Goal: Task Accomplishment & Management: Manage account settings

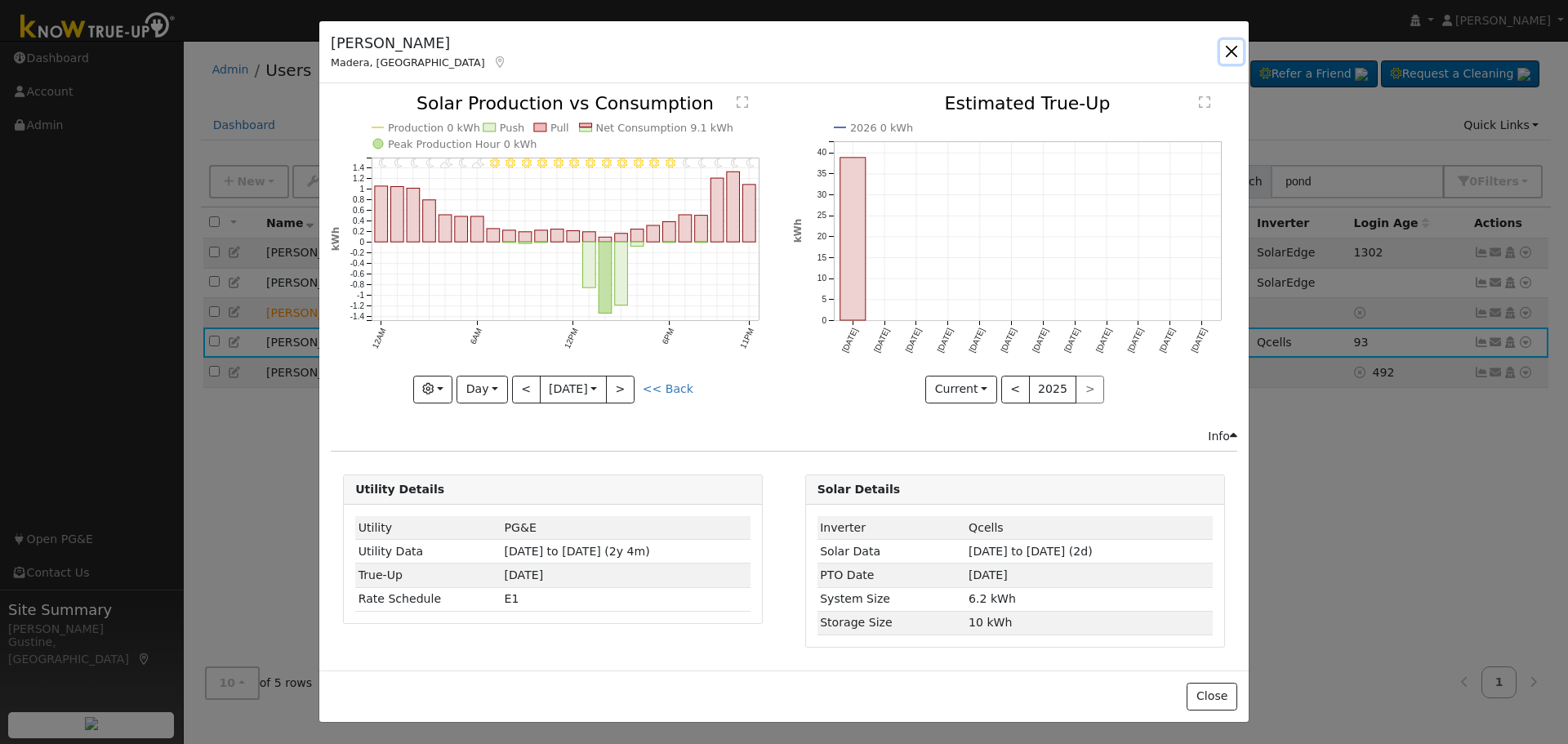
click at [1238, 43] on button "button" at bounding box center [1231, 51] width 23 height 23
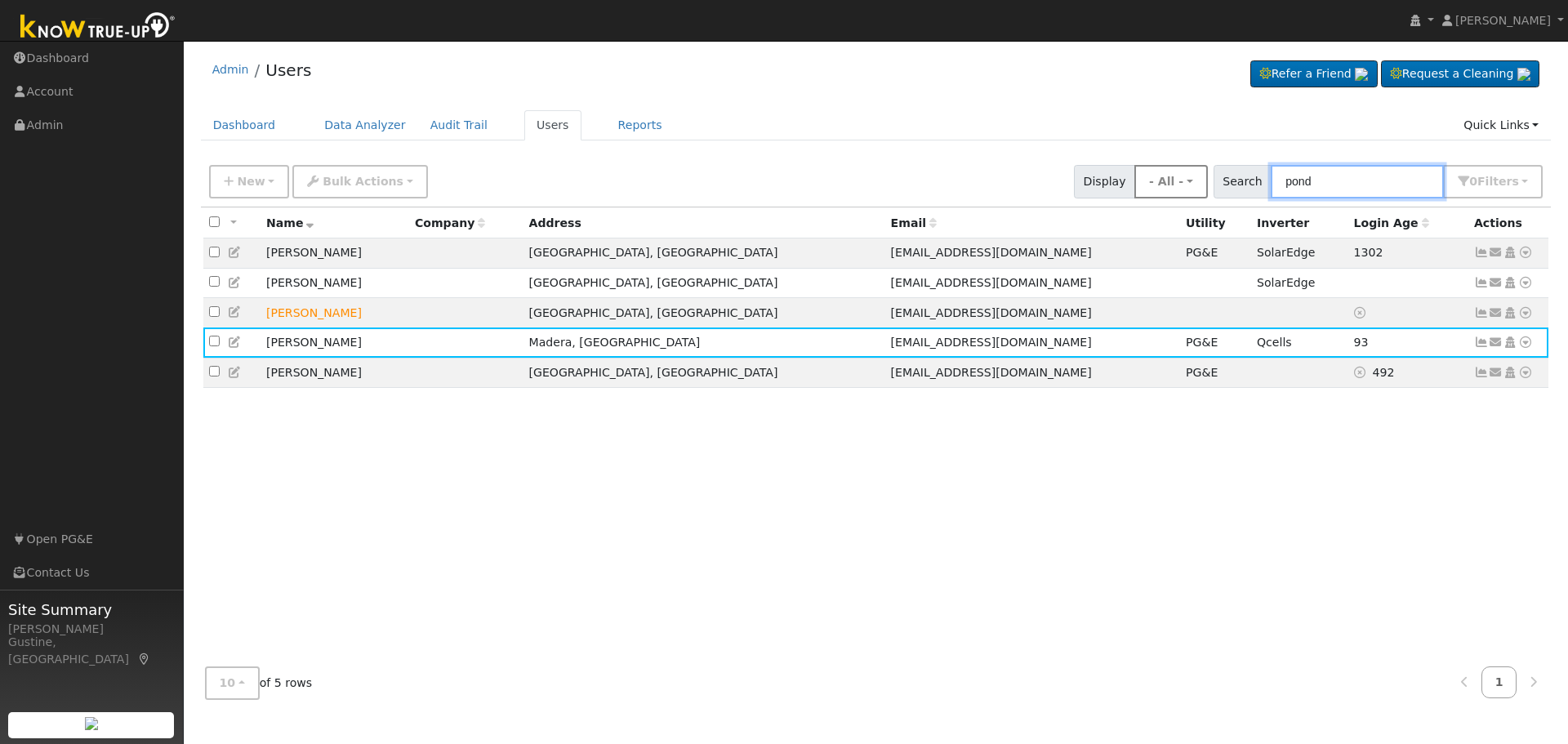
drag, startPoint x: 1352, startPoint y: 184, endPoint x: 1204, endPoint y: 197, distance: 148.6
click at [1204, 197] on div "New Add User Quick Add Quick Connect Quick Convert Lead Bulk Actions Send Email…" at bounding box center [876, 179] width 1341 height 39
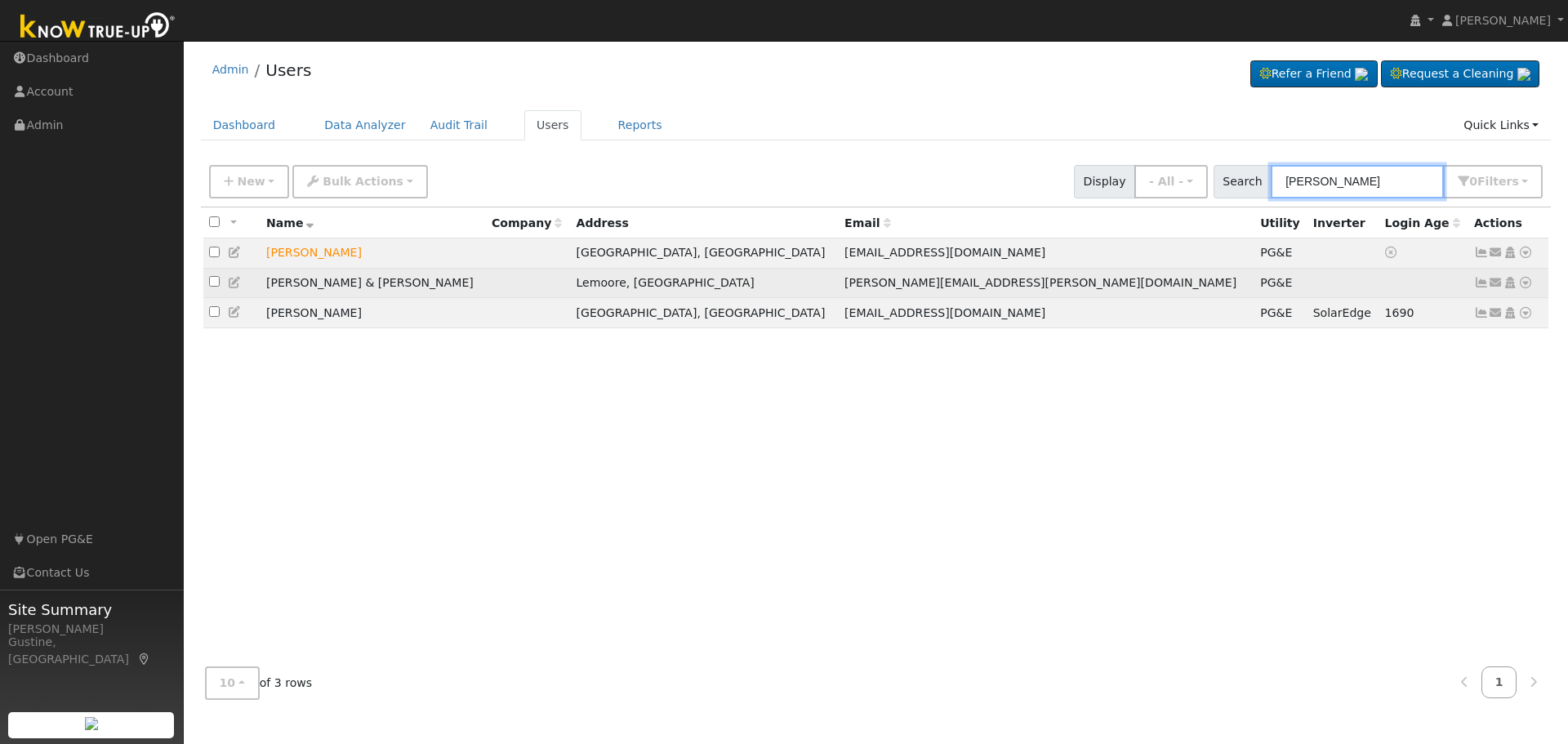
type input "[PERSON_NAME]"
click at [1479, 282] on icon at bounding box center [1482, 282] width 15 height 11
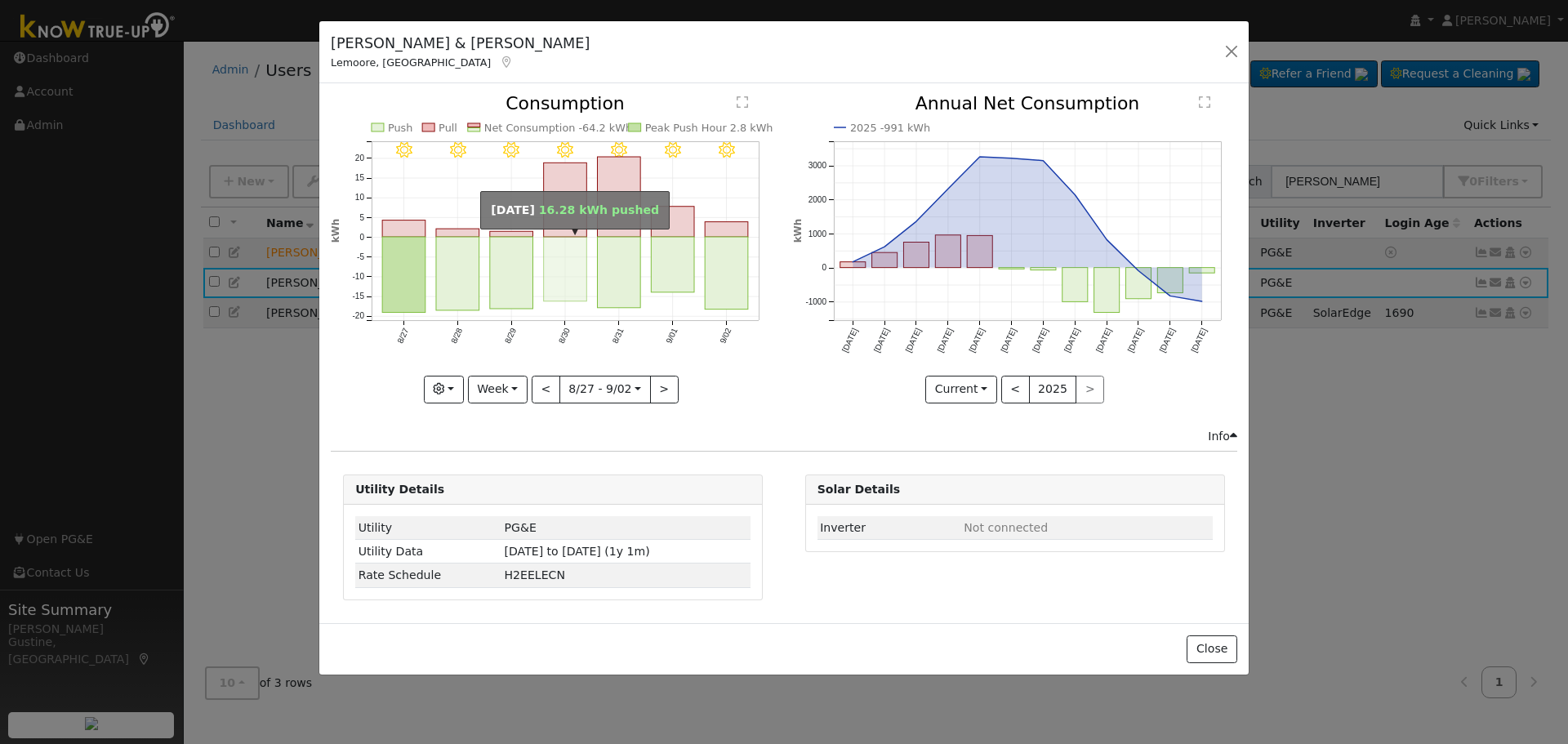
click at [558, 253] on rect "onclick=""" at bounding box center [565, 270] width 44 height 65
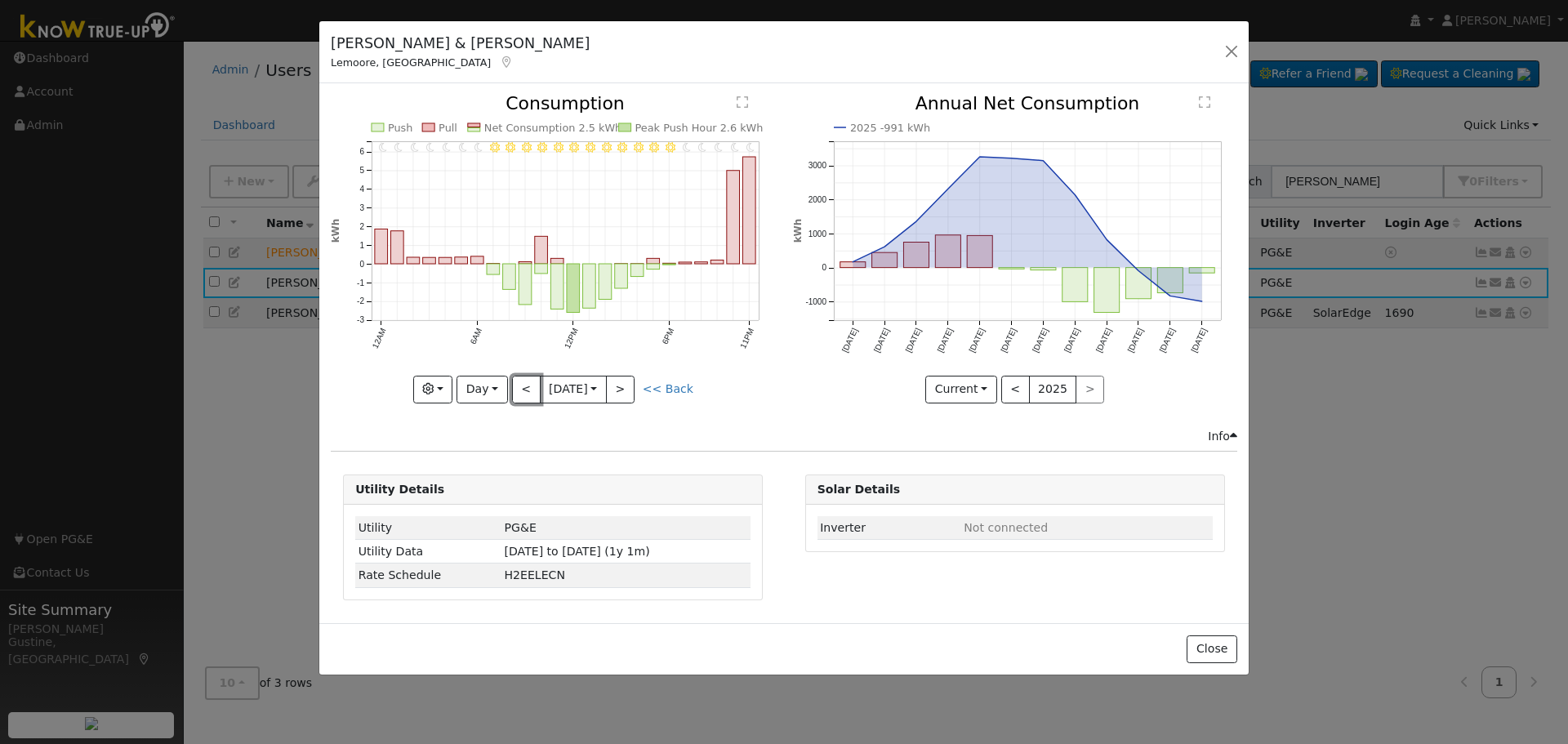
click at [521, 384] on button "<" at bounding box center [526, 390] width 29 height 28
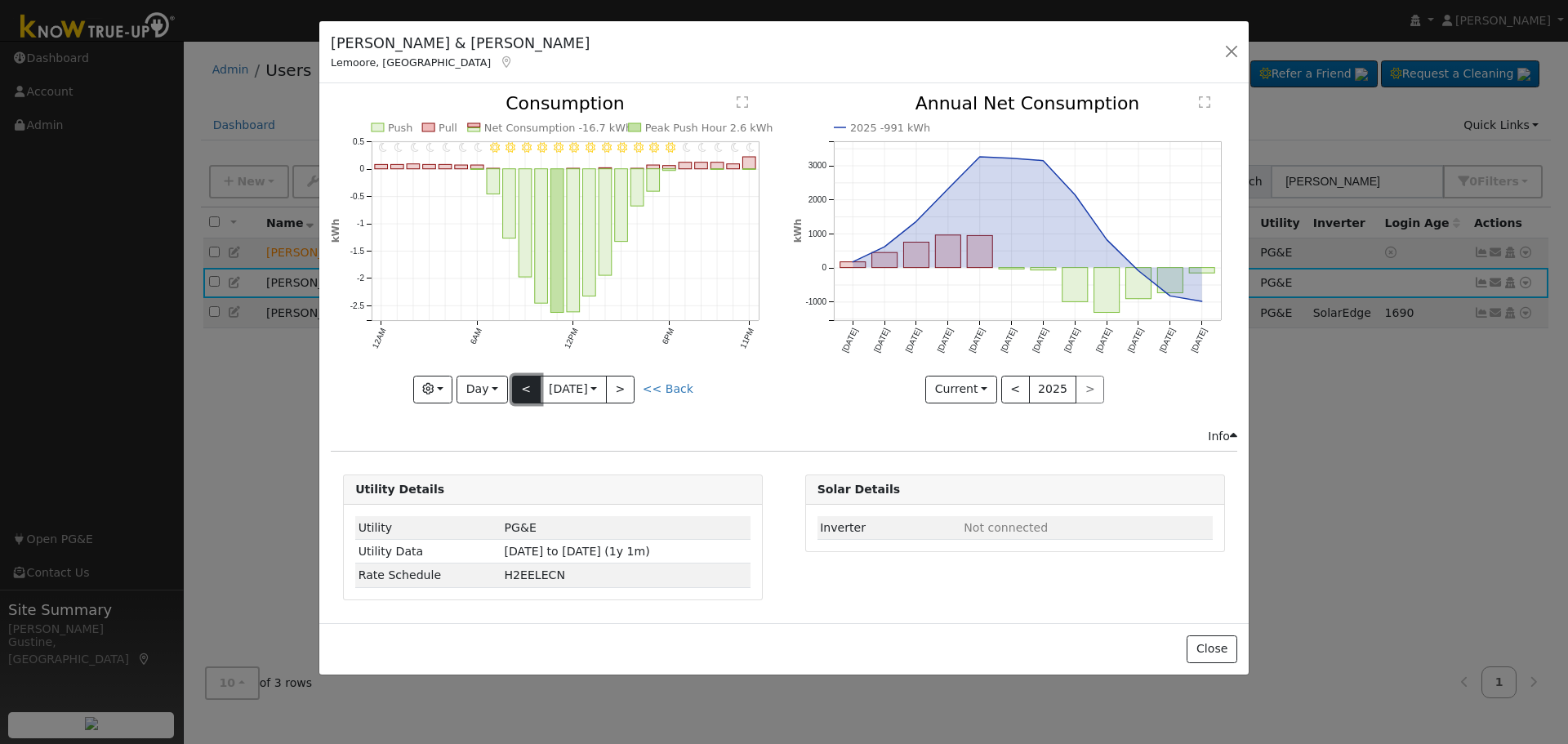
click at [517, 378] on button "<" at bounding box center [526, 390] width 29 height 28
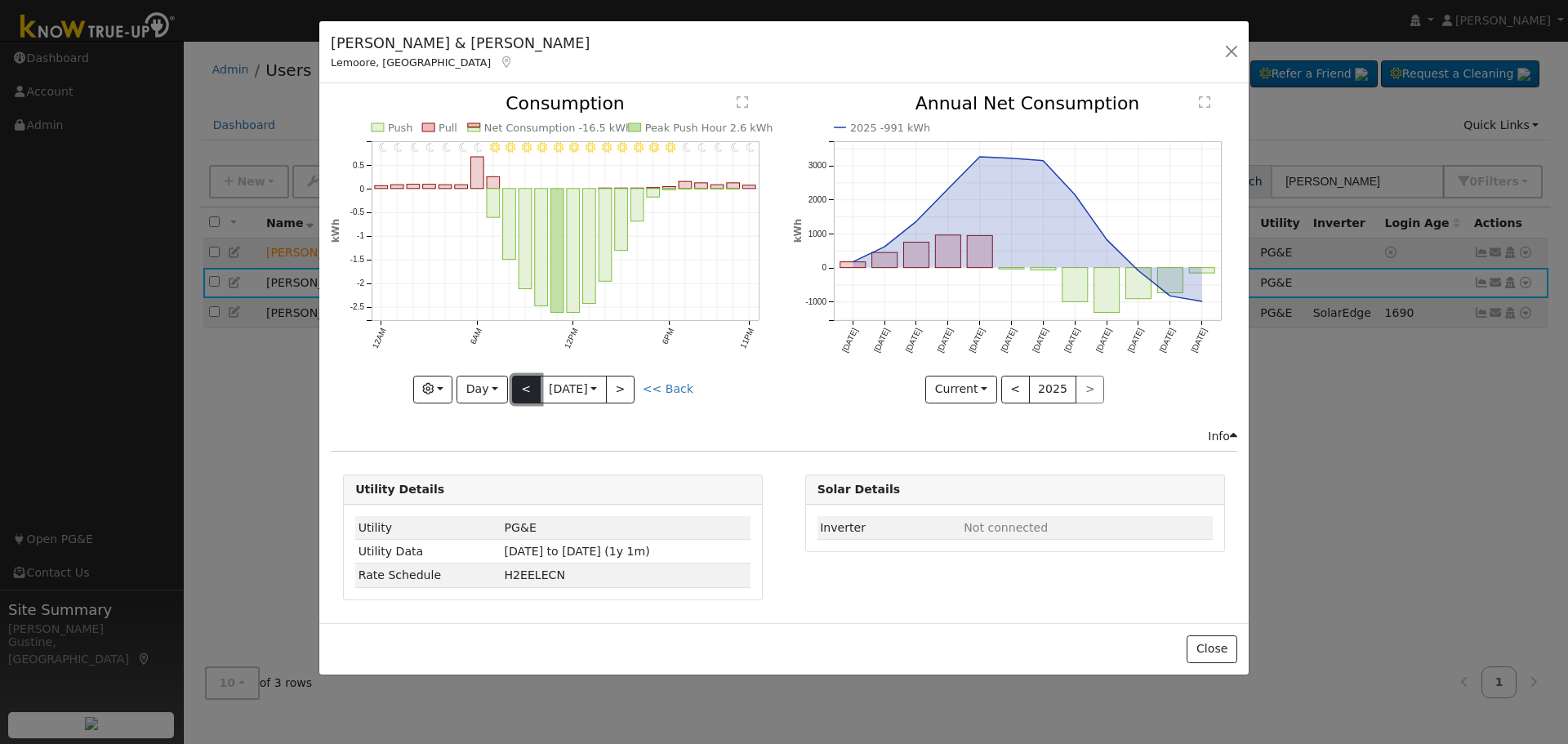
click at [522, 389] on button "<" at bounding box center [526, 390] width 29 height 28
click at [530, 391] on button "<" at bounding box center [526, 390] width 29 height 28
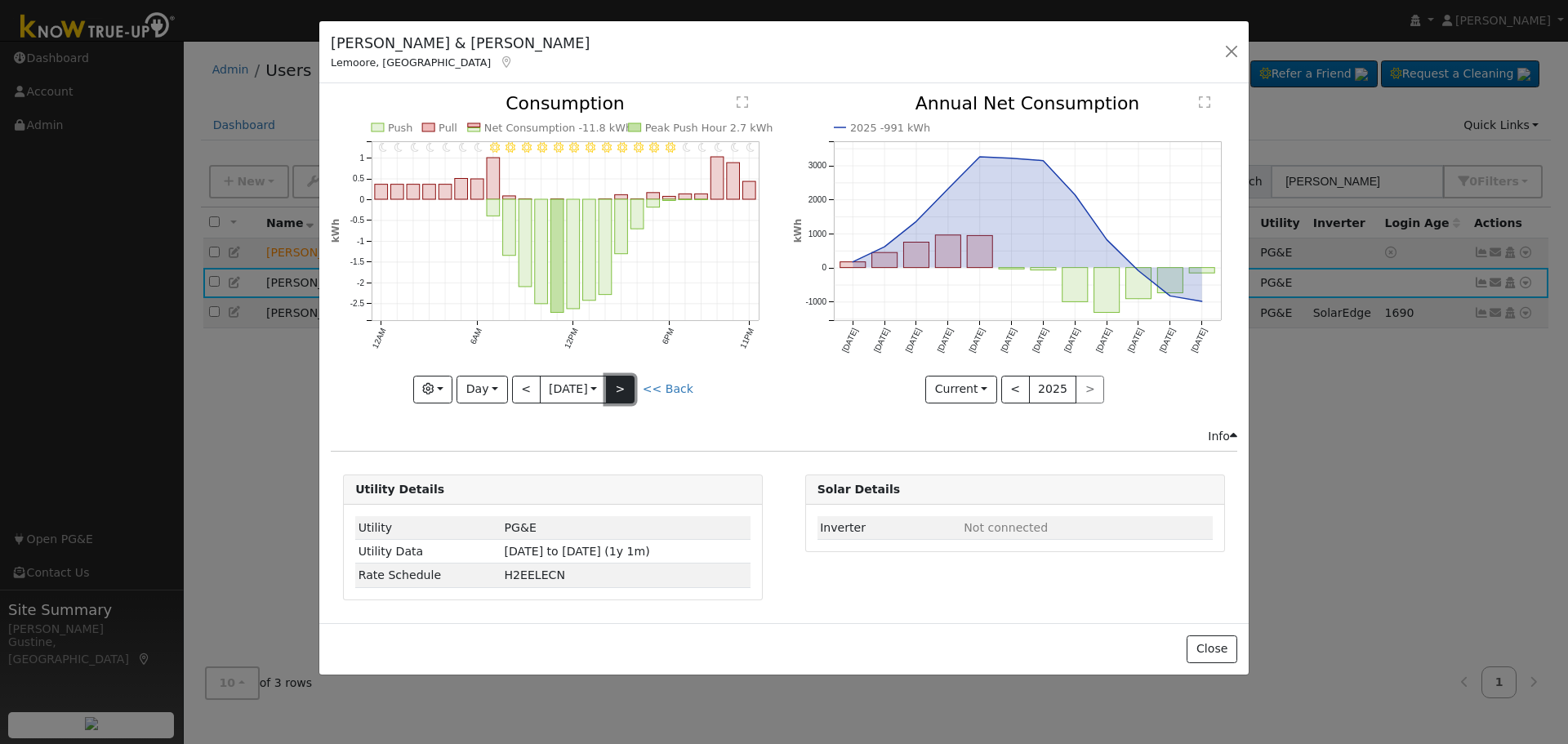
click at [628, 387] on button ">" at bounding box center [620, 390] width 29 height 28
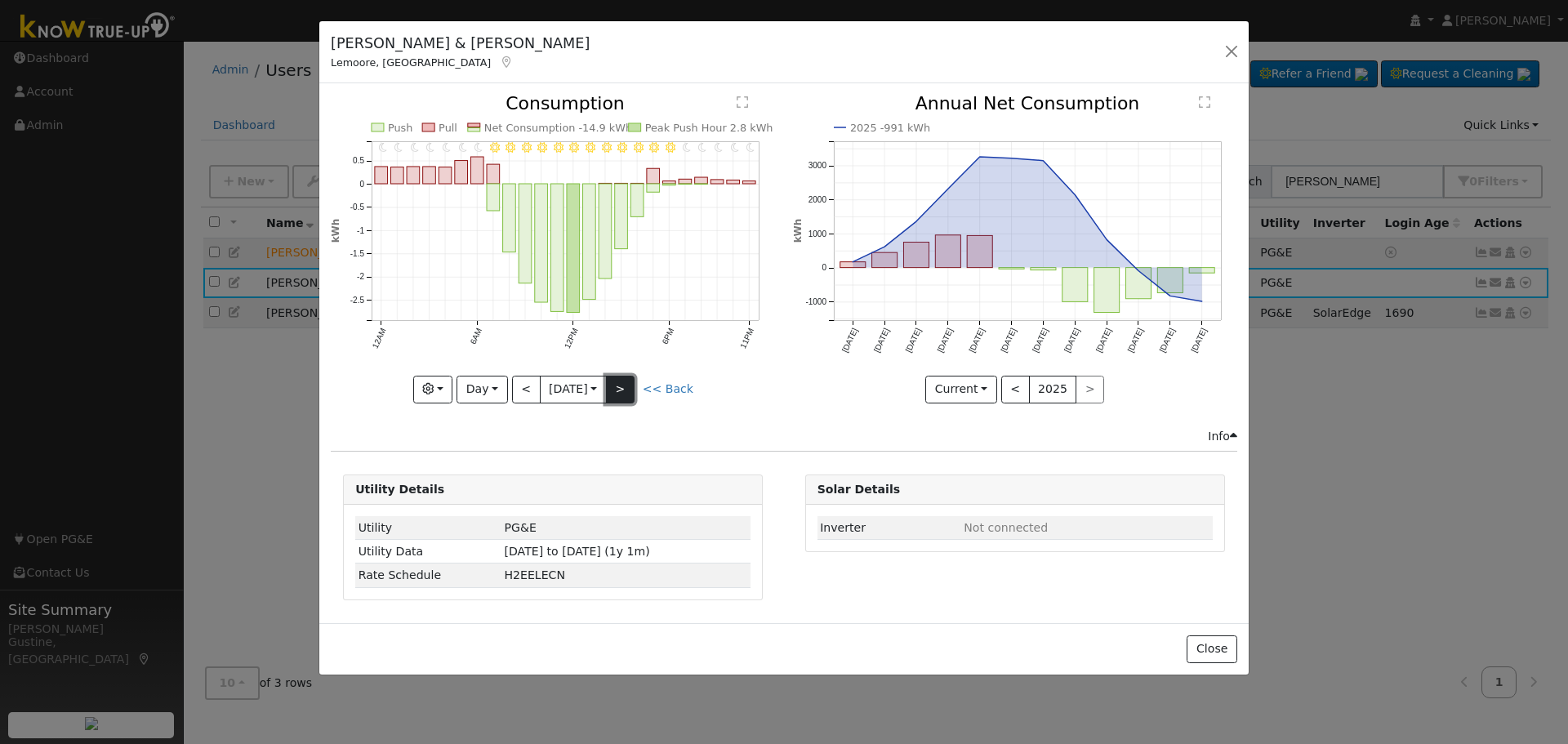
click at [623, 389] on button ">" at bounding box center [620, 390] width 29 height 28
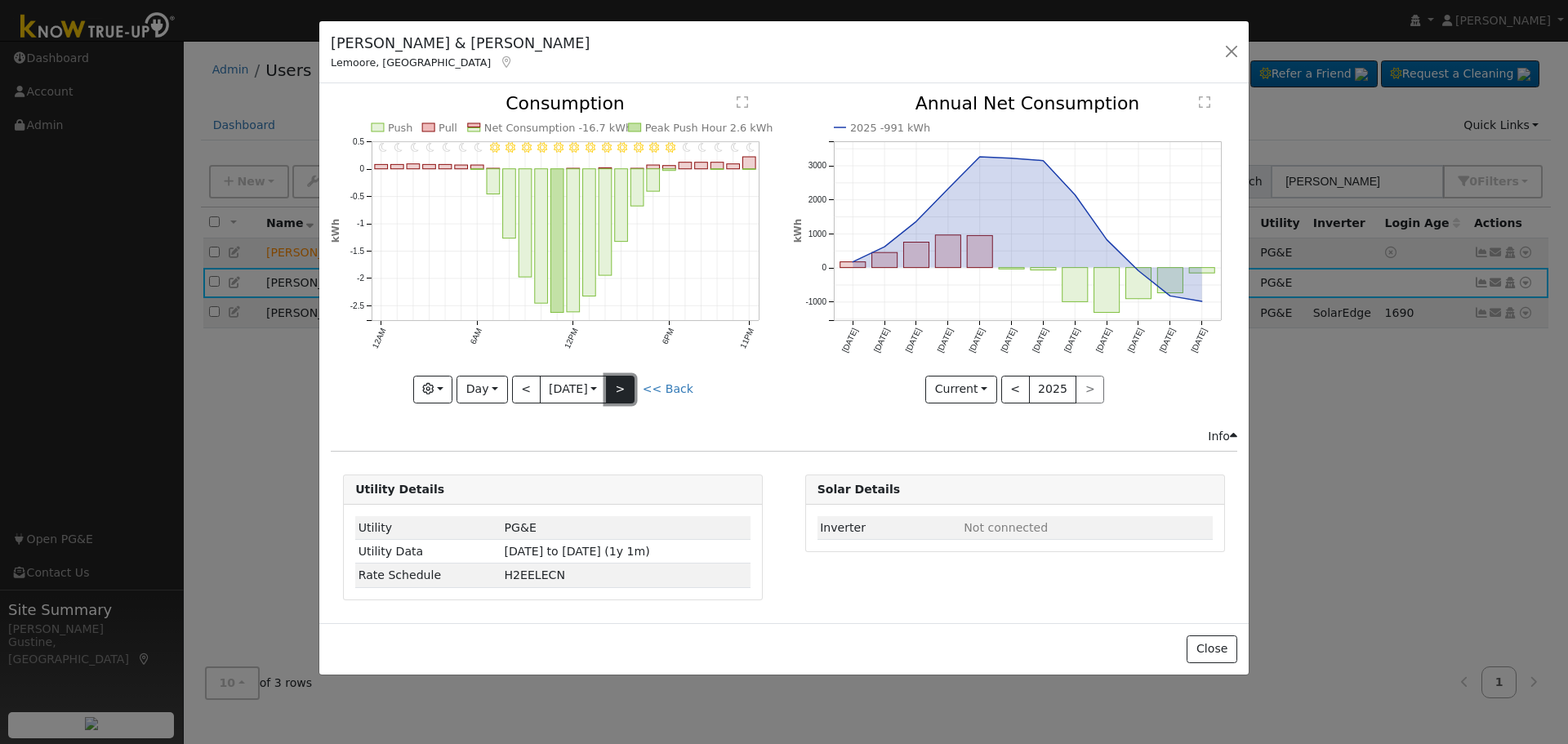
click at [623, 389] on button ">" at bounding box center [620, 390] width 29 height 28
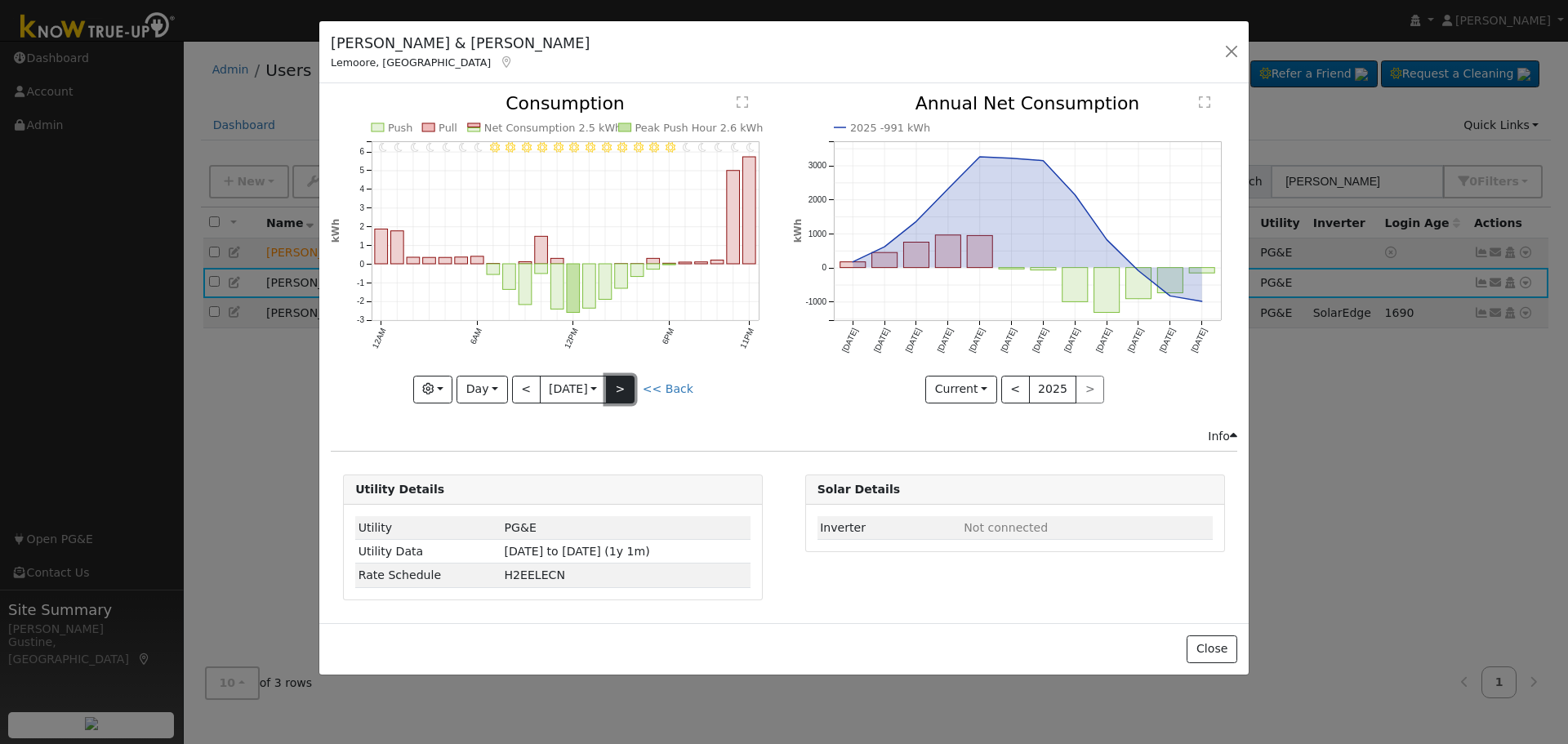
click at [623, 389] on button ">" at bounding box center [620, 390] width 29 height 28
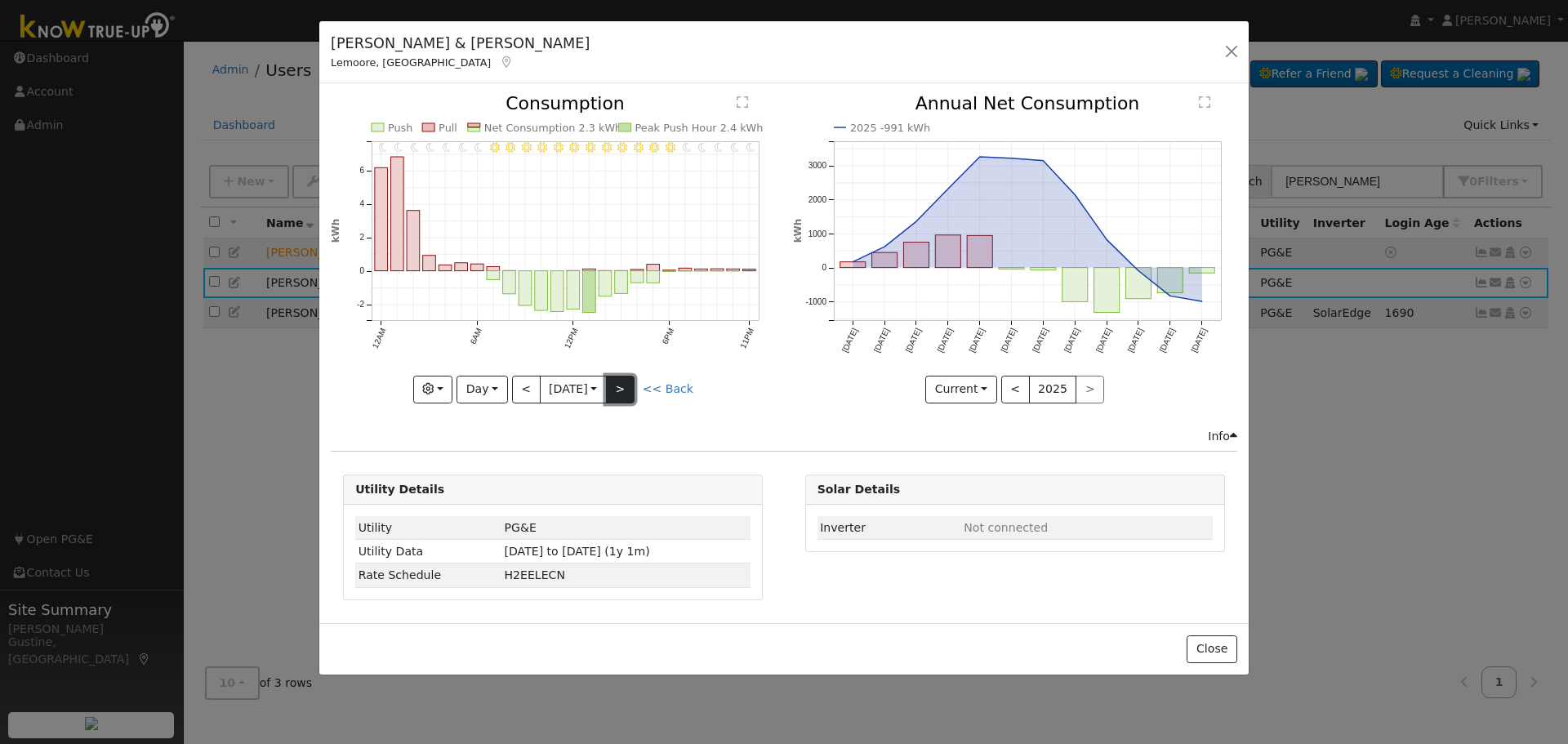
click at [627, 387] on button ">" at bounding box center [620, 390] width 29 height 28
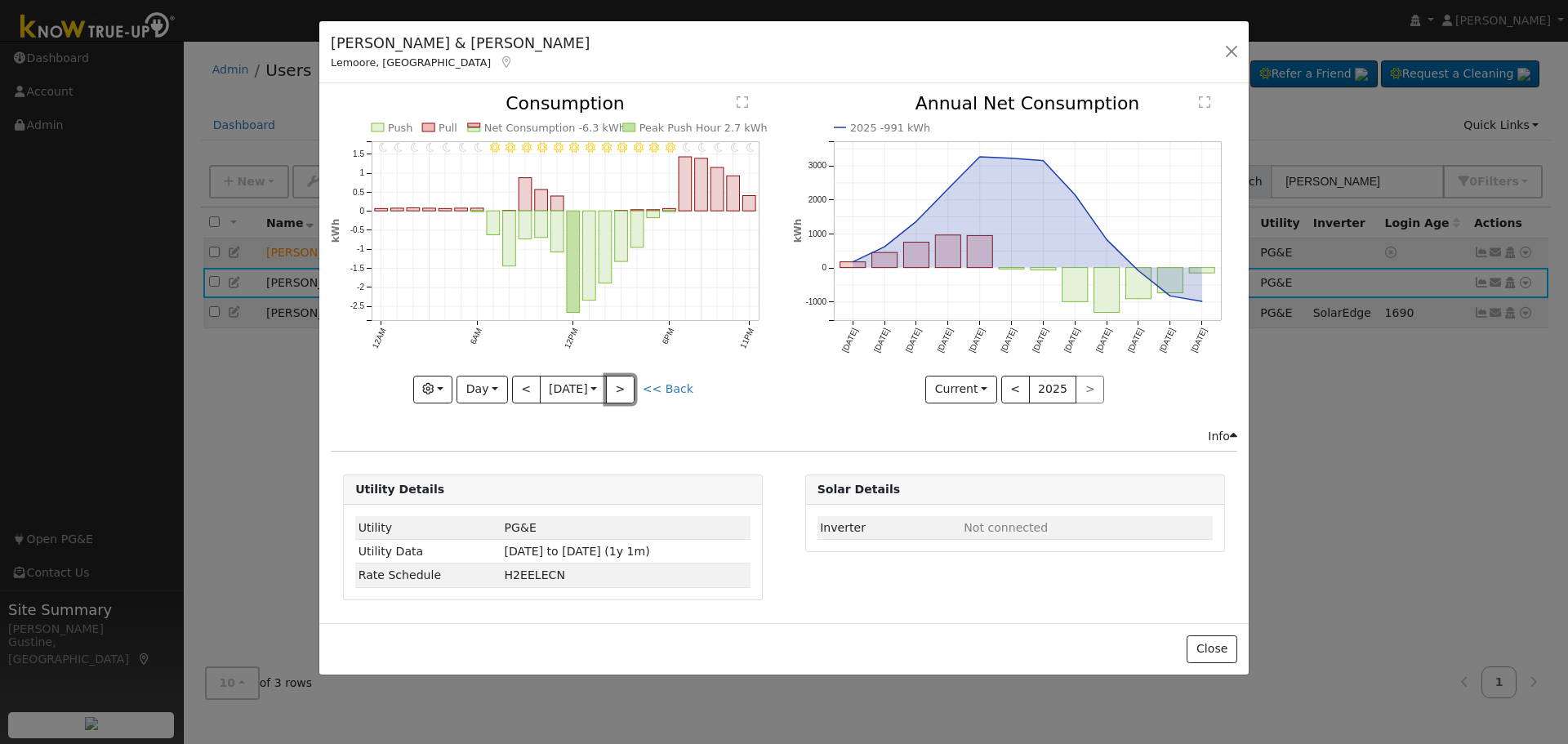
click at [623, 386] on button ">" at bounding box center [620, 390] width 29 height 28
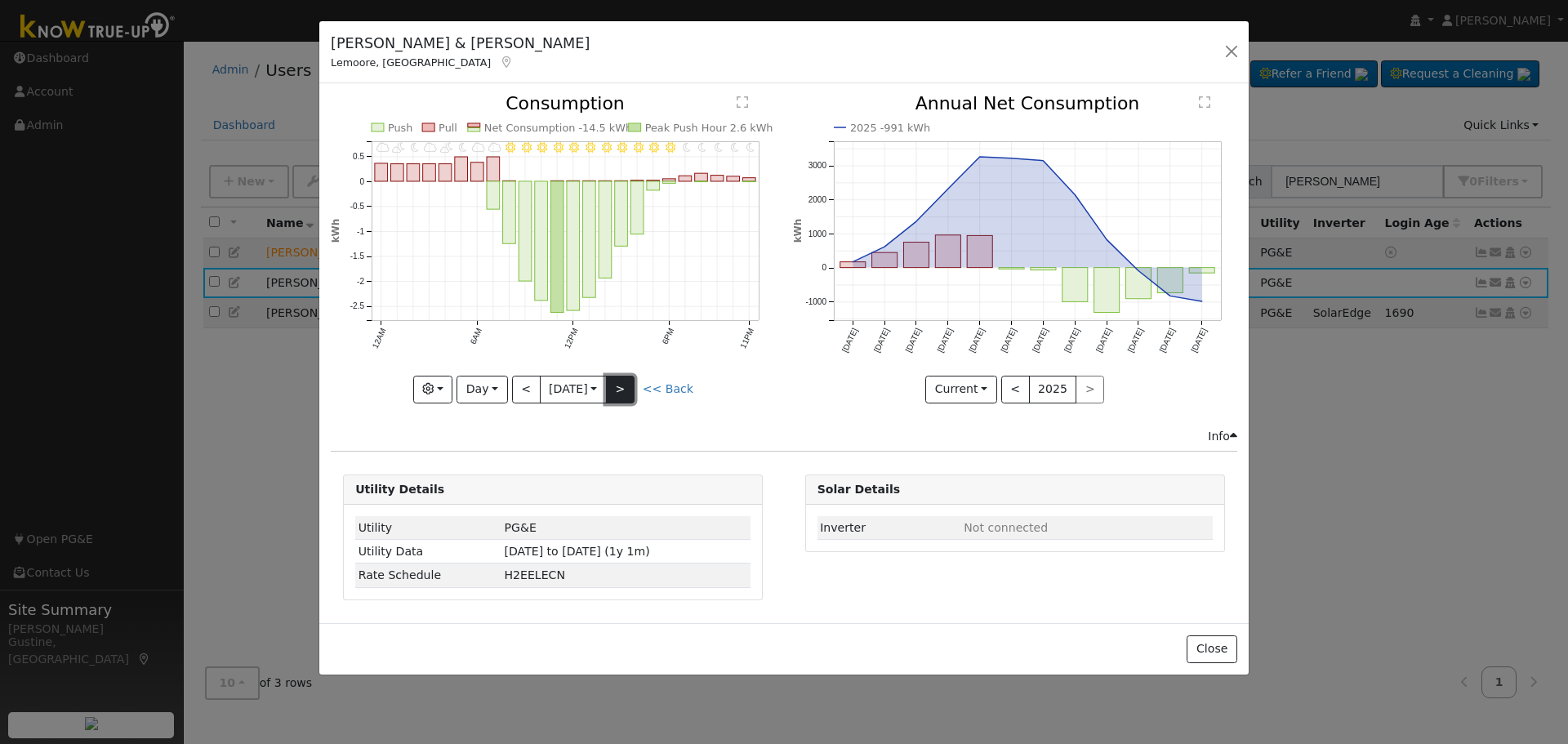
click at [623, 394] on button ">" at bounding box center [620, 390] width 29 height 28
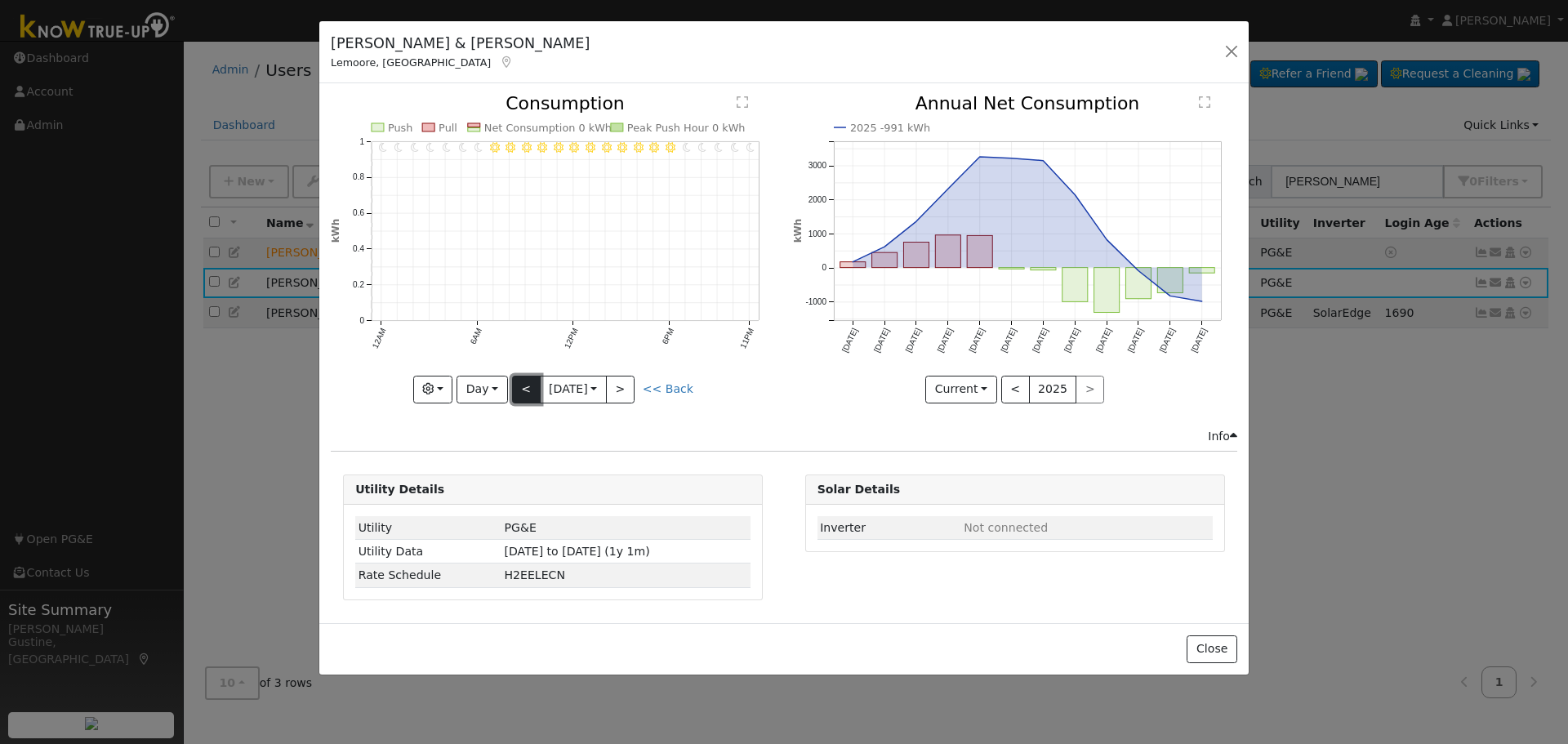
click at [533, 392] on button "<" at bounding box center [526, 390] width 29 height 28
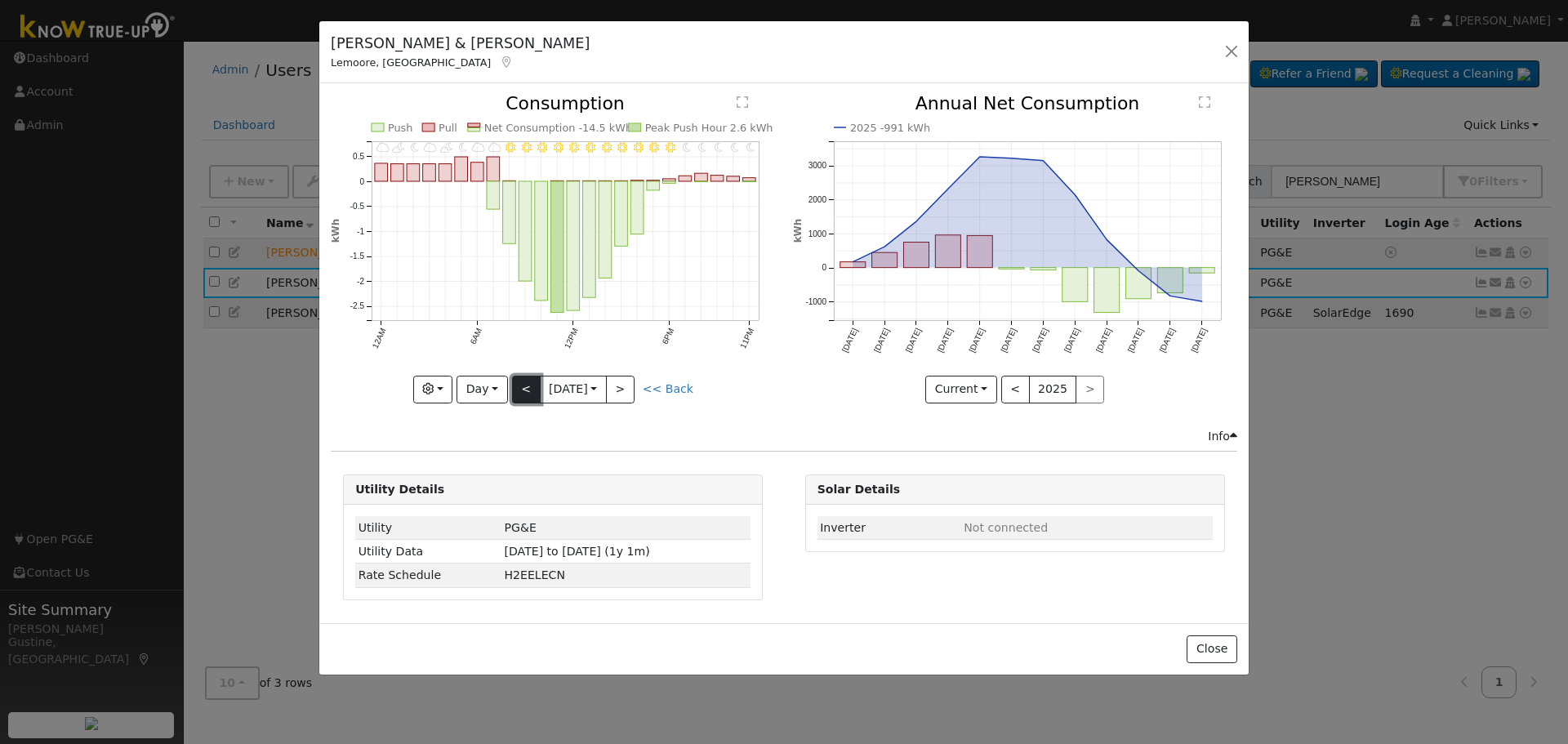
click at [535, 386] on button "<" at bounding box center [526, 390] width 29 height 28
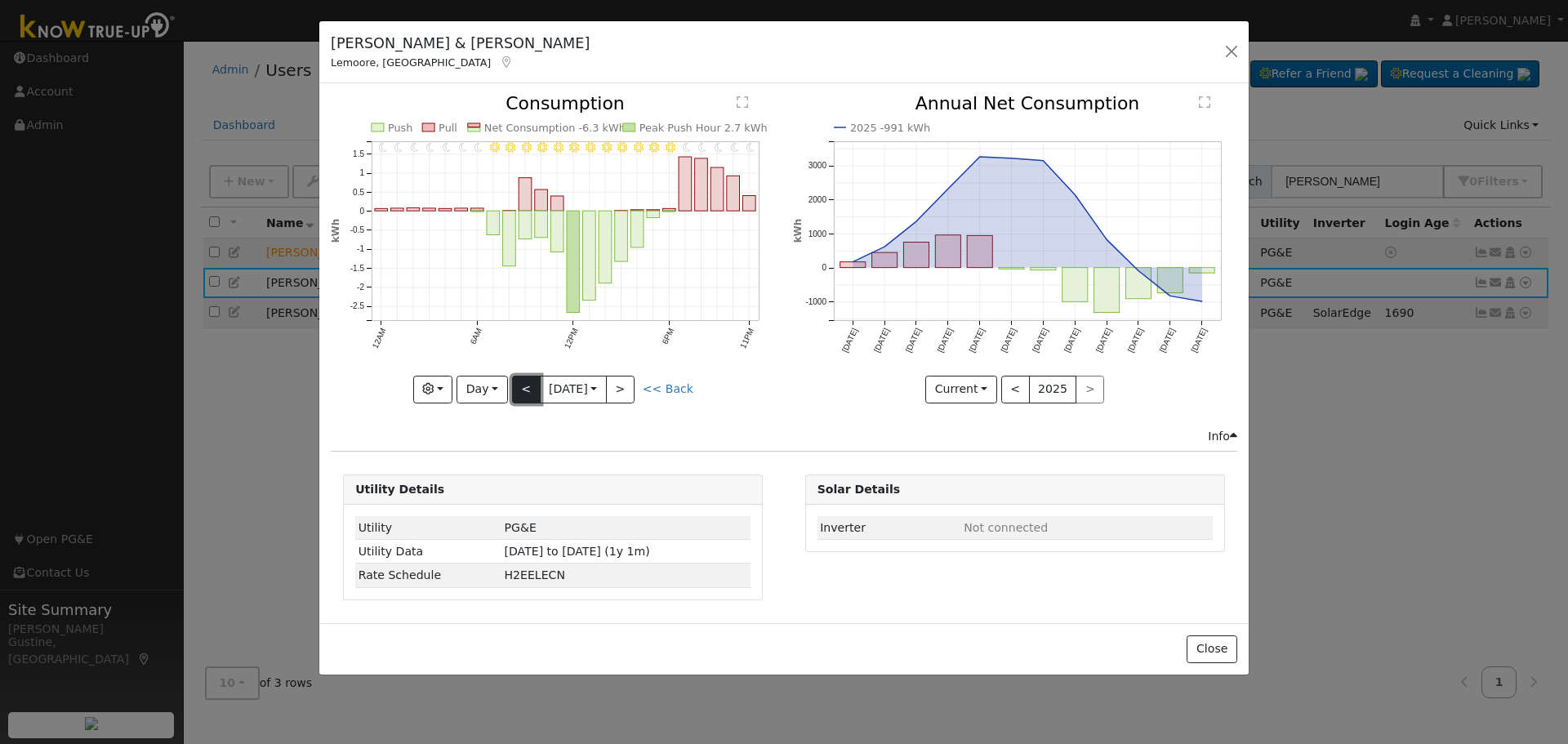
click at [524, 391] on button "<" at bounding box center [526, 390] width 29 height 28
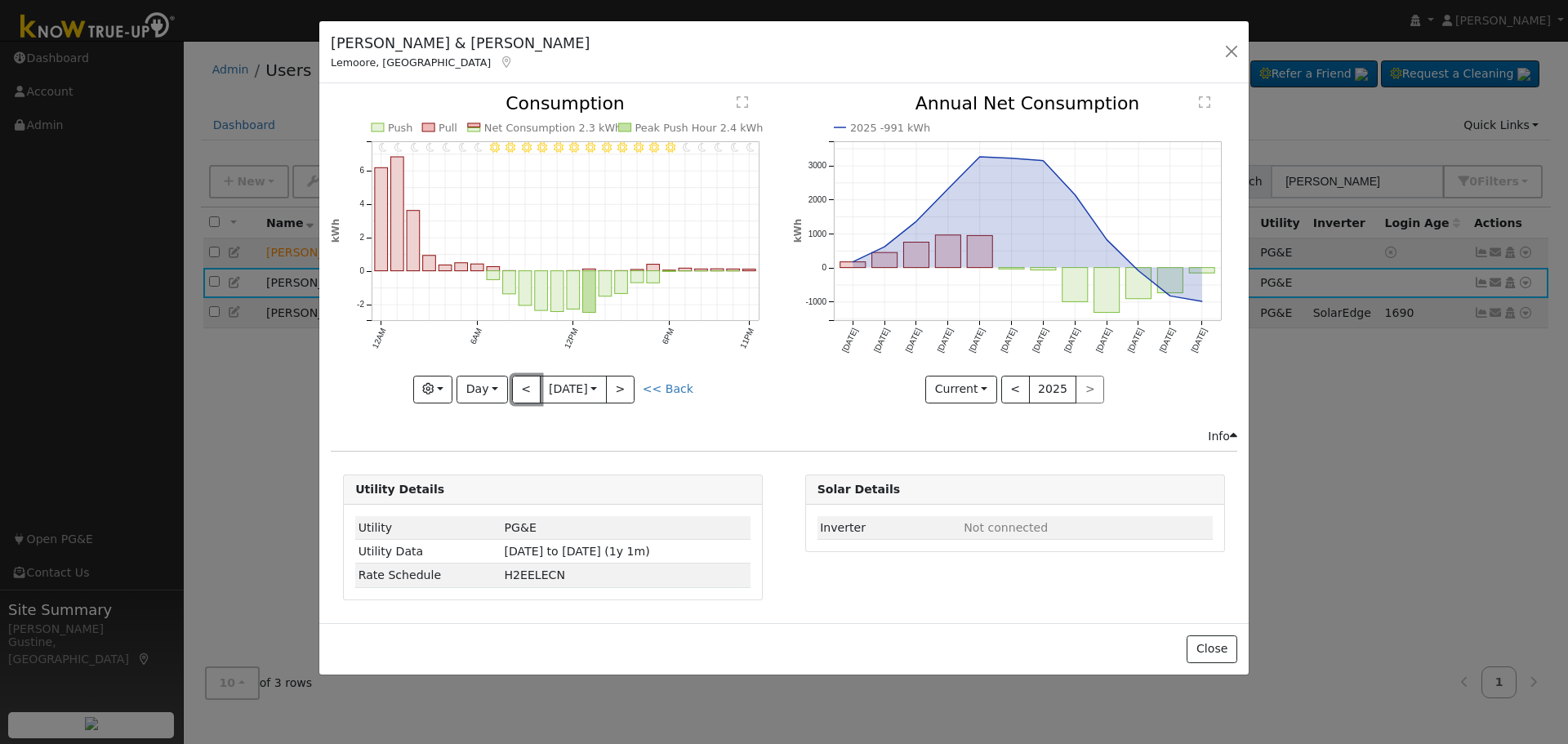
click at [533, 389] on button "<" at bounding box center [526, 390] width 29 height 28
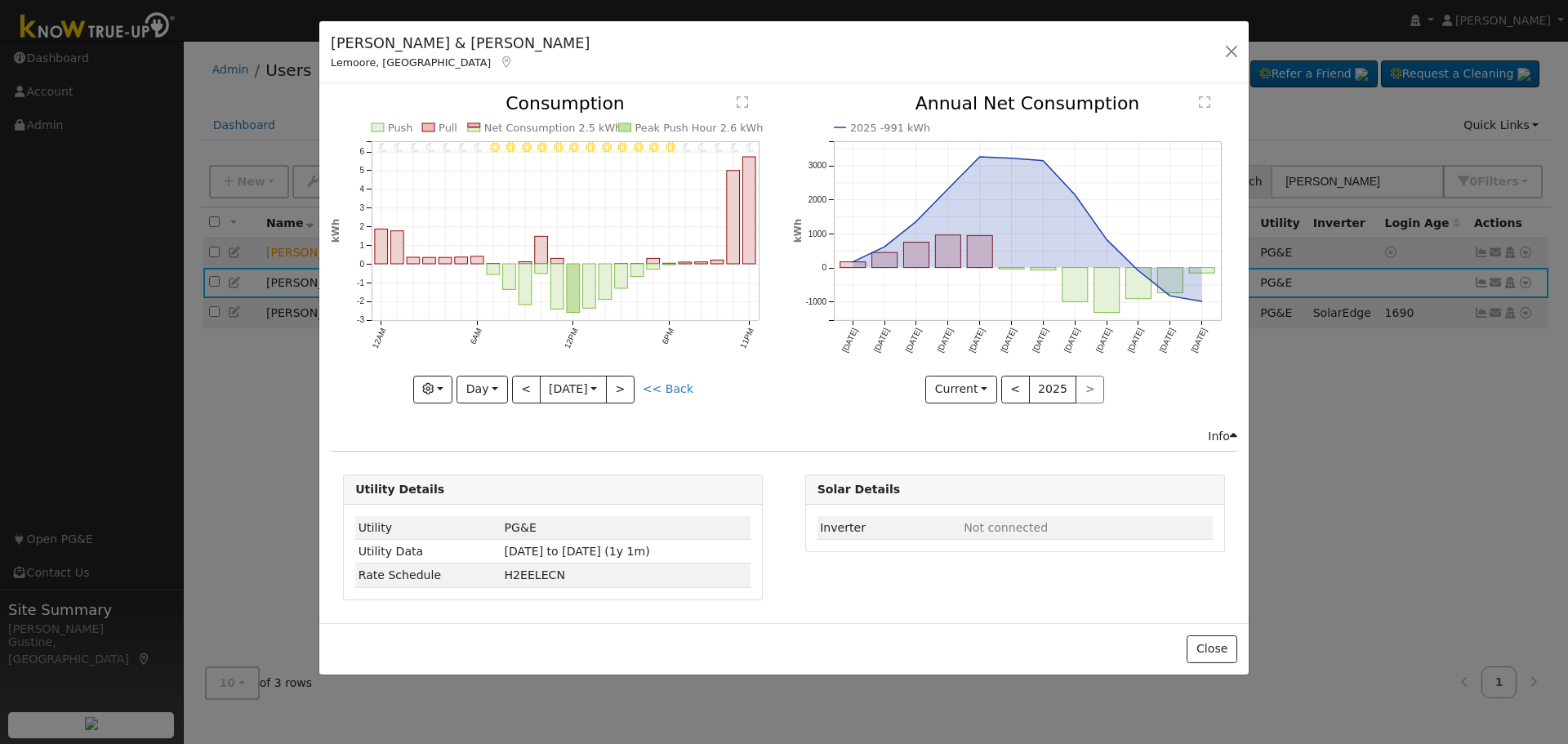
click at [521, 392] on div "11PM - Clear 10PM - Clear 9PM - Clear 8PM - Clear 7PM - Clear 6PM - Clear 5PM -…" at bounding box center [553, 249] width 444 height 308
click at [521, 392] on button "<" at bounding box center [526, 390] width 29 height 28
type input "[DATE]"
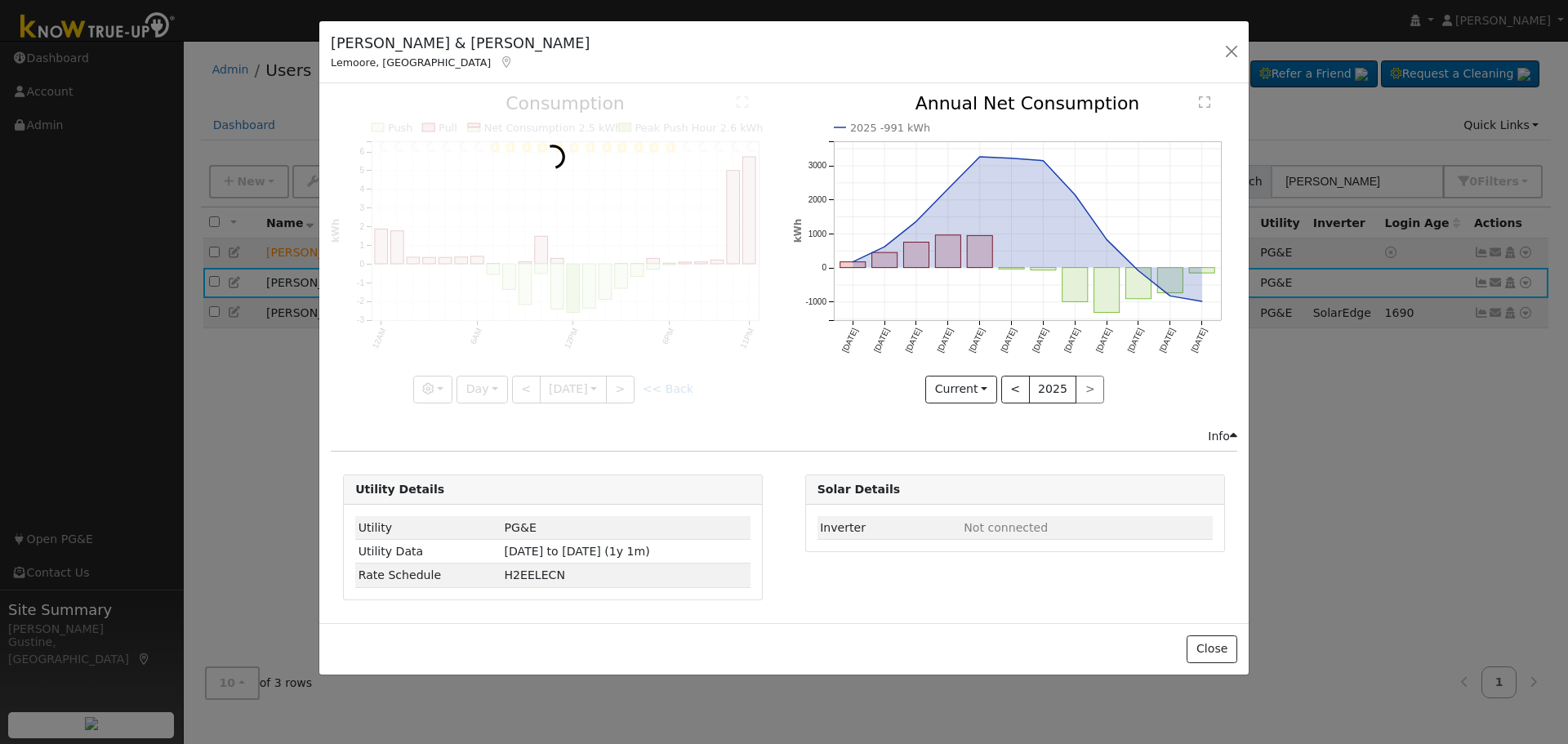
click at [521, 392] on div at bounding box center [553, 249] width 444 height 308
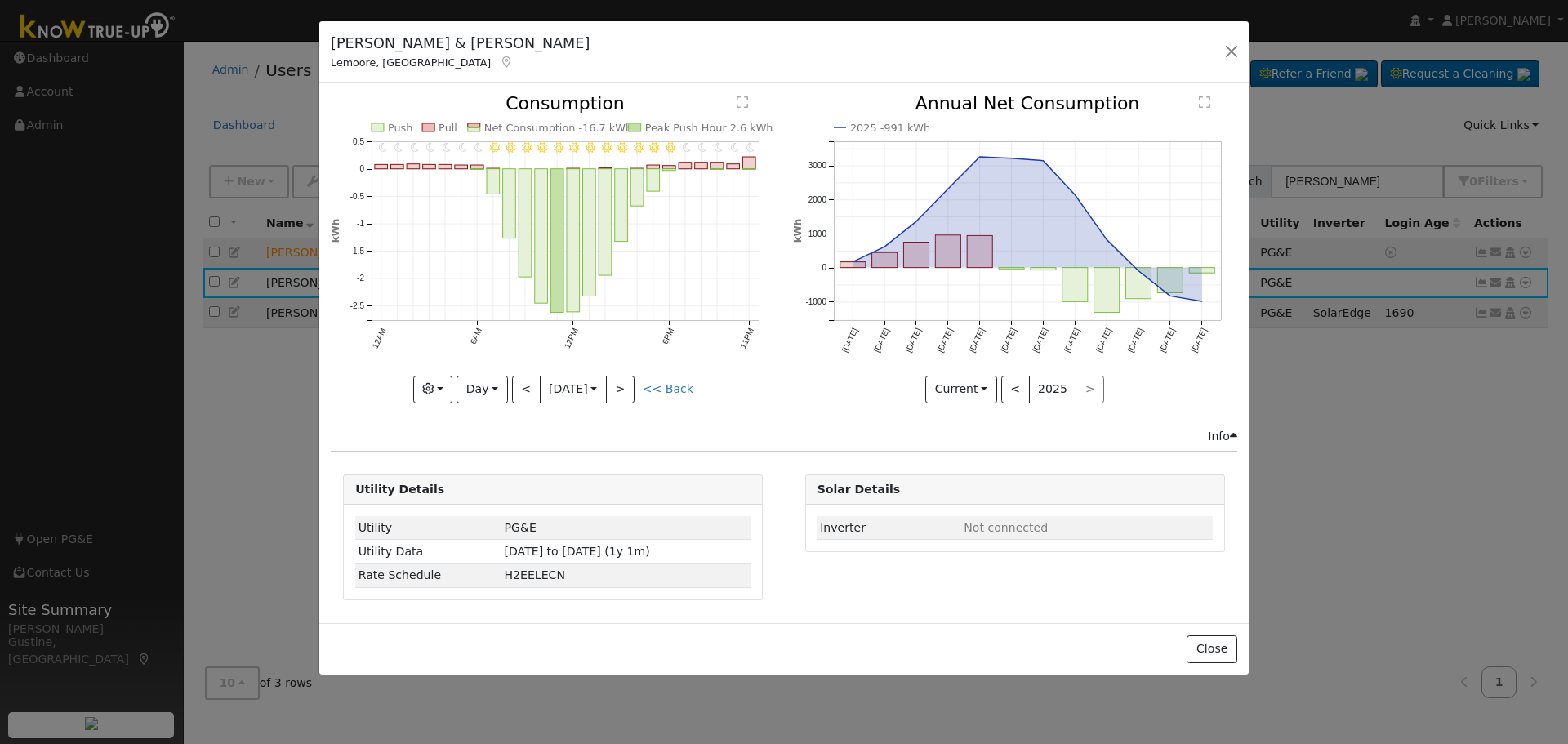
click at [521, 392] on div "11PM - Clear 10PM - Clear 9PM - Clear 8PM - Clear 7PM - Clear 6PM - Clear 5PM -…" at bounding box center [553, 249] width 444 height 308
click at [1218, 49] on div "[PERSON_NAME] & [PERSON_NAME], [GEOGRAPHIC_DATA] Default Account Default Accoun…" at bounding box center [784, 53] width 930 height 63
click at [1230, 49] on button "button" at bounding box center [1231, 51] width 23 height 23
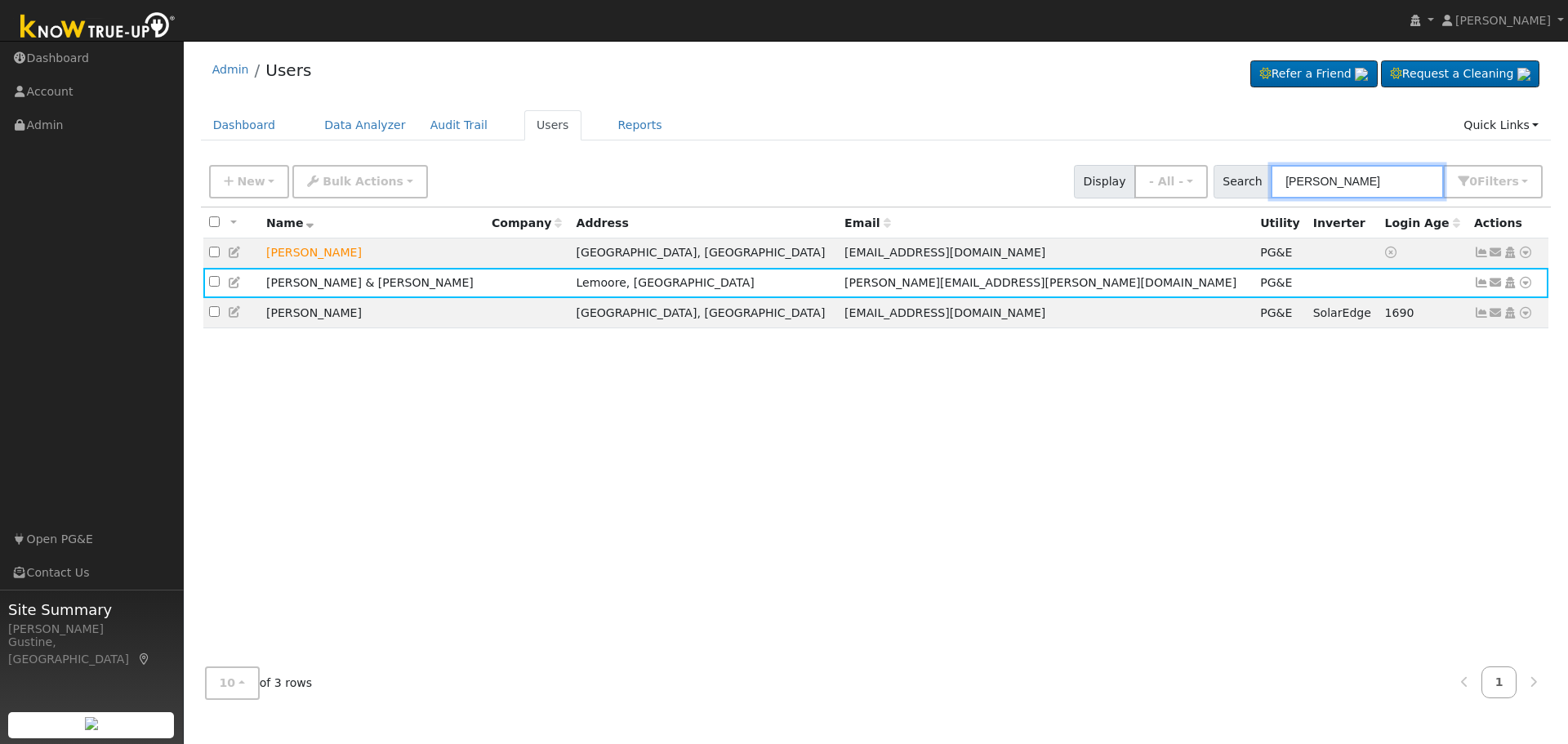
click at [1355, 172] on input "[PERSON_NAME]" at bounding box center [1357, 182] width 174 height 33
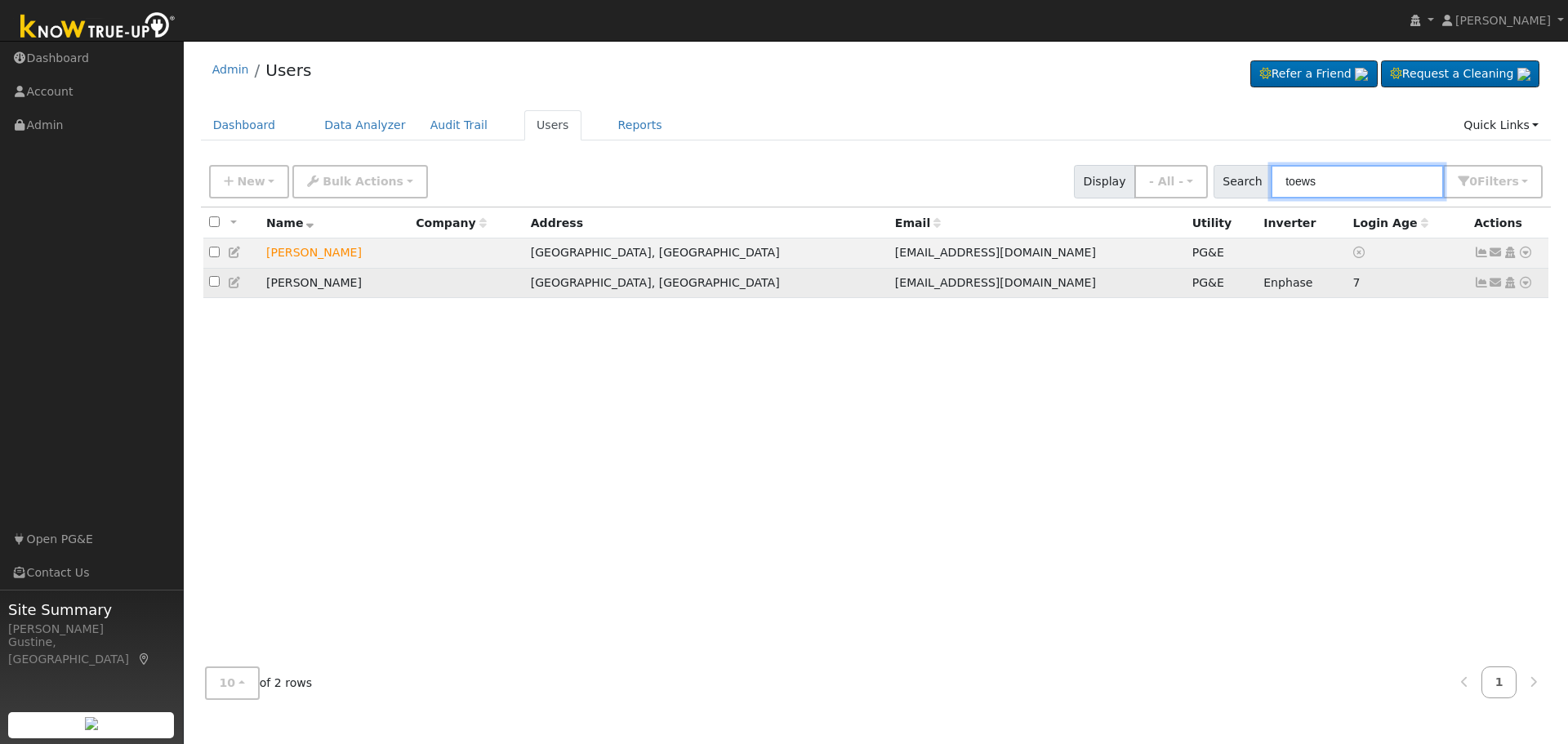
type input "toews"
click at [1479, 286] on icon at bounding box center [1482, 282] width 15 height 11
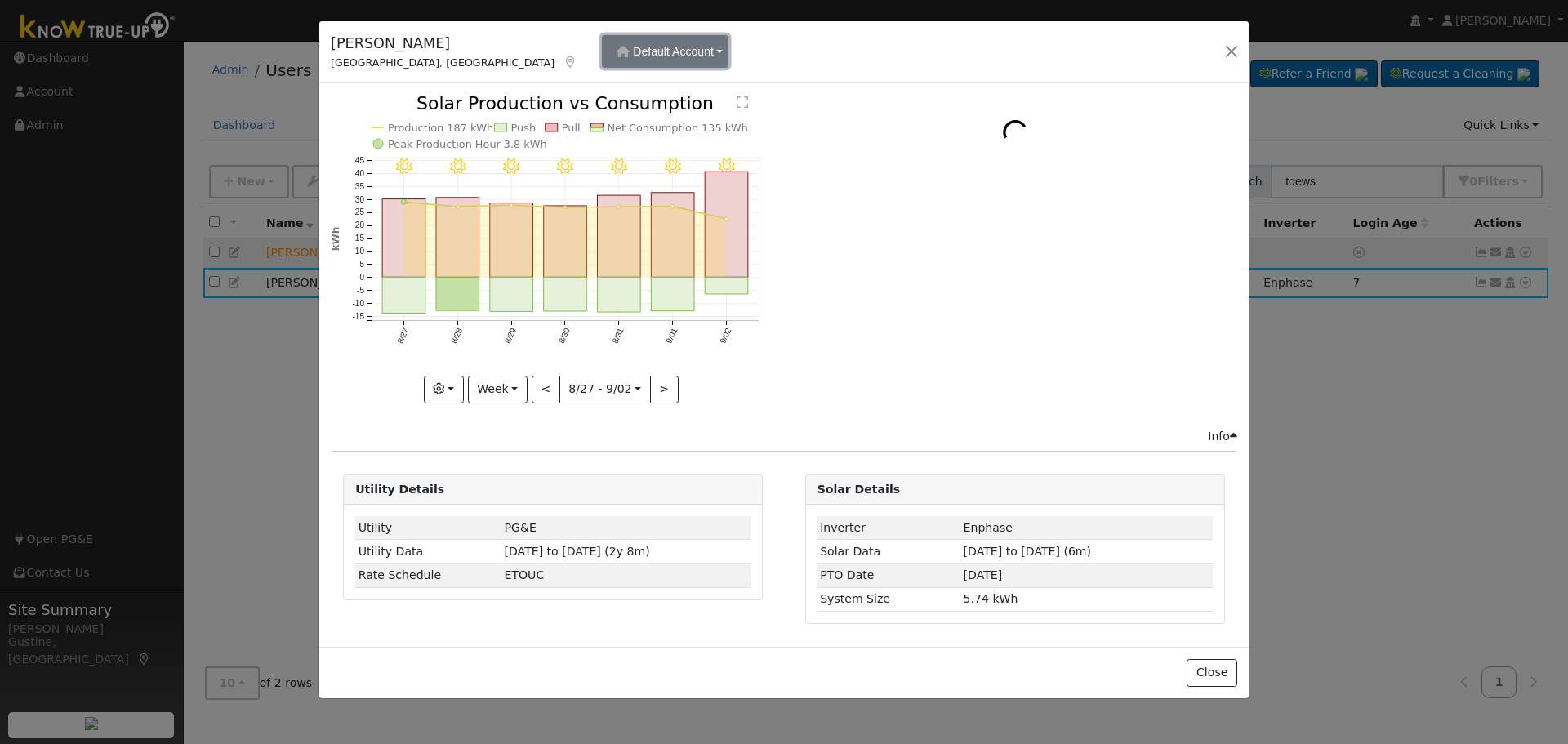
click at [602, 42] on button "Default Account" at bounding box center [665, 51] width 126 height 32
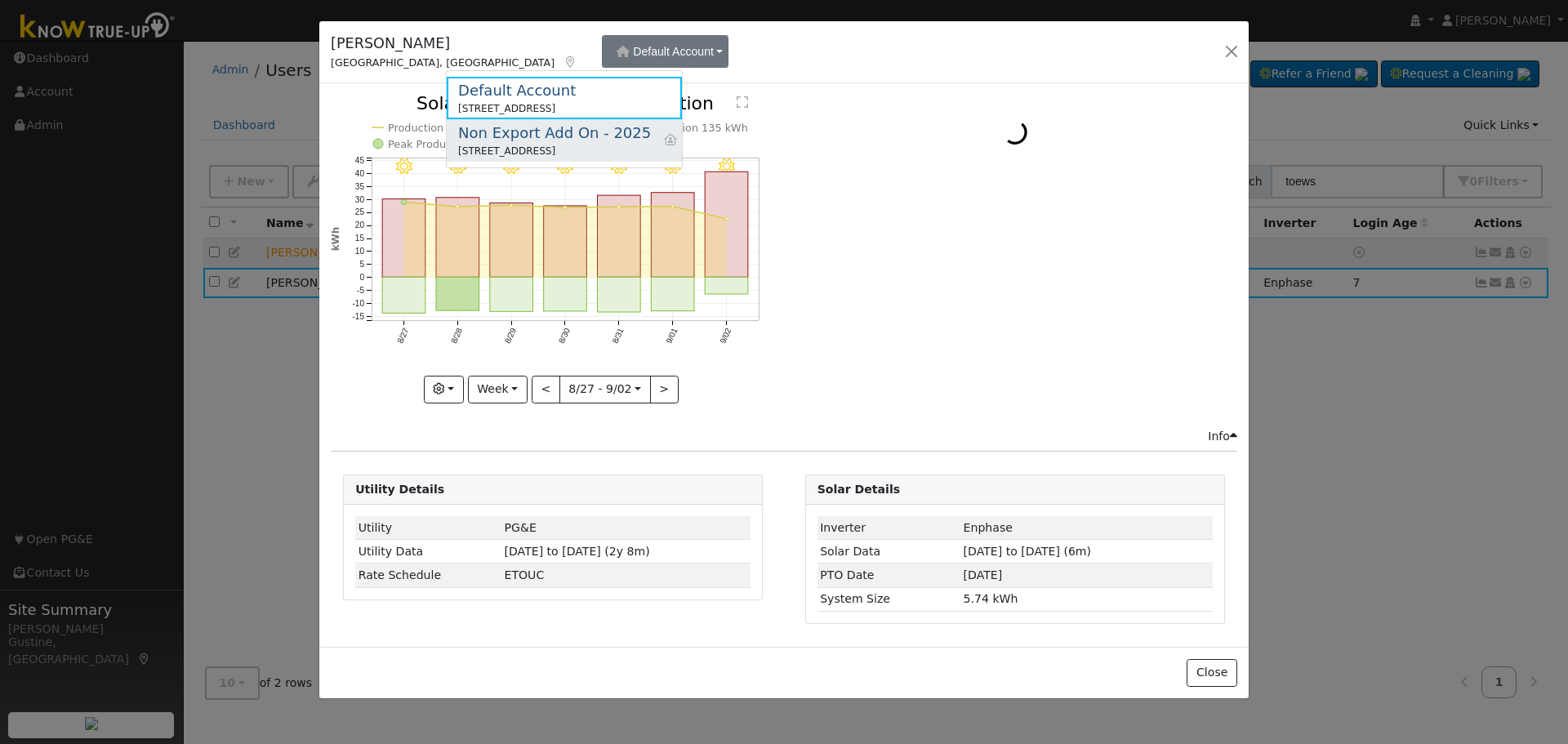
click at [530, 126] on div "Non Export Add On - 2025" at bounding box center [555, 133] width 193 height 22
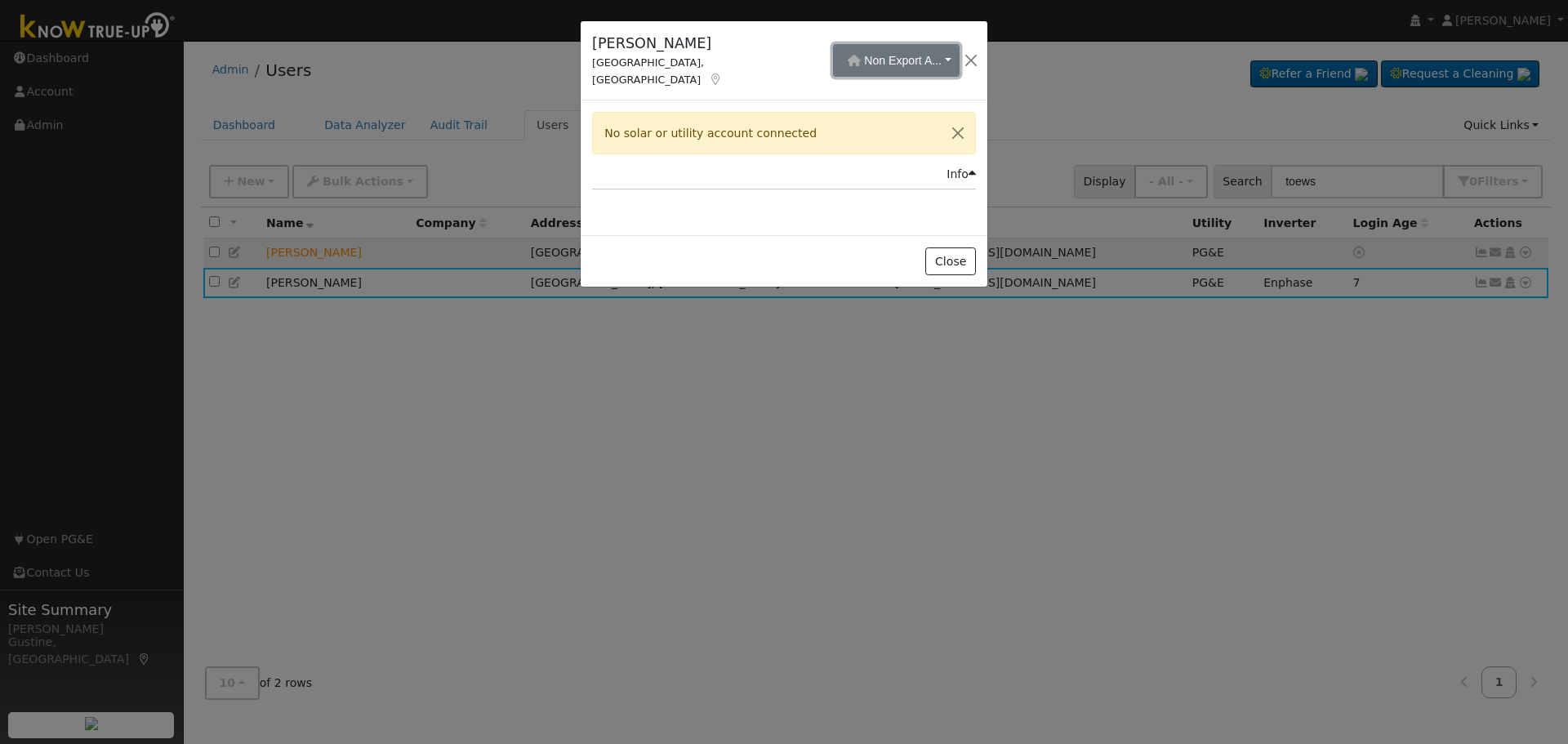
click at [864, 58] on span "Non Export A..." at bounding box center [903, 60] width 78 height 13
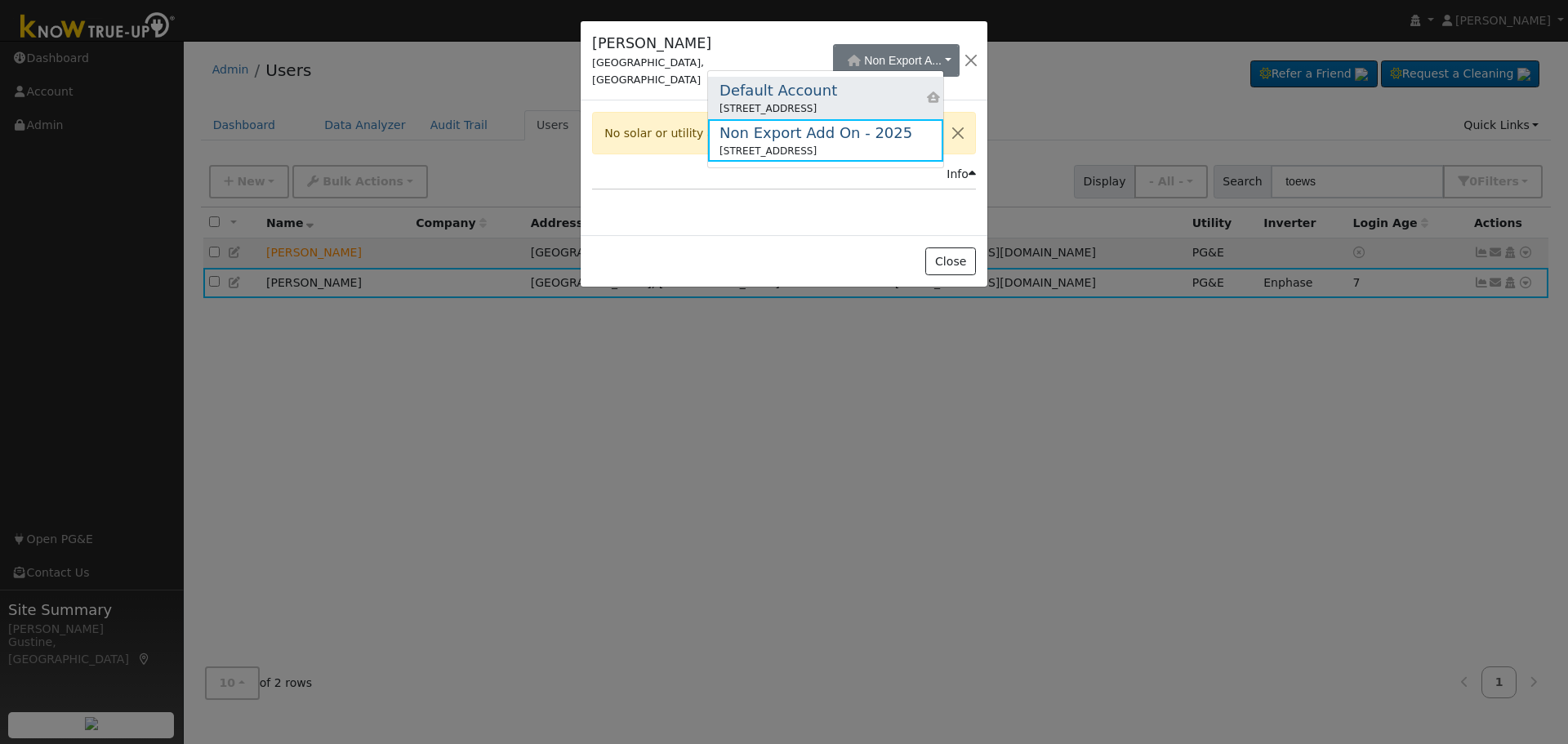
click at [750, 106] on div "[STREET_ADDRESS]" at bounding box center [778, 109] width 118 height 15
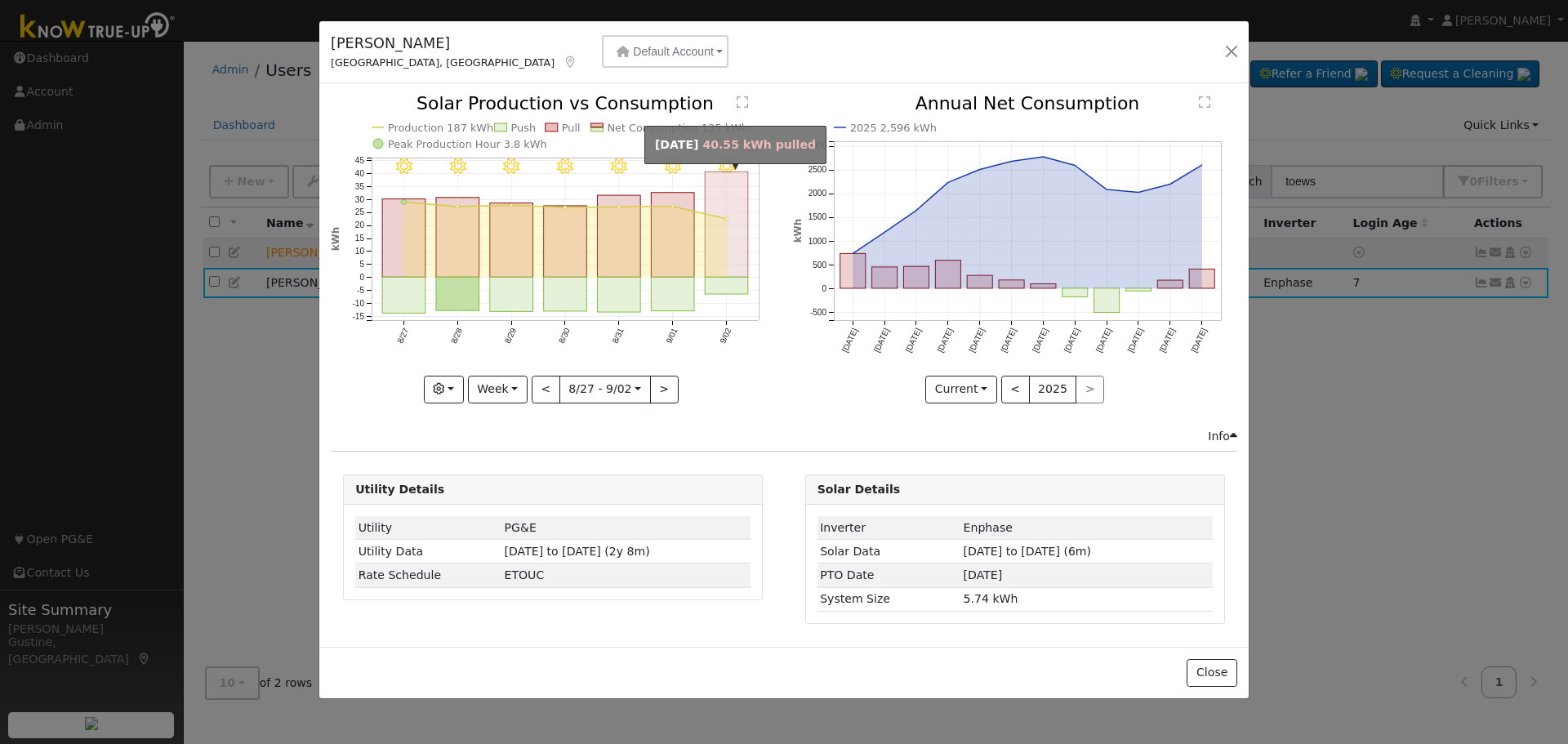
click at [727, 263] on rect "onclick=""" at bounding box center [727, 225] width 44 height 106
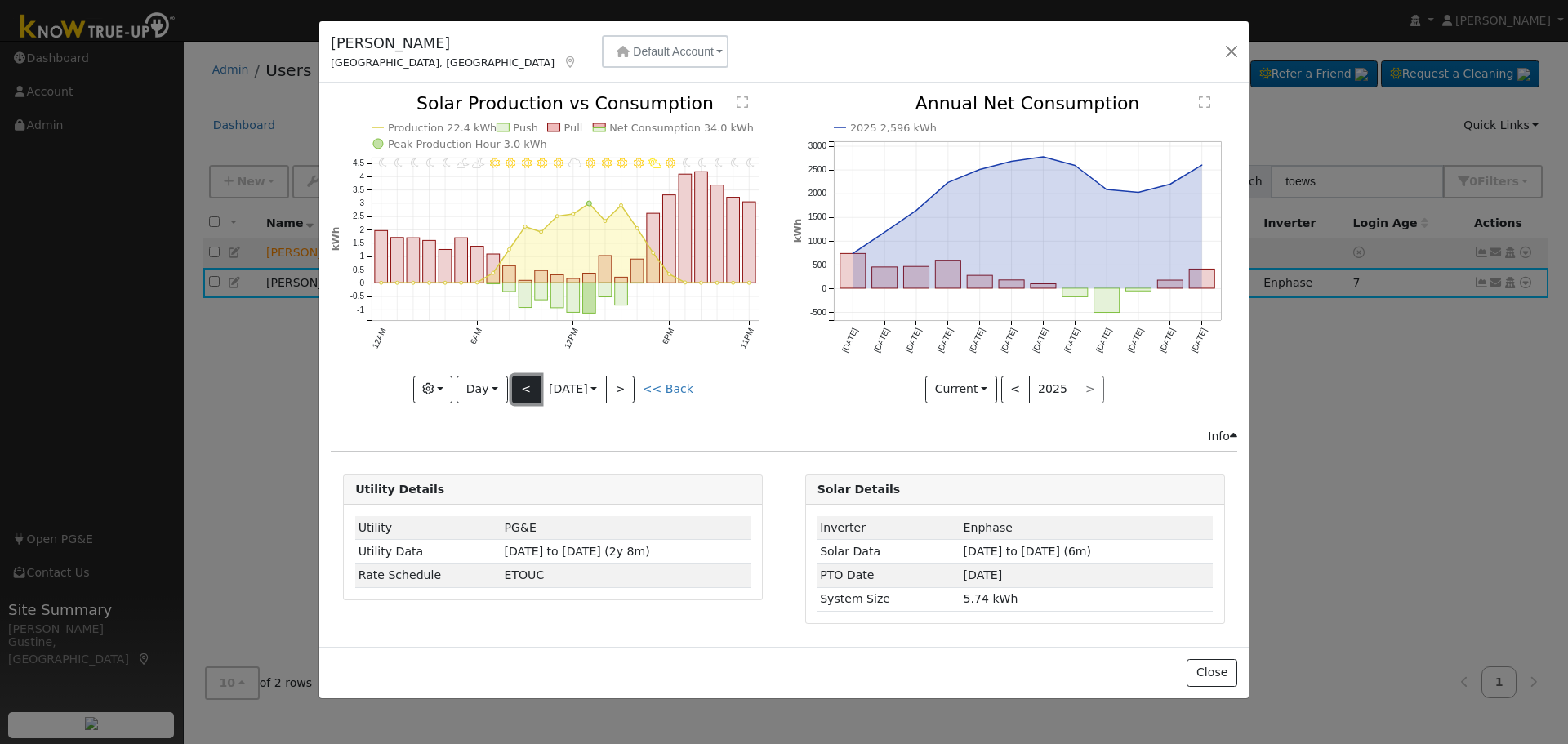
click at [519, 385] on button "<" at bounding box center [526, 390] width 29 height 28
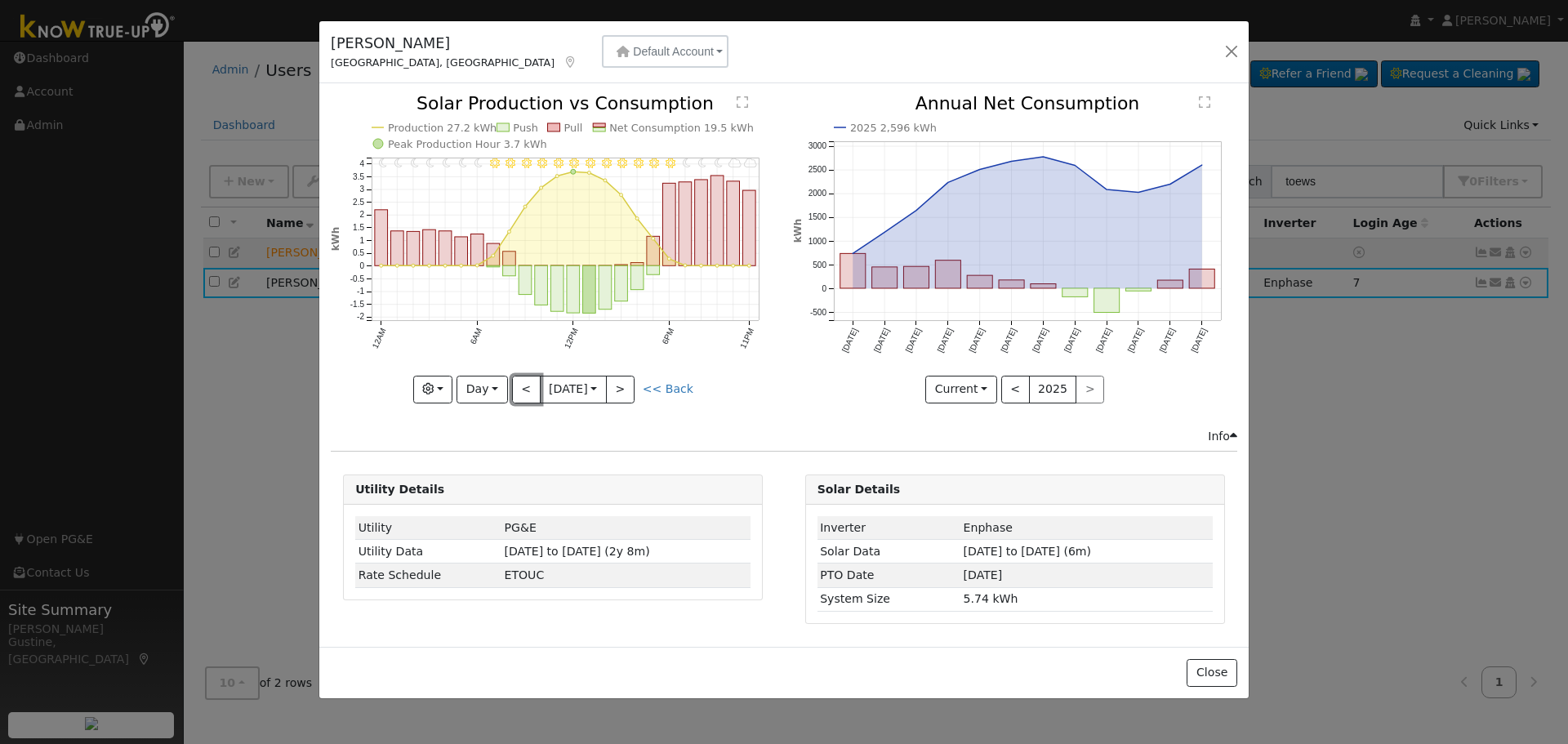
click at [519, 385] on button "<" at bounding box center [526, 390] width 29 height 28
type input "[DATE]"
click at [1231, 54] on button "button" at bounding box center [1231, 51] width 23 height 23
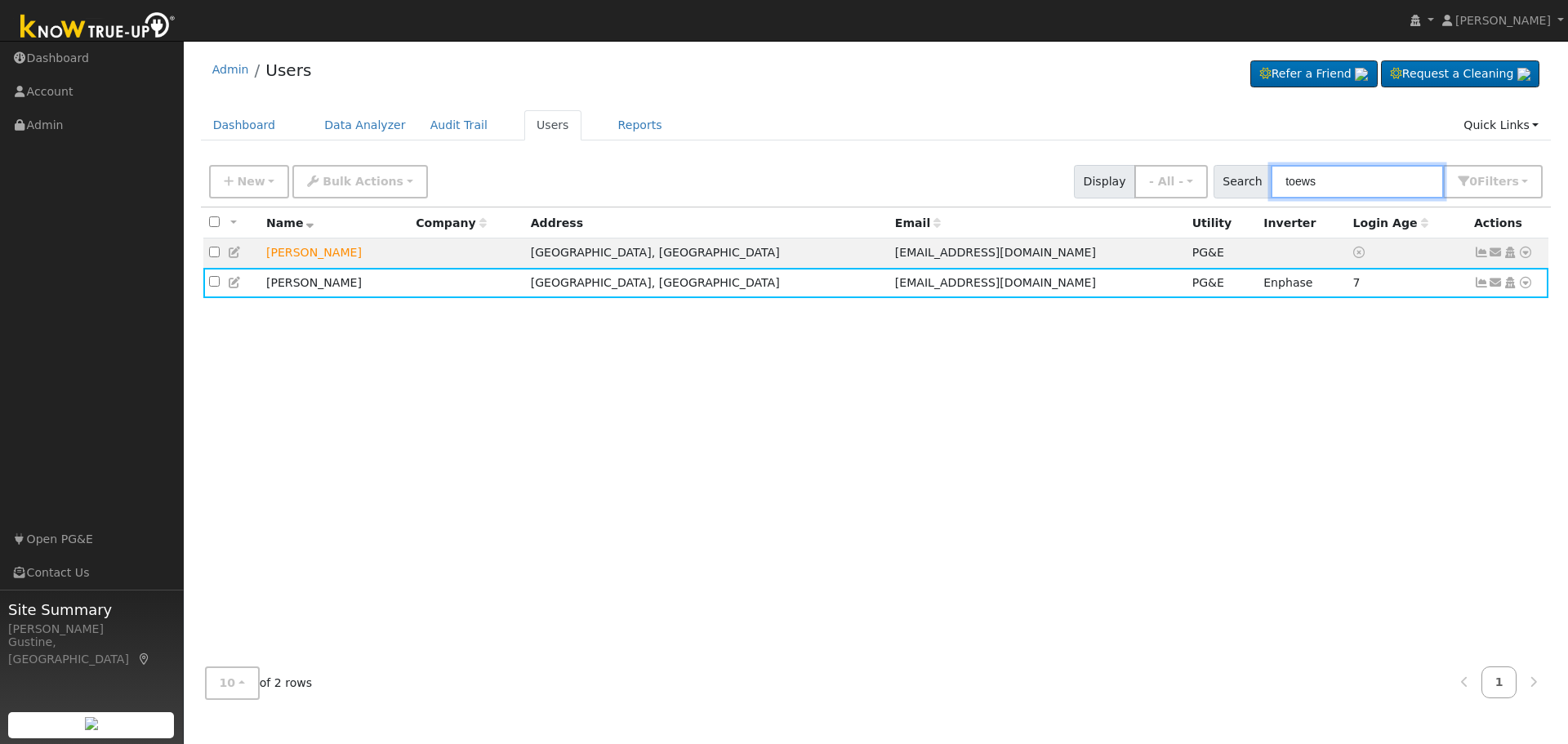
drag, startPoint x: 1348, startPoint y: 175, endPoint x: 1148, endPoint y: 158, distance: 200.7
click at [1148, 158] on div "New Add User Quick Add Quick Connect Quick Convert Lead Bulk Actions Send Email…" at bounding box center [877, 182] width 1351 height 50
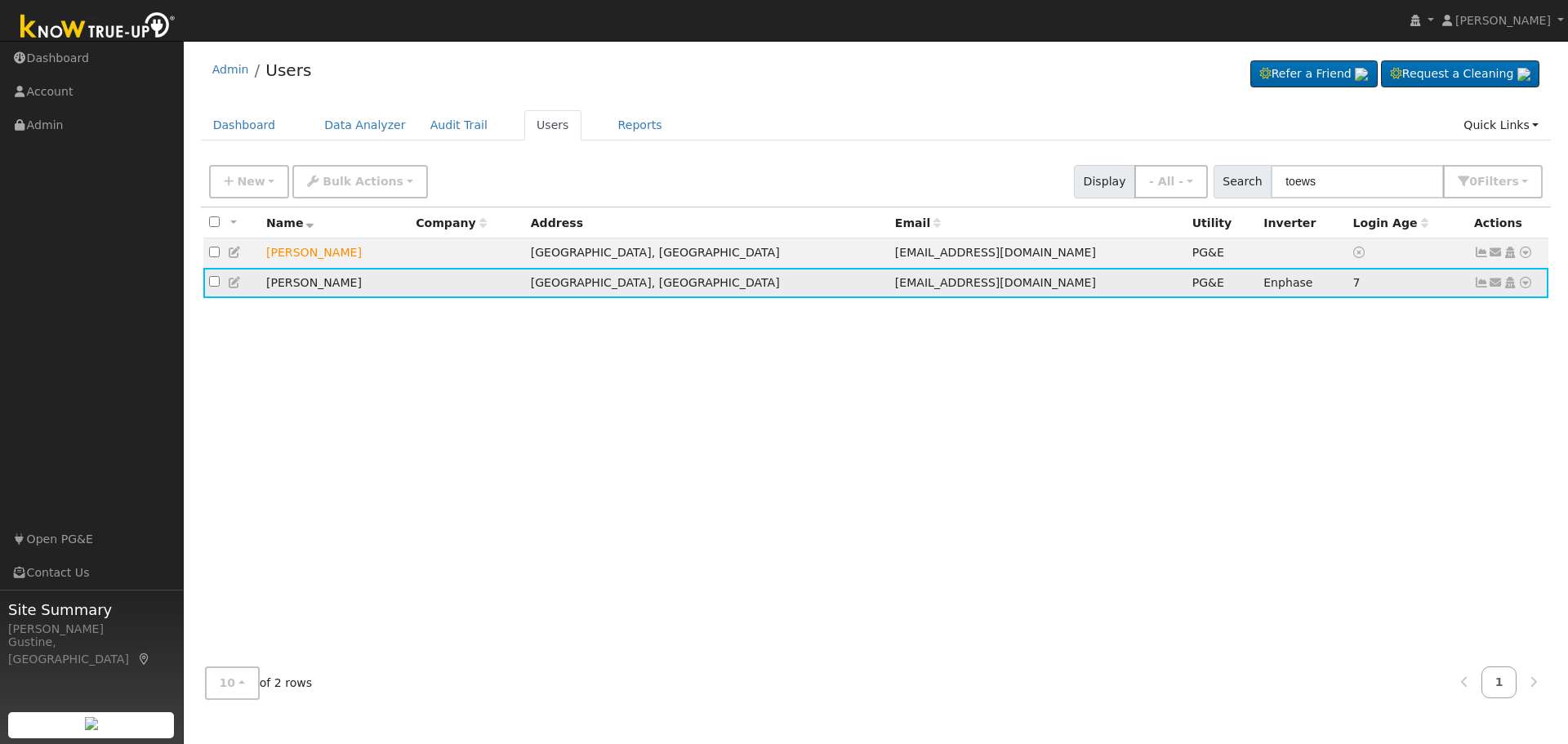
click at [1485, 287] on icon at bounding box center [1482, 282] width 15 height 11
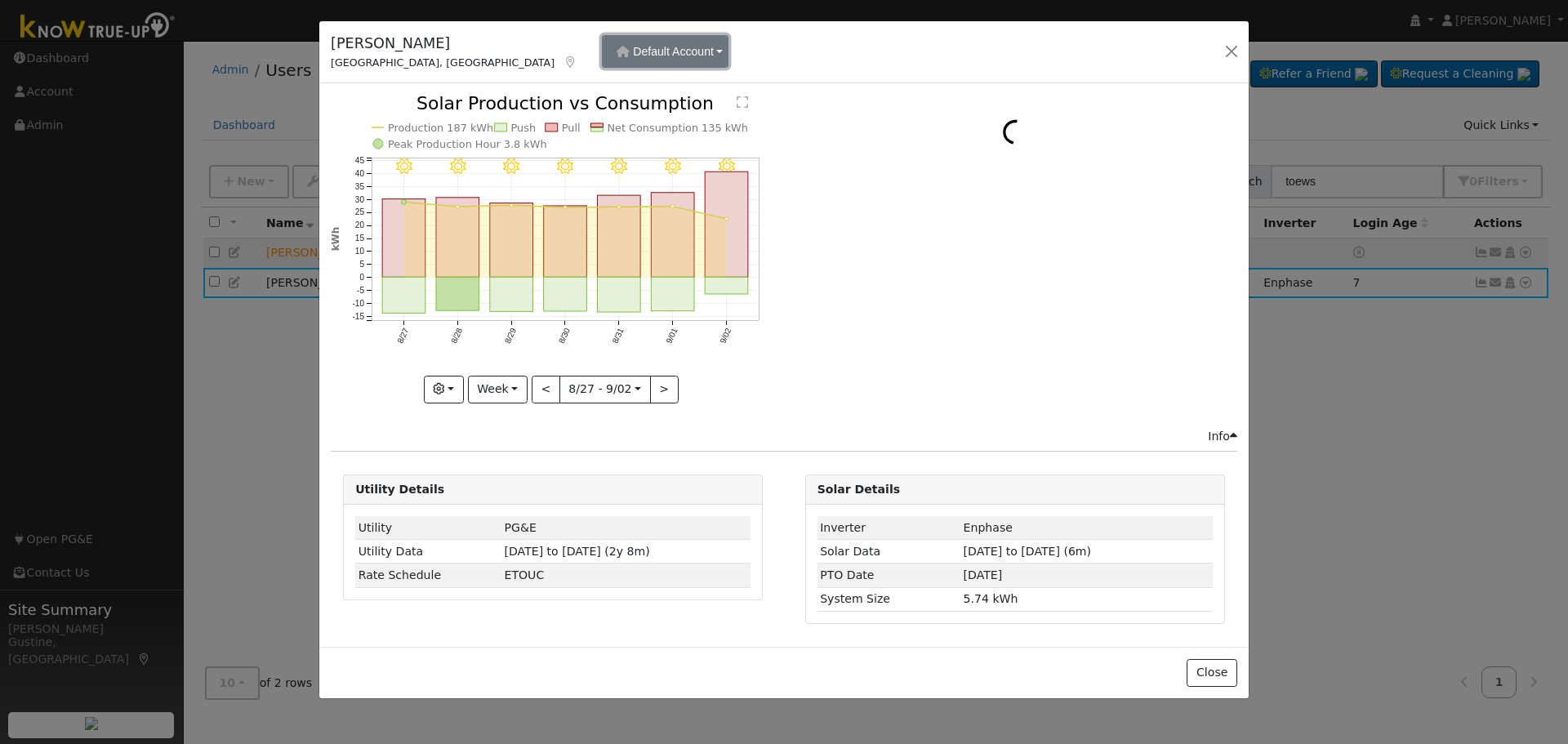
click at [602, 42] on button "Default Account" at bounding box center [665, 51] width 126 height 32
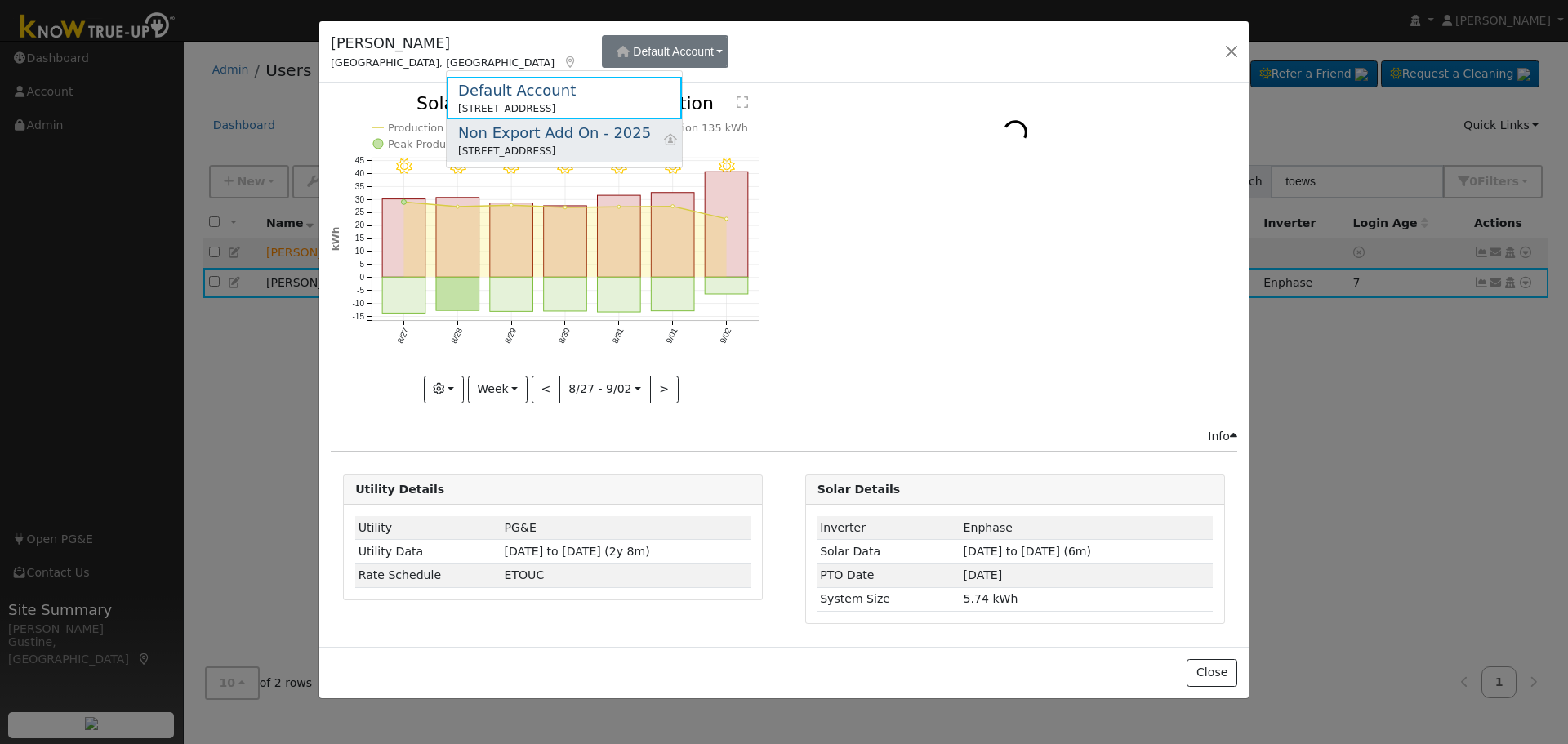
click at [513, 139] on div "Non Export Add On - 2025" at bounding box center [555, 133] width 193 height 22
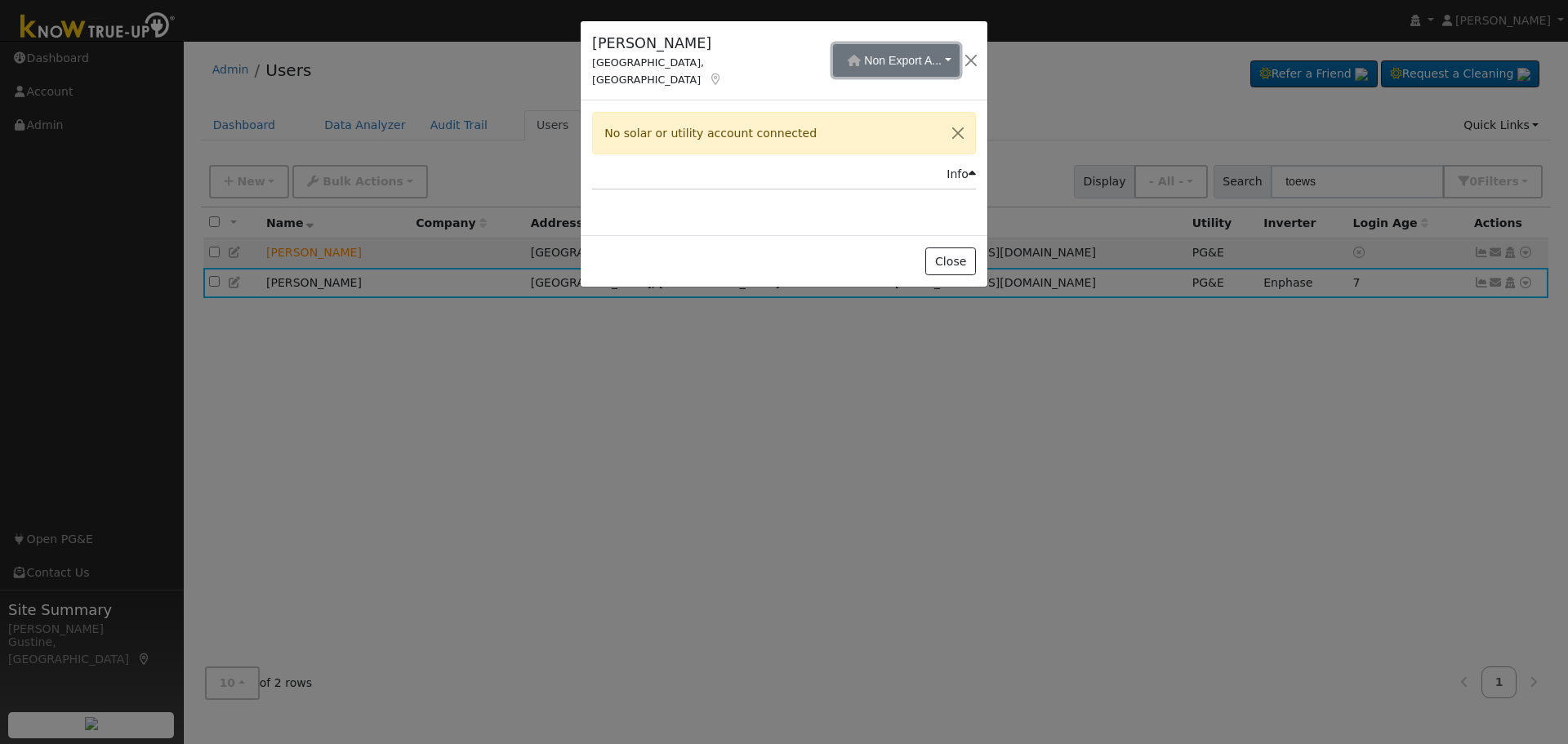
click at [864, 54] on span "Non Export A..." at bounding box center [903, 60] width 78 height 13
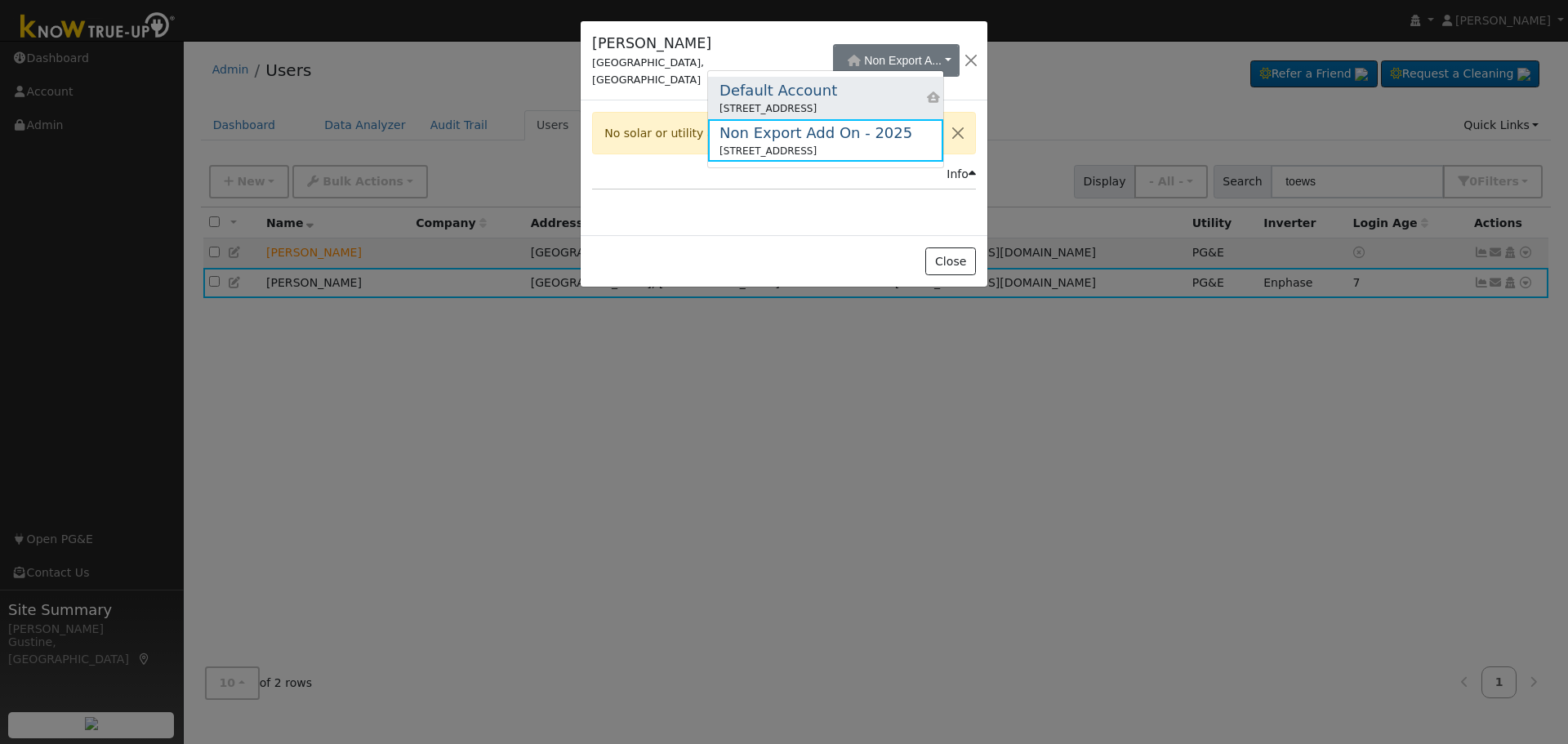
click at [779, 101] on div "[STREET_ADDRESS]" at bounding box center [778, 109] width 118 height 15
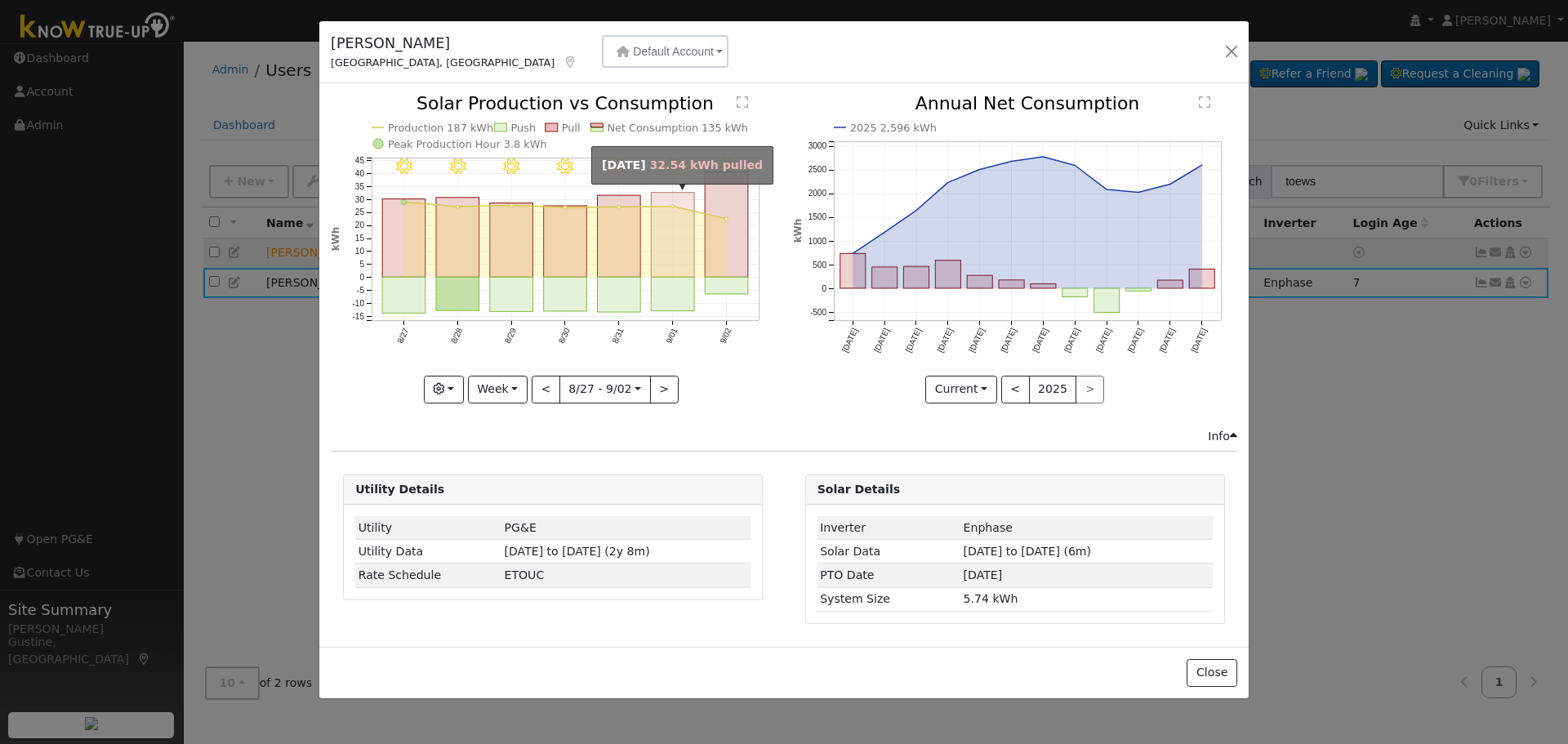
click at [697, 250] on icon "9/02 - Clear 9/01 - Clear 8/31 - Clear 8/30 - Clear 8/29 - Clear 8/28 - Clear 8…" at bounding box center [553, 248] width 444 height 306
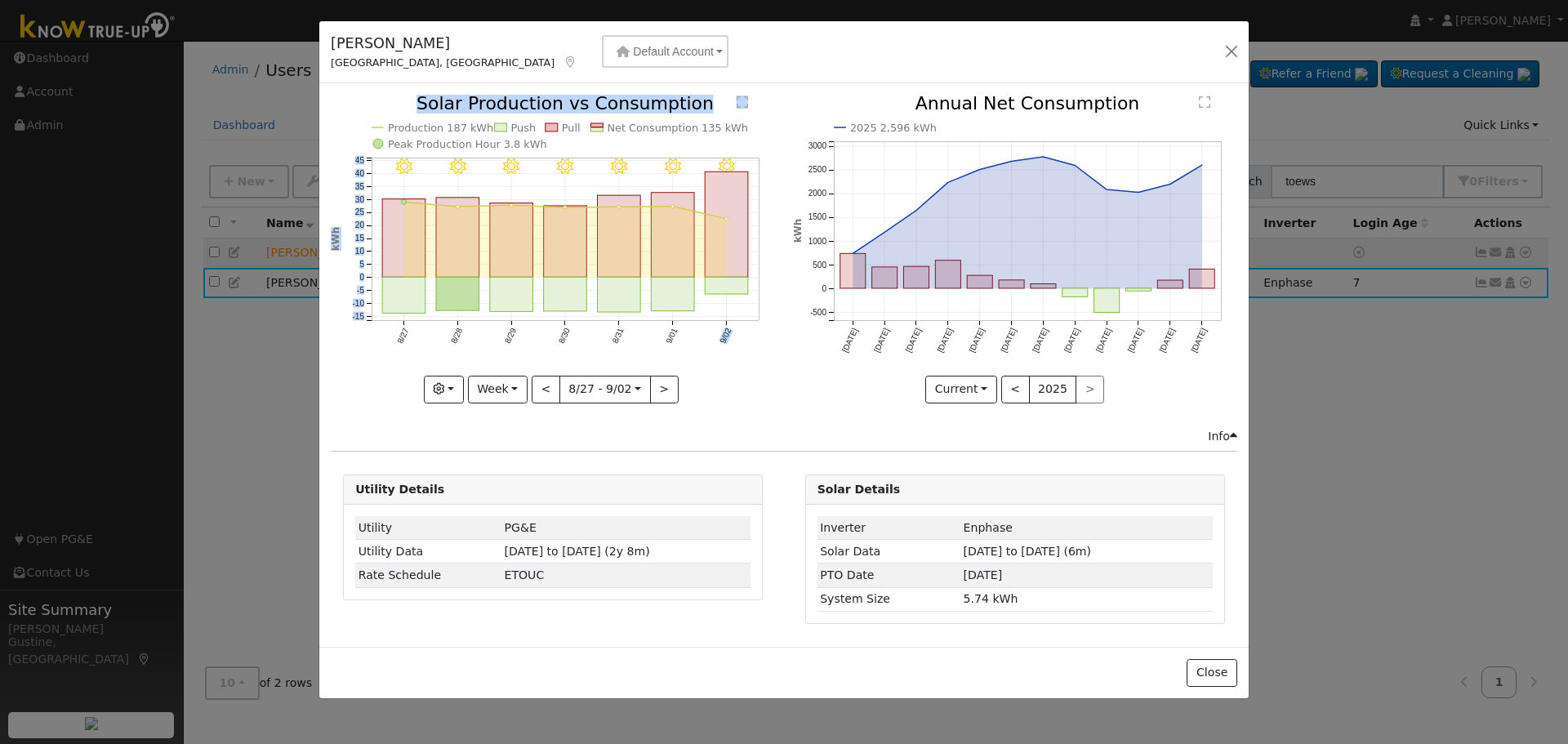
click at [676, 263] on rect "onclick=""" at bounding box center [673, 236] width 44 height 85
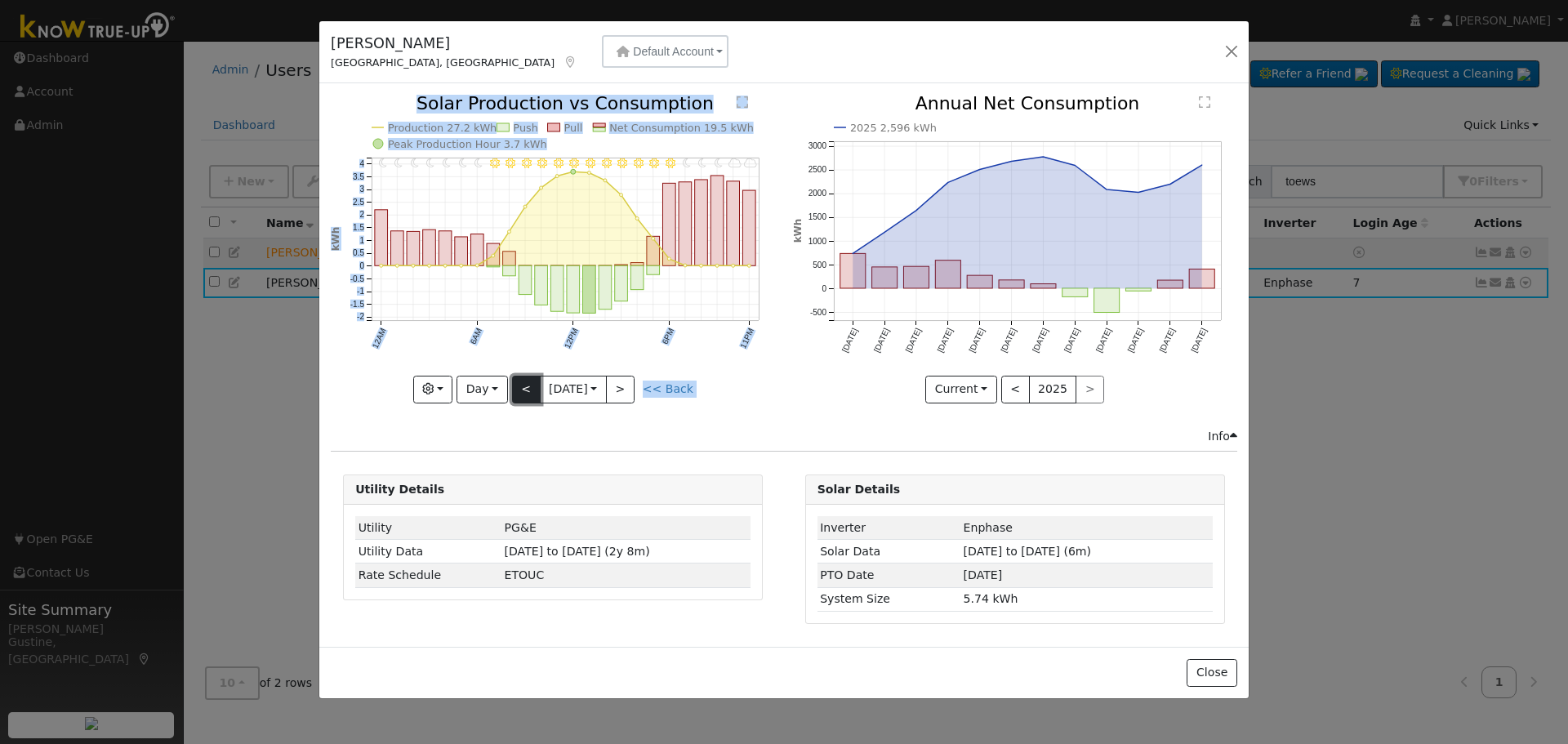
click at [524, 389] on button "<" at bounding box center [526, 390] width 29 height 28
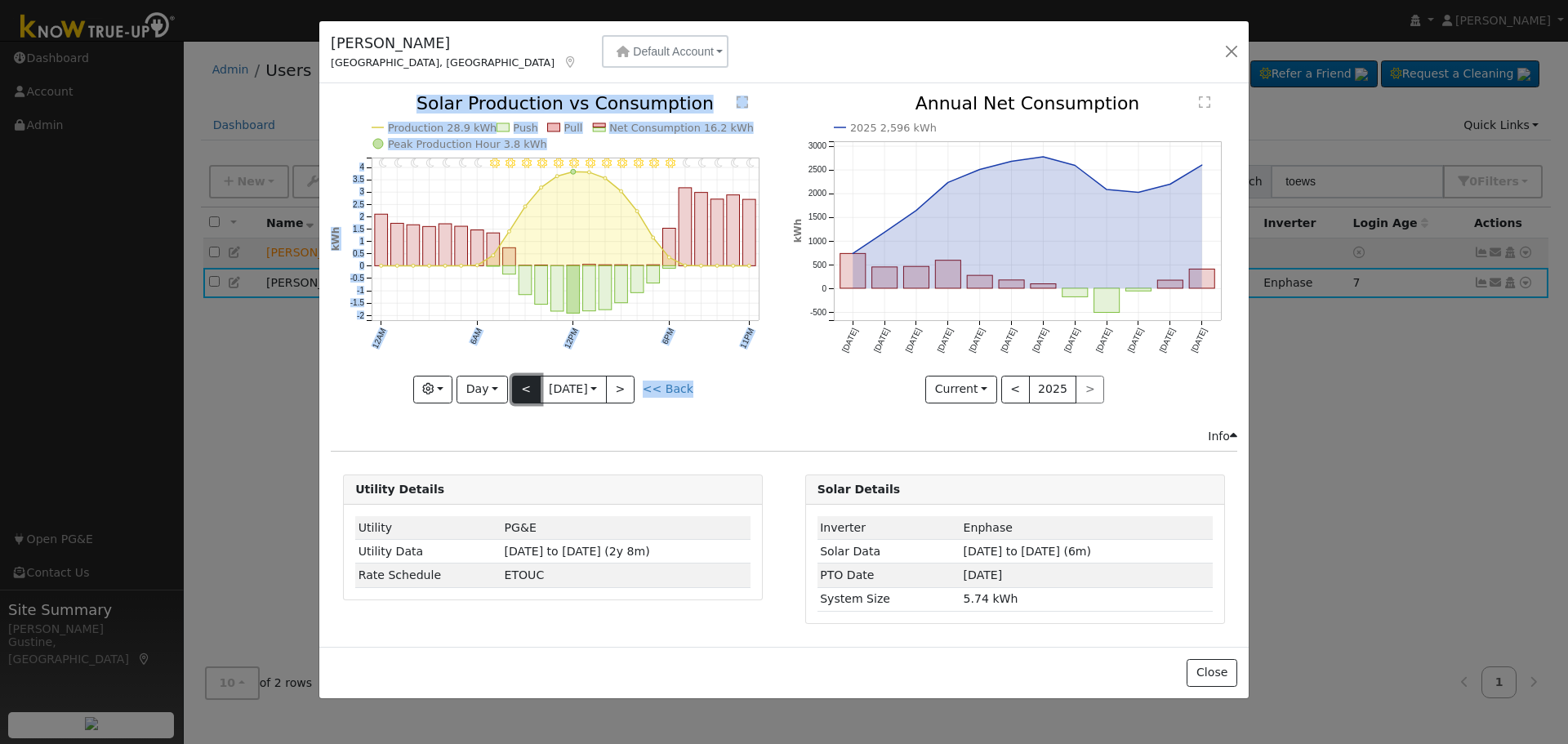
click at [524, 389] on button "<" at bounding box center [526, 390] width 29 height 28
click at [525, 388] on div at bounding box center [553, 249] width 444 height 308
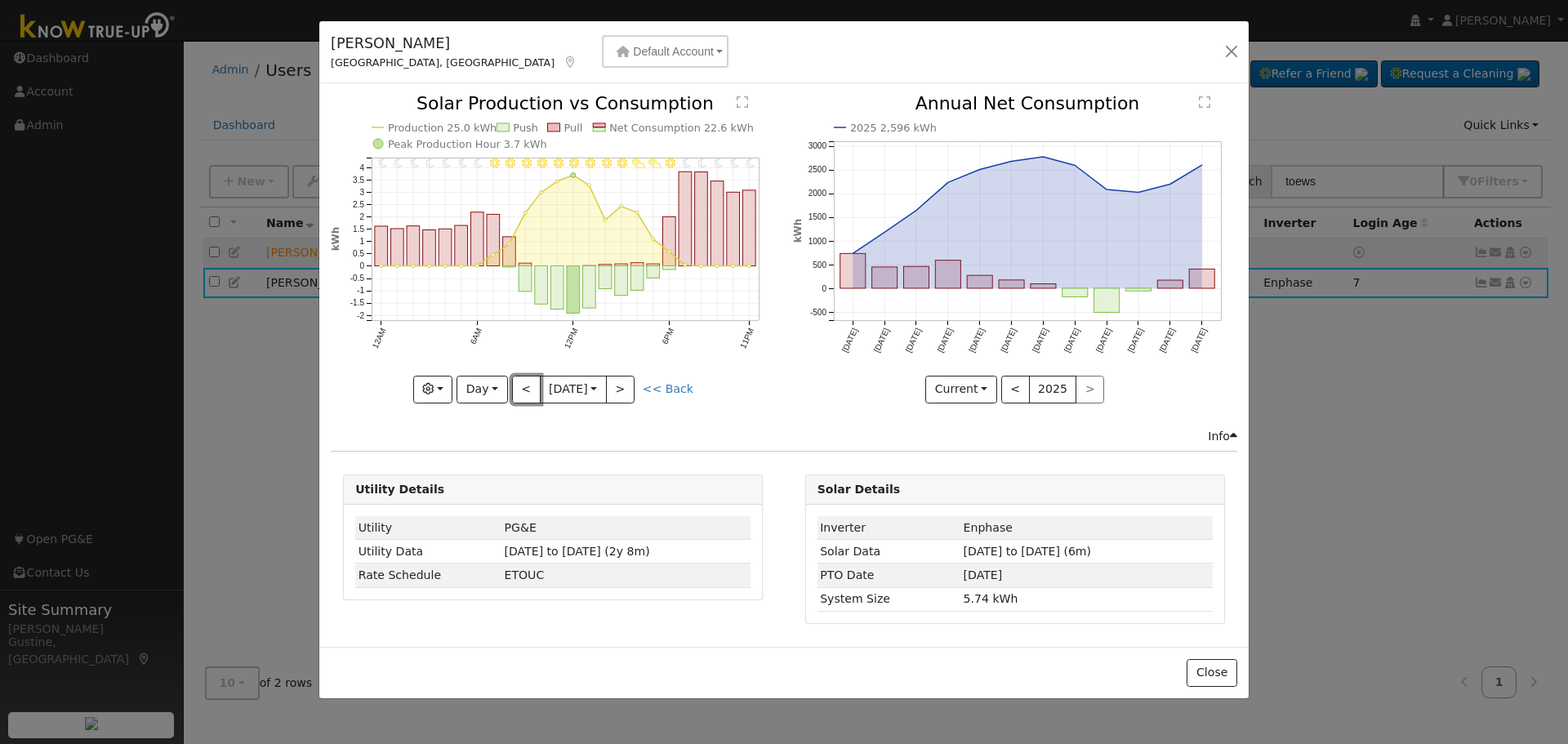
click at [525, 388] on button "<" at bounding box center [526, 390] width 29 height 28
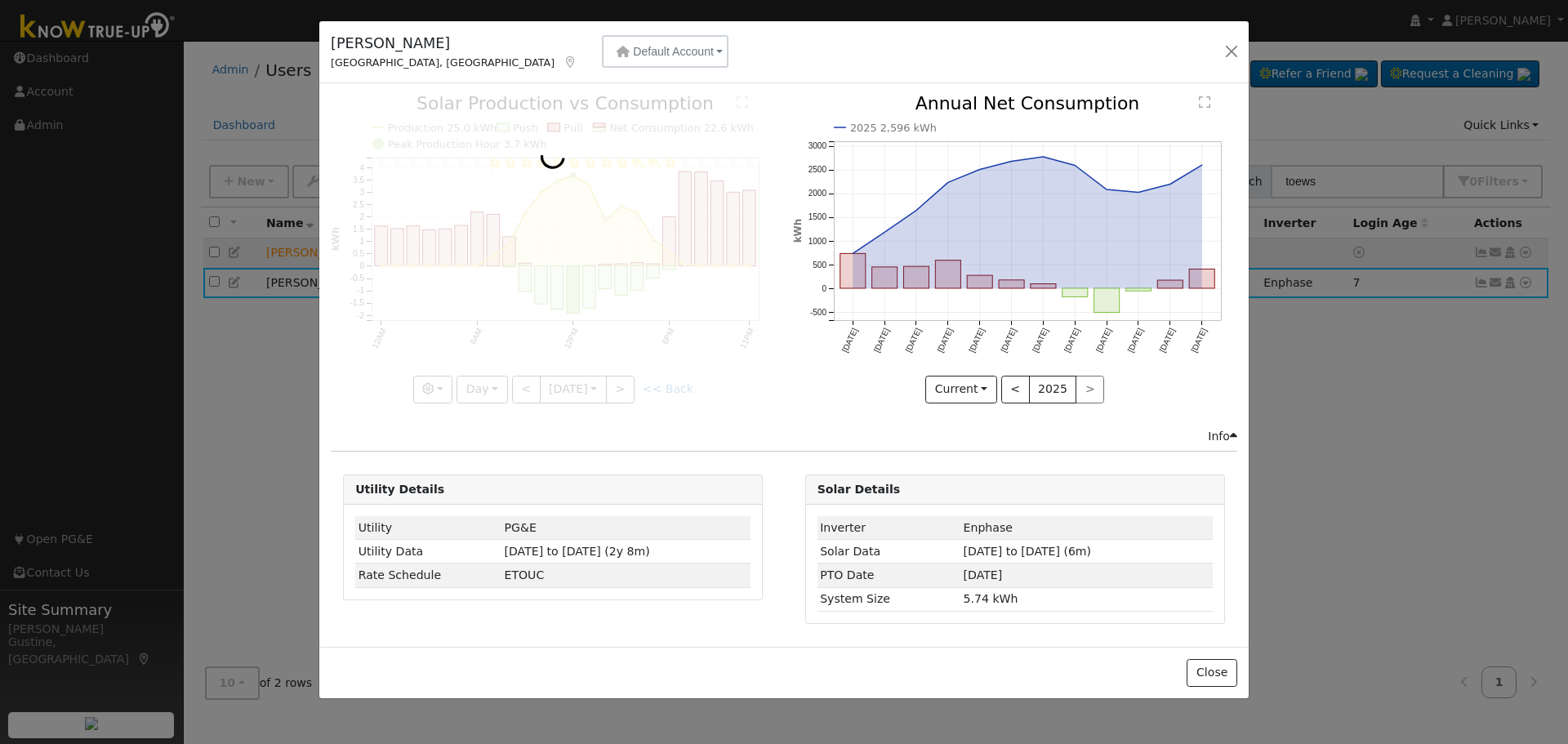
click at [525, 388] on div at bounding box center [553, 249] width 444 height 308
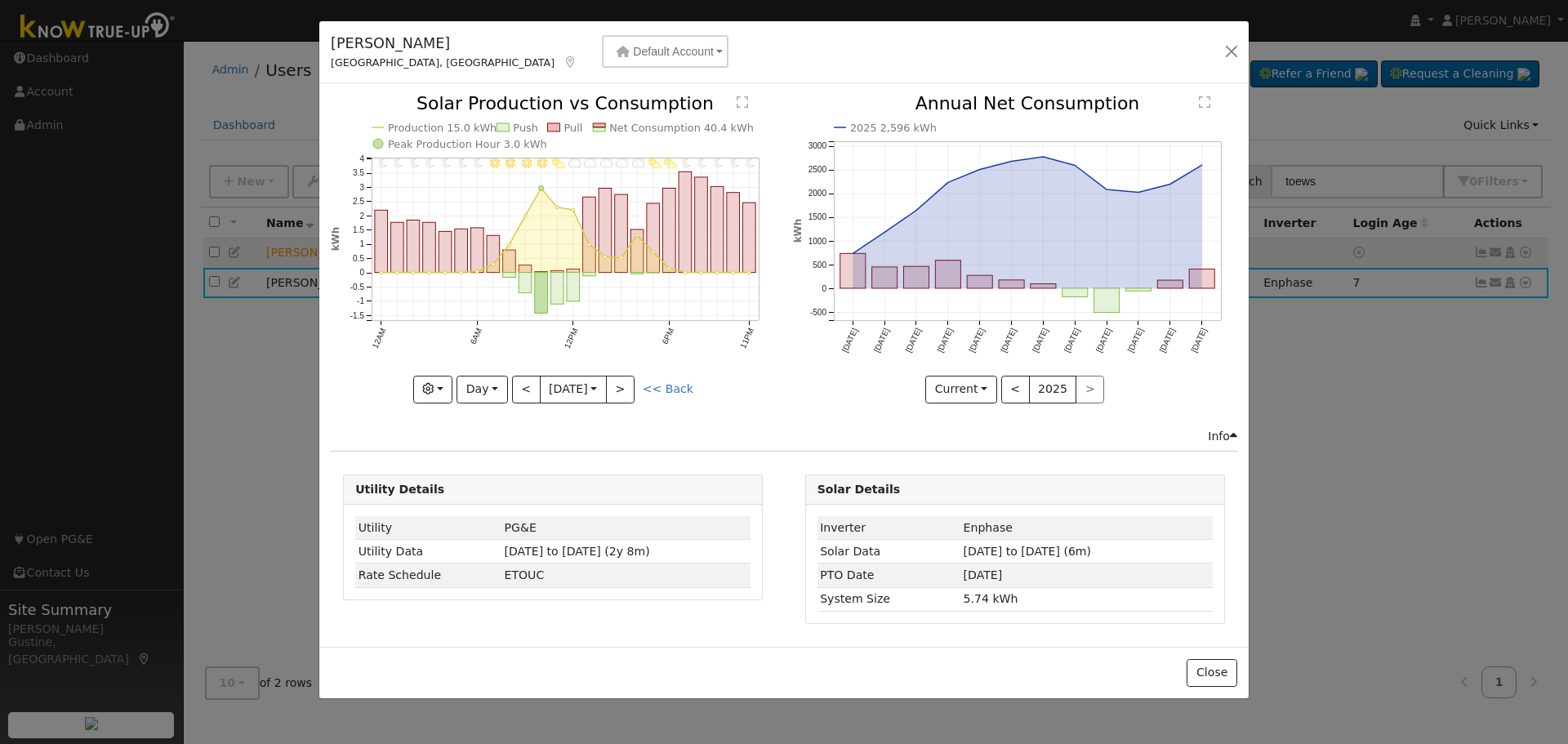
click at [525, 388] on div at bounding box center [553, 249] width 444 height 308
click at [525, 388] on button "<" at bounding box center [526, 390] width 29 height 28
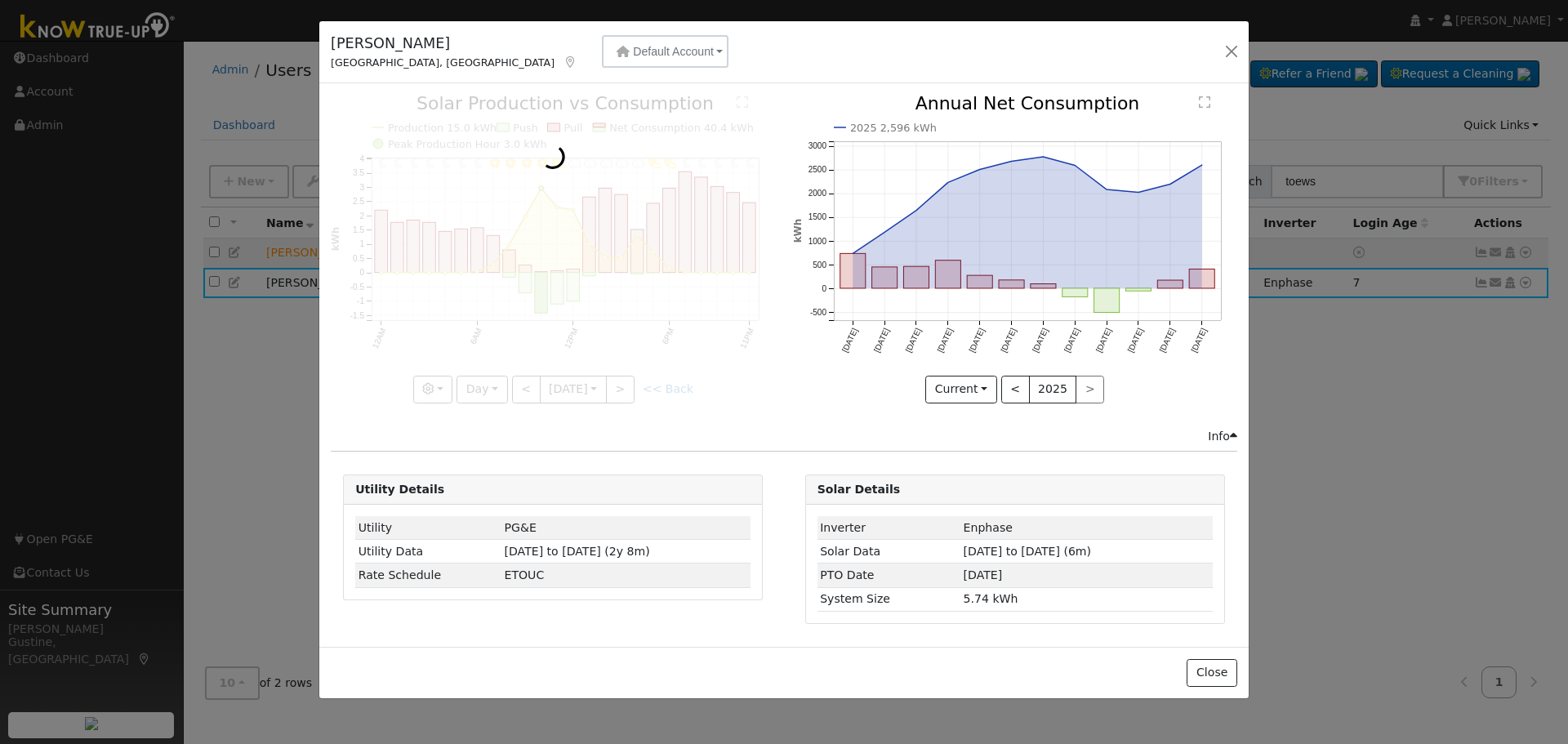
click at [525, 388] on div at bounding box center [553, 249] width 444 height 308
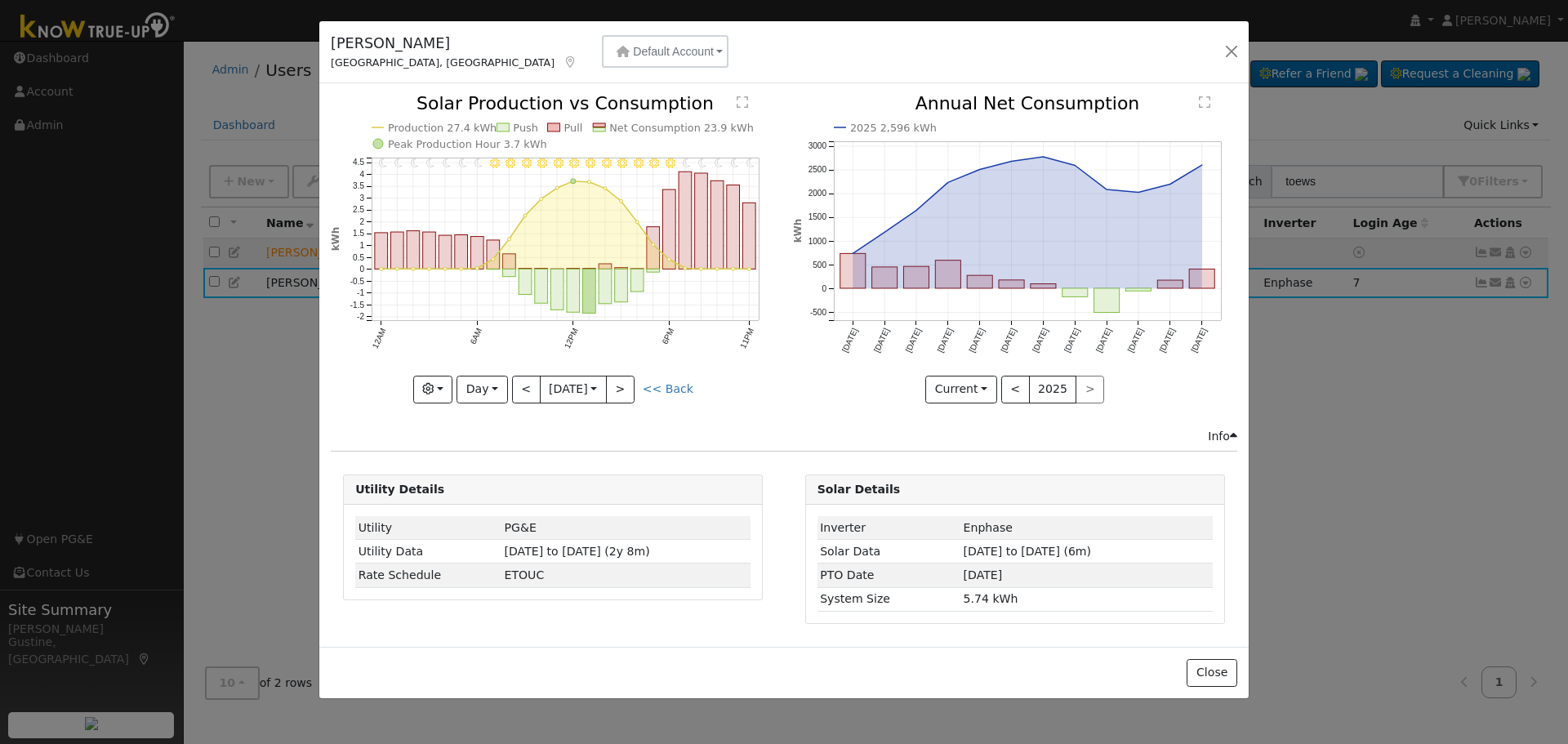
click at [525, 388] on div at bounding box center [553, 249] width 444 height 308
click at [525, 388] on button "<" at bounding box center [526, 390] width 29 height 28
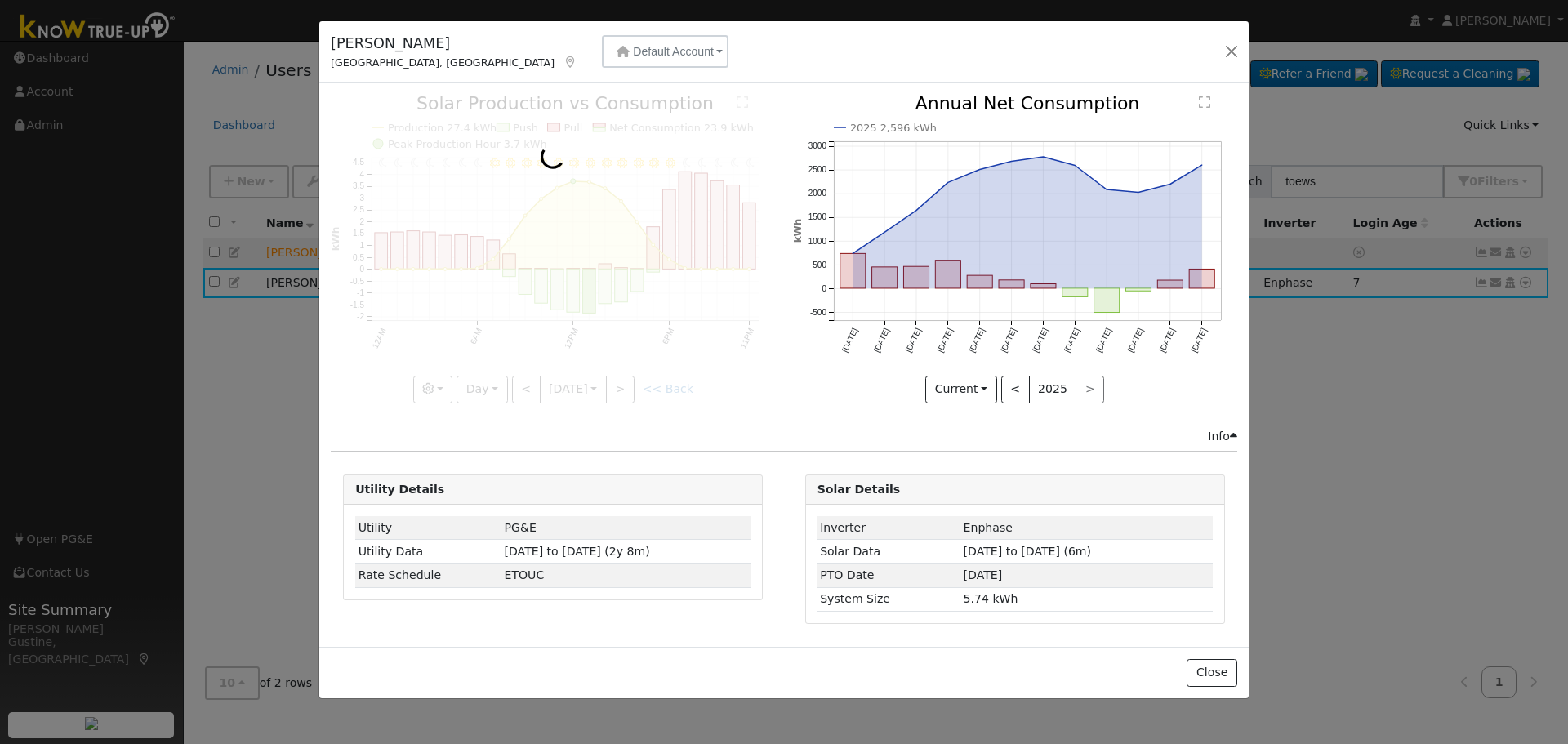
click at [525, 388] on div at bounding box center [553, 249] width 444 height 308
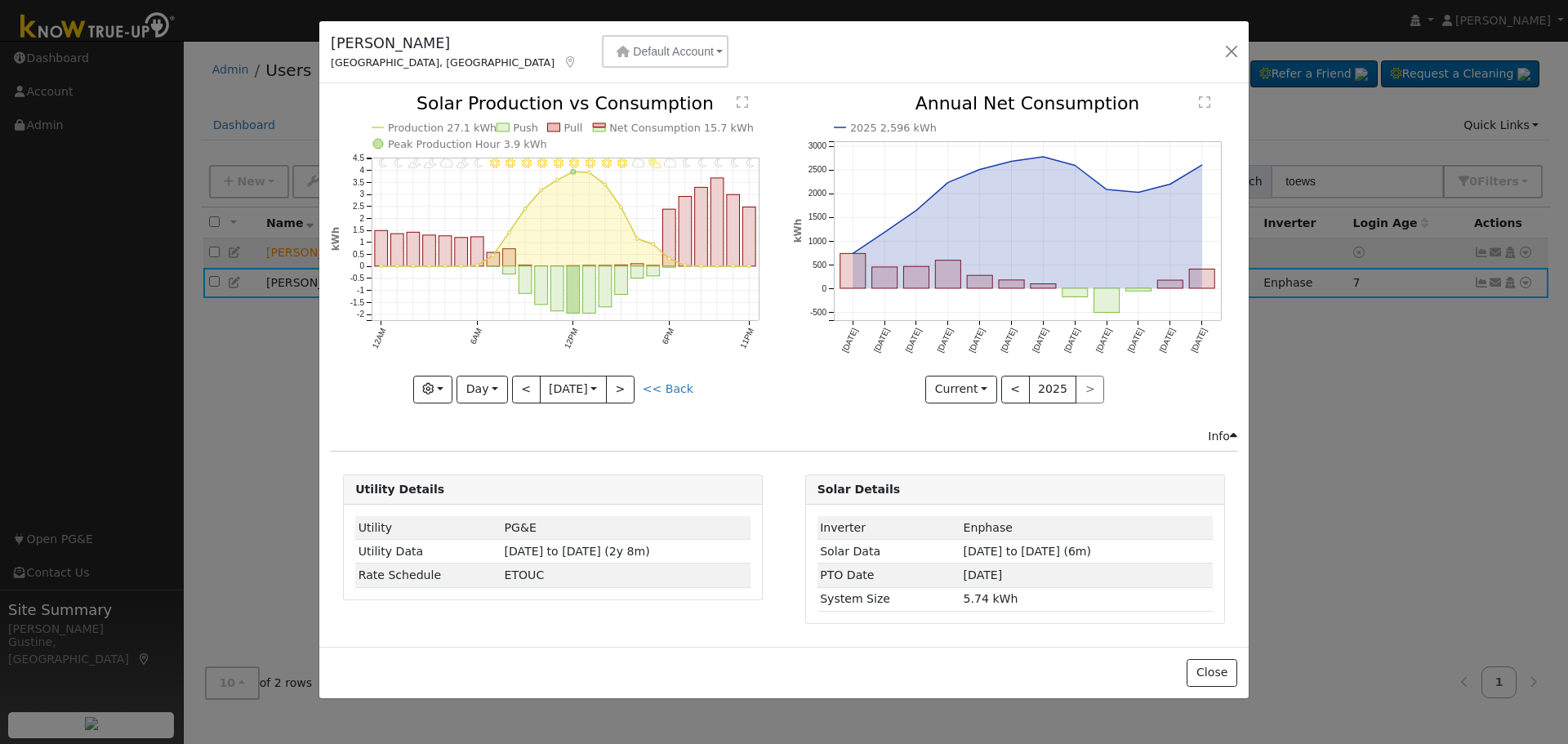
click at [525, 388] on div at bounding box center [553, 249] width 444 height 308
click at [525, 388] on div "11PM - Clear 10PM - MostlyClear 9PM - MostlyClear 8PM - MostlyClear 7PM - Mostl…" at bounding box center [553, 249] width 444 height 308
click at [525, 388] on button "<" at bounding box center [526, 390] width 29 height 28
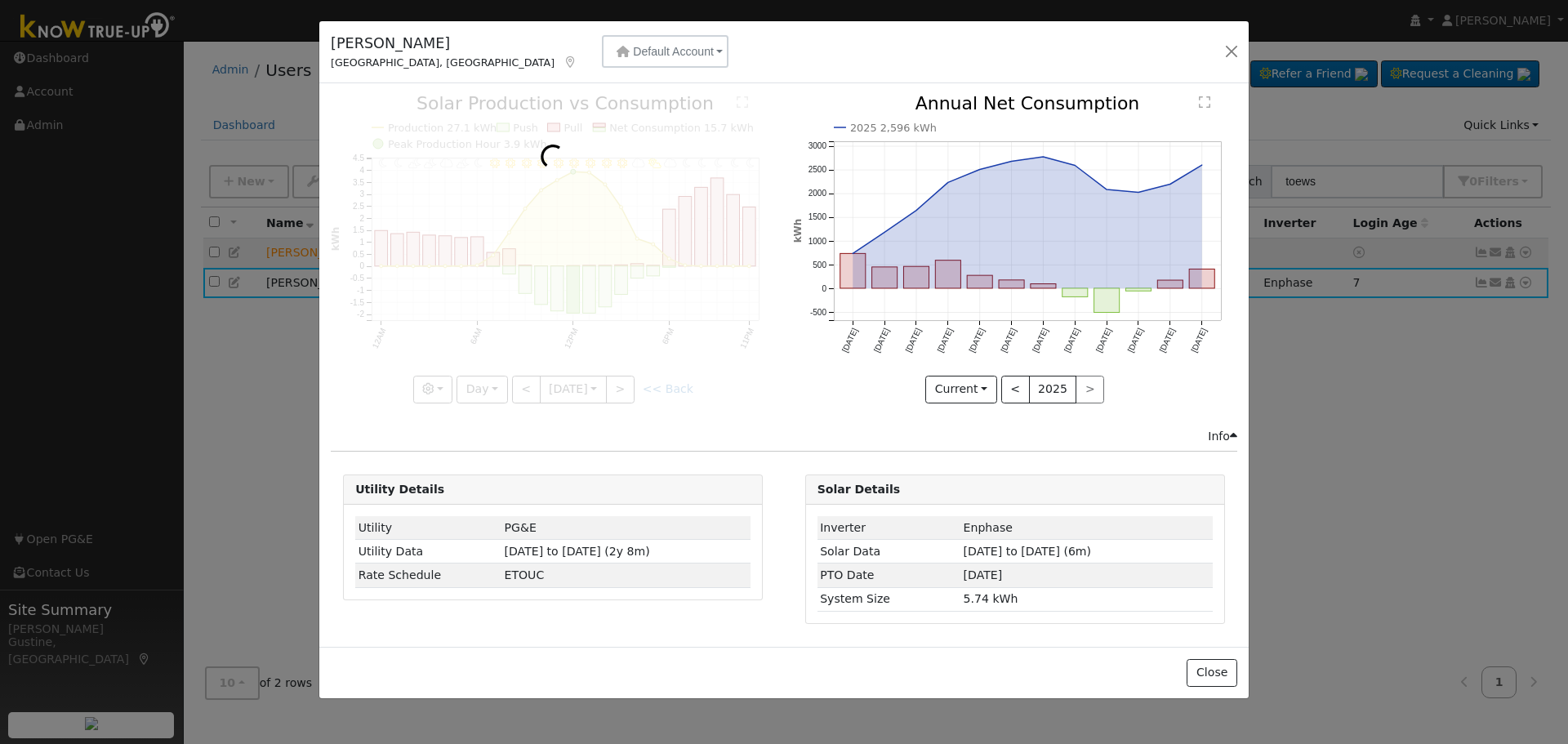
click at [525, 388] on div at bounding box center [553, 249] width 444 height 308
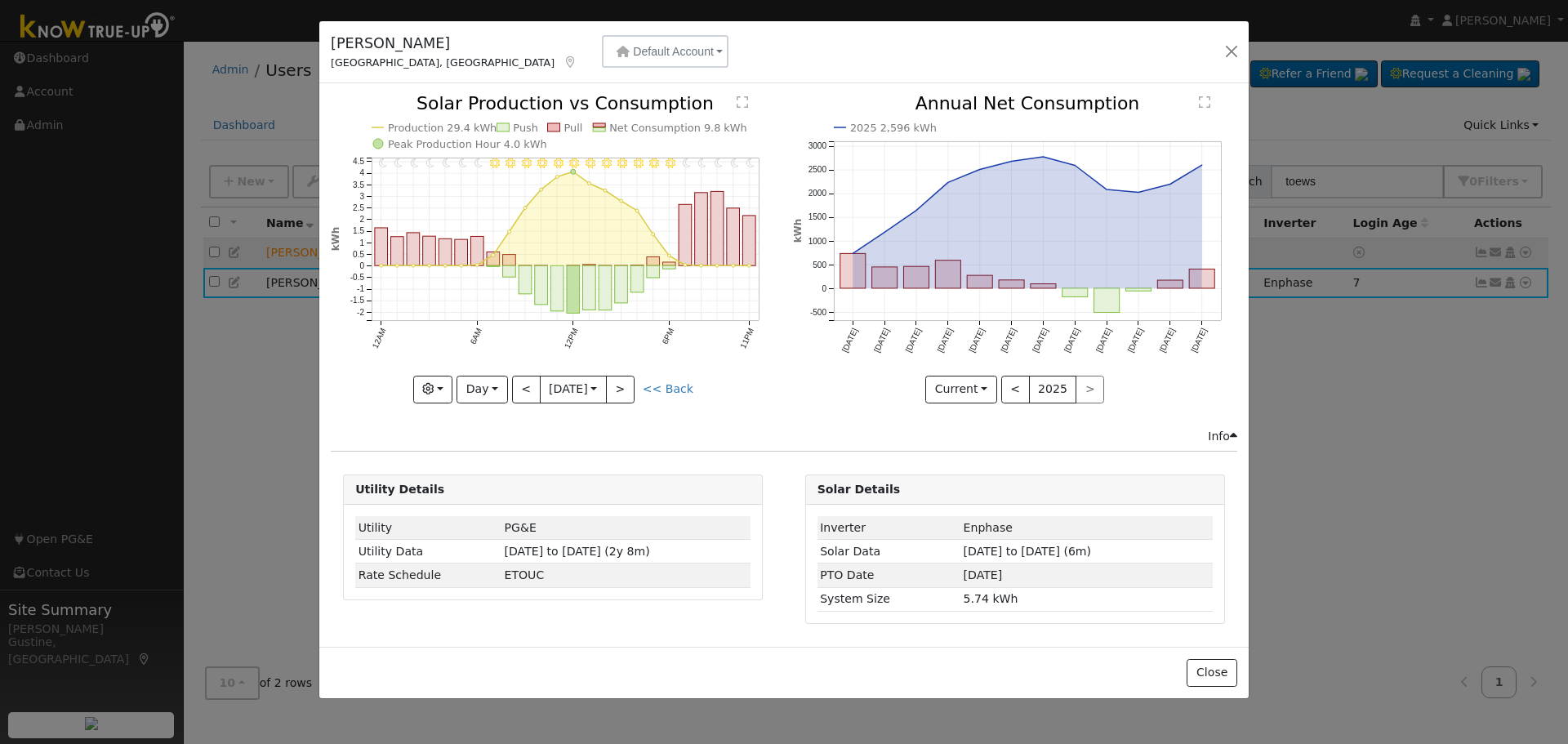
click at [525, 388] on div "11PM - MostlyClear 10PM - MostlyClear 9PM - MostlyClear 8PM - Clear 7PM - Mostl…" at bounding box center [553, 249] width 444 height 308
click at [525, 388] on button "<" at bounding box center [526, 390] width 29 height 28
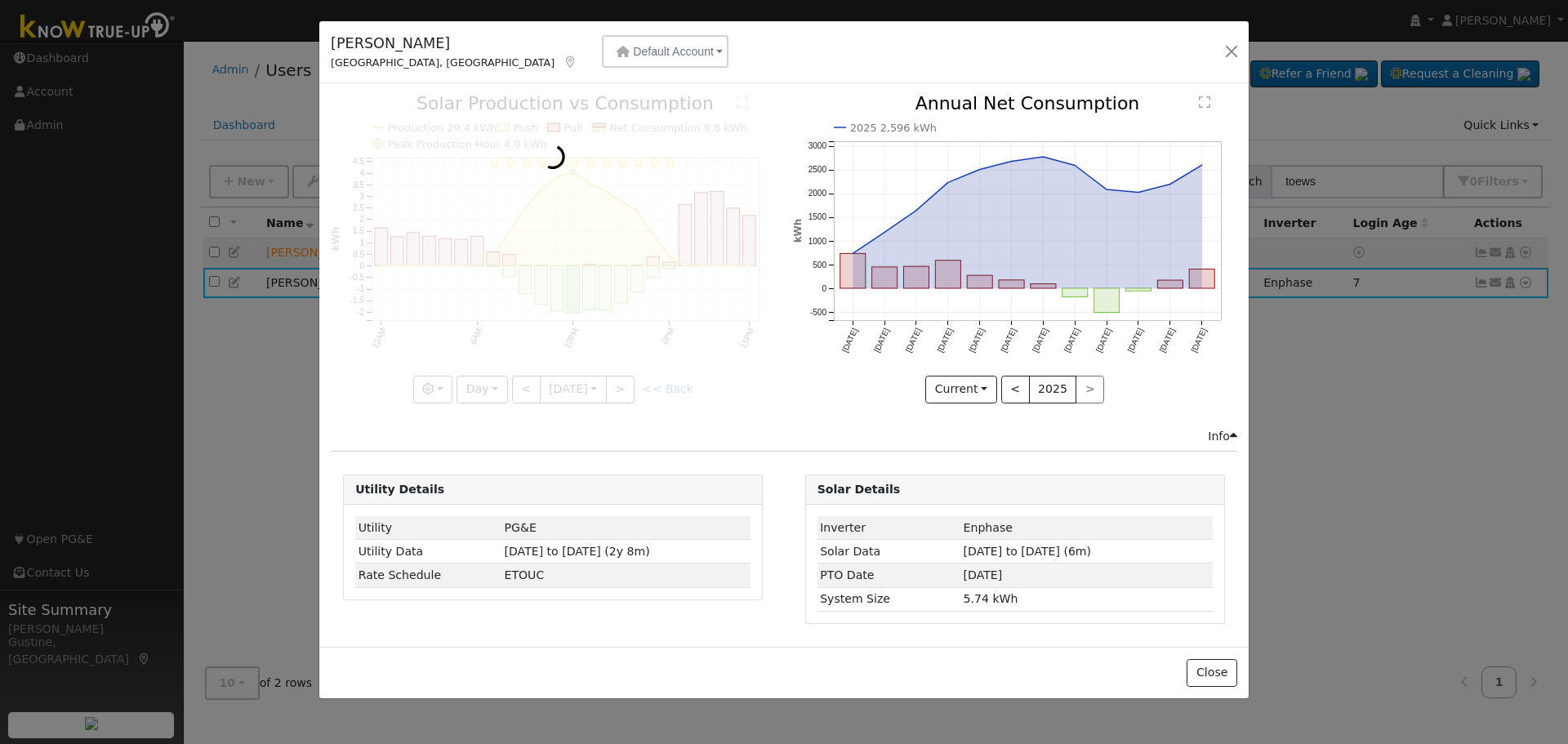
click at [525, 388] on div at bounding box center [553, 249] width 444 height 308
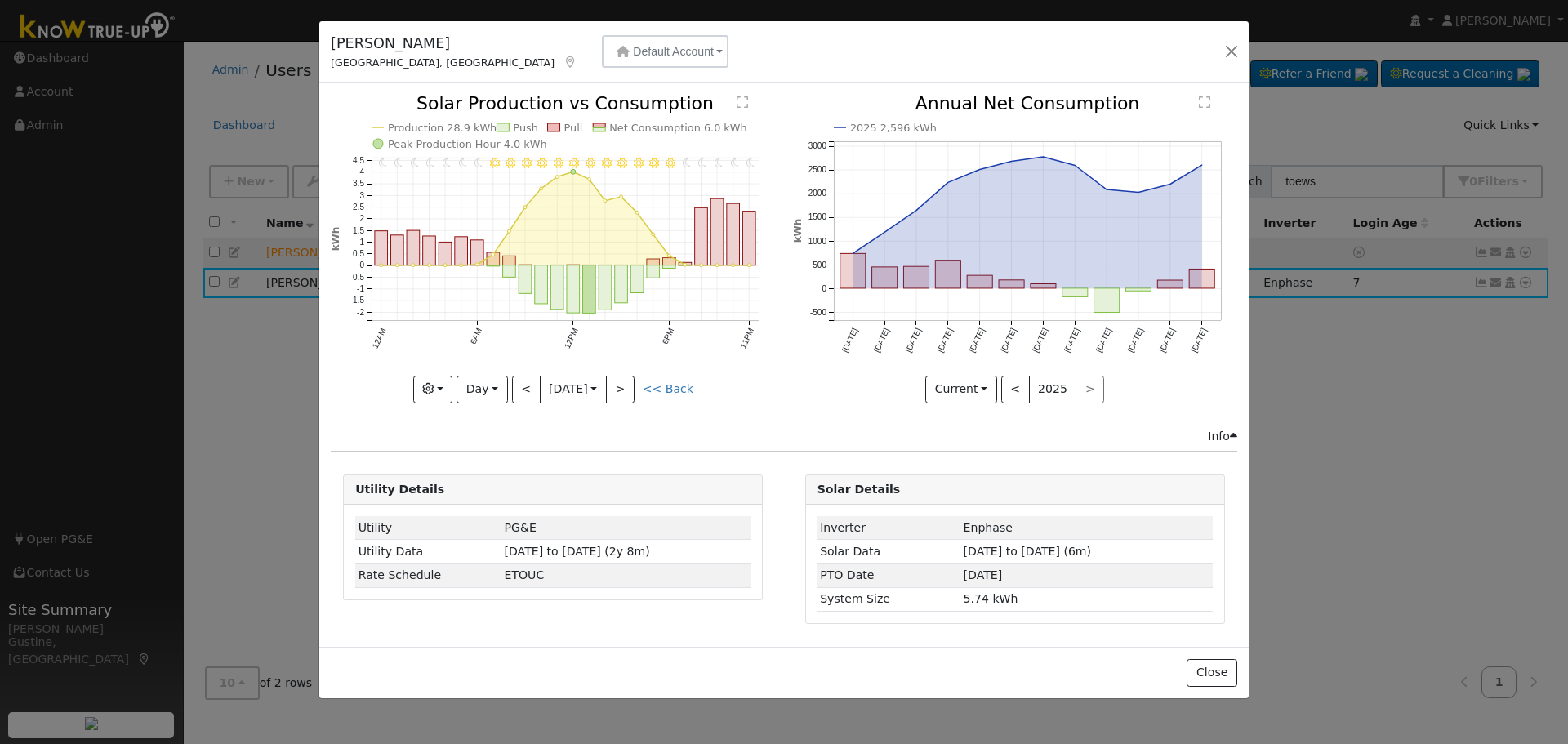
click at [525, 388] on div at bounding box center [553, 249] width 444 height 308
click at [525, 388] on button "<" at bounding box center [526, 390] width 29 height 28
click at [525, 388] on div at bounding box center [553, 249] width 444 height 308
click at [525, 388] on button "<" at bounding box center [526, 390] width 29 height 28
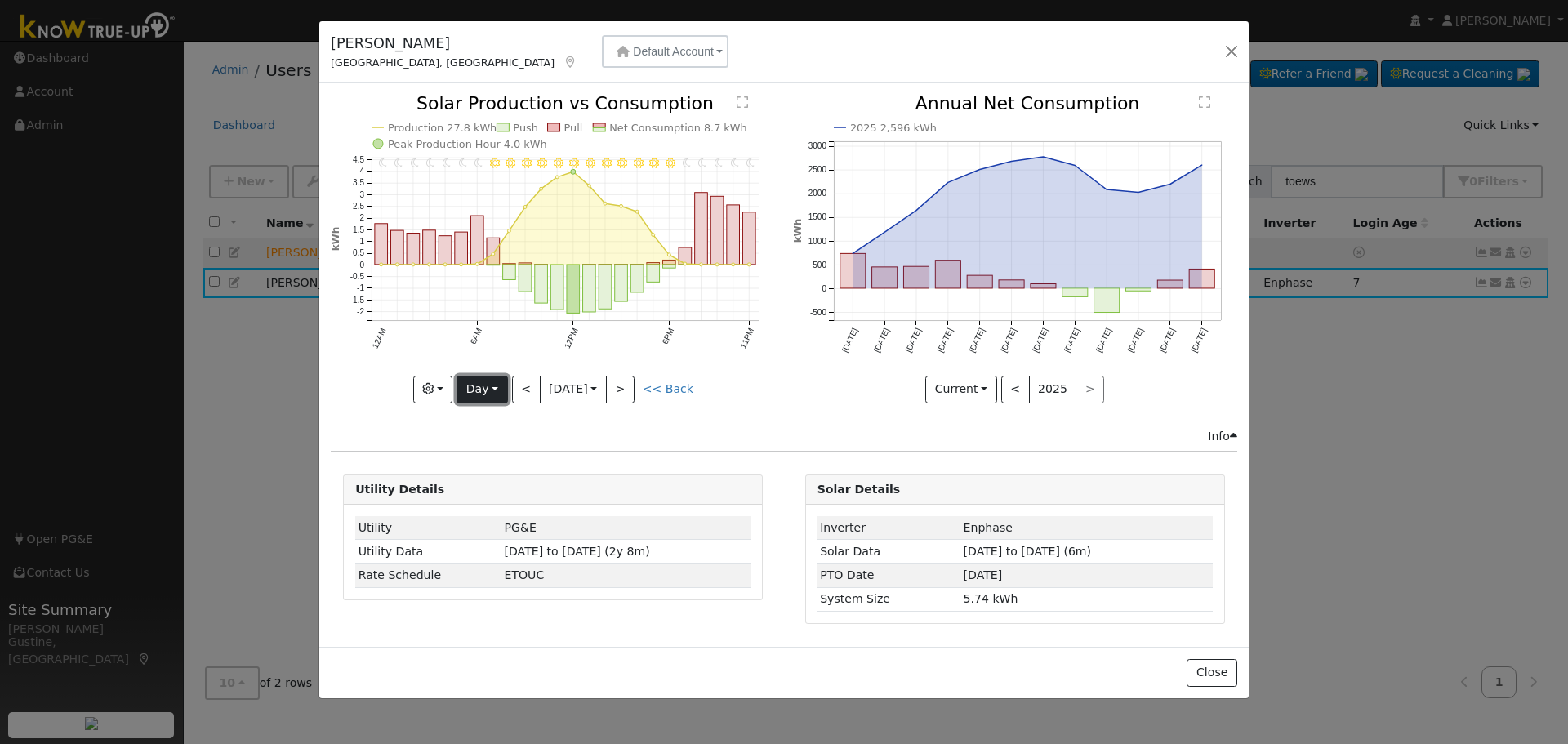
click at [493, 395] on button "Day" at bounding box center [482, 390] width 51 height 28
click at [507, 470] on link "Month" at bounding box center [514, 468] width 113 height 23
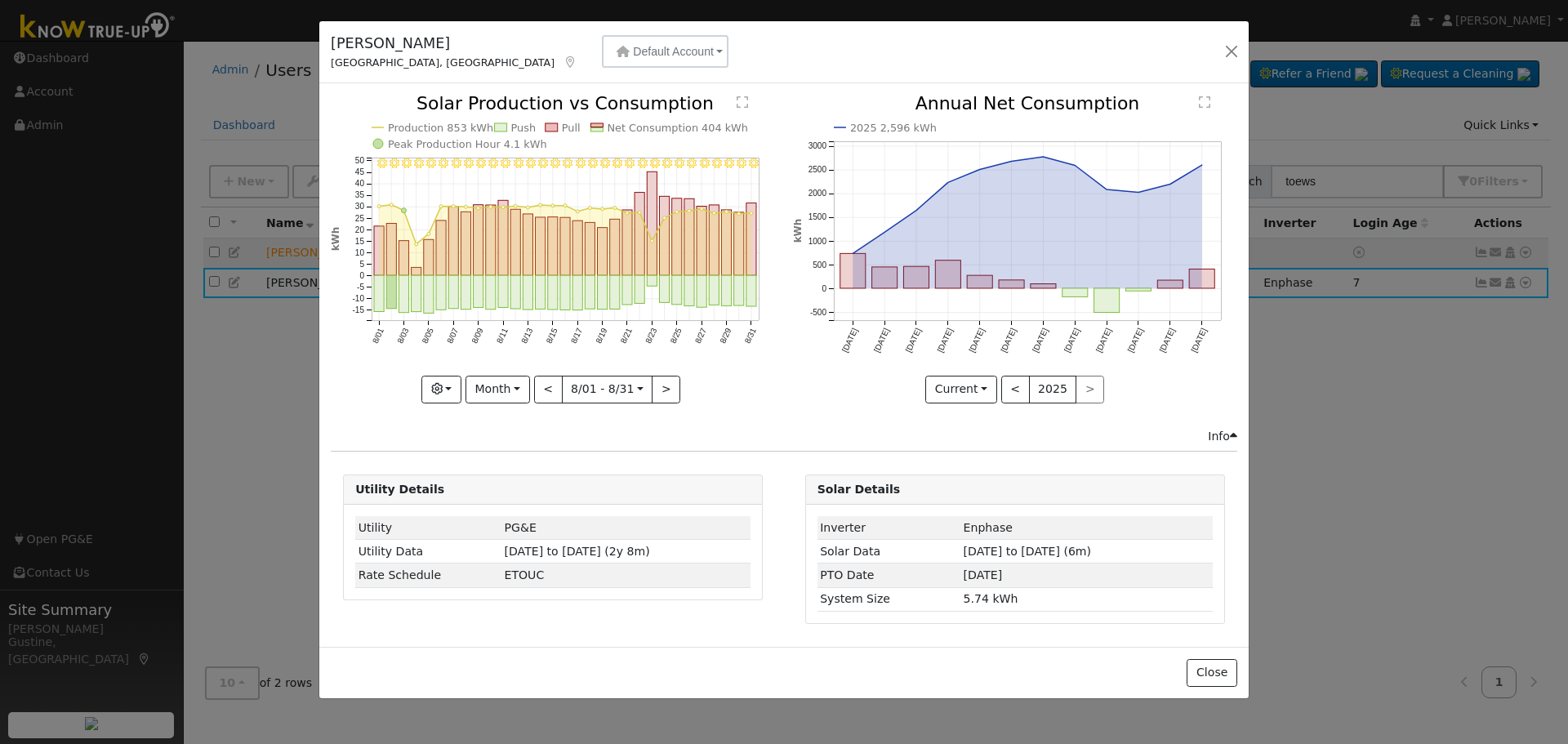
click at [388, 319] on icon "8/31 - Clear 8/30 - Clear 8/29 - Clear 8/28 - Clear 8/27 - Clear 8/26 - Clear 8…" at bounding box center [553, 248] width 444 height 306
click at [395, 293] on rect "onclick=""" at bounding box center [391, 293] width 10 height 33
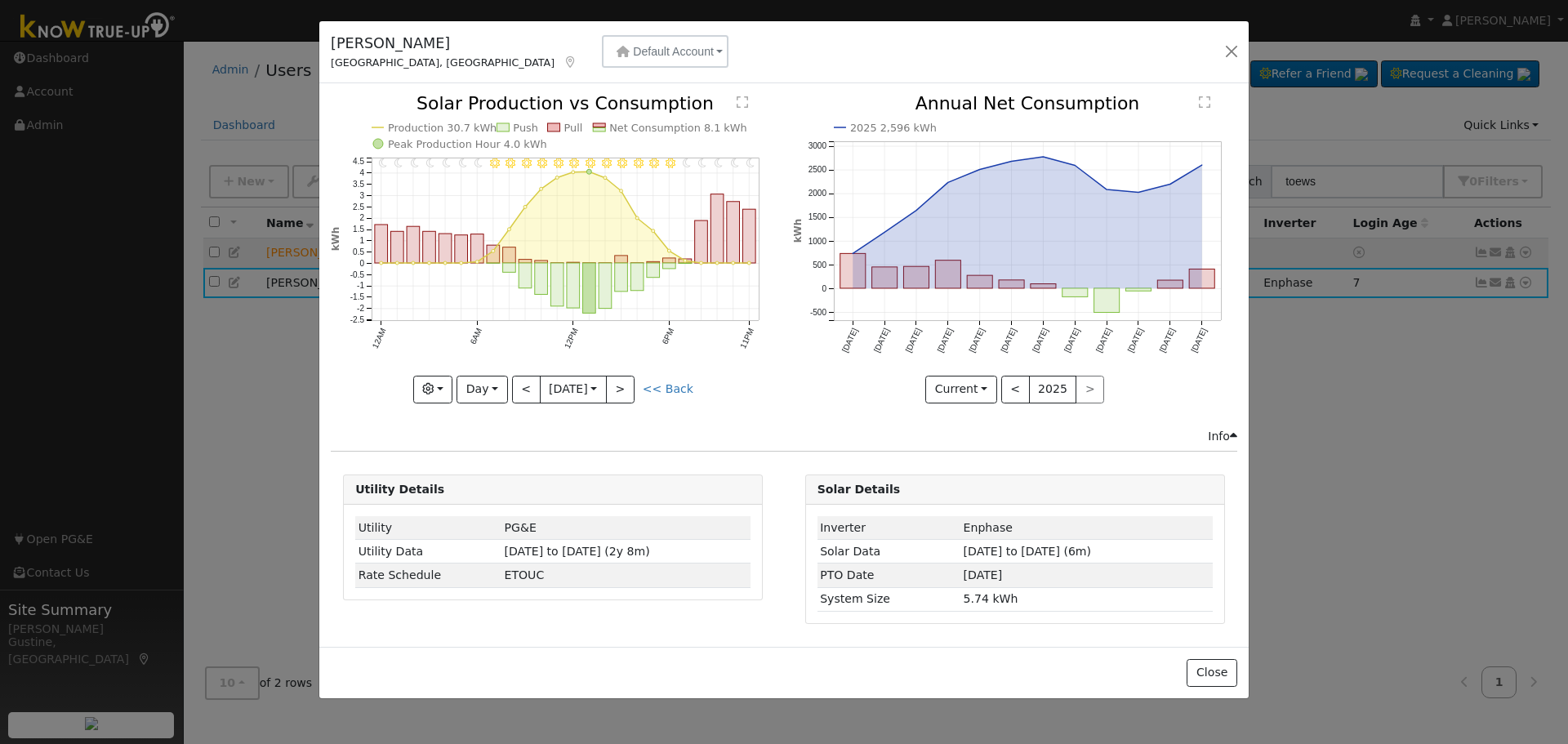
click at [510, 387] on icon "11PM - Clear 10PM - Clear 9PM - Clear 8PM - Clear 7PM - Clear 6PM - Clear 5PM -…" at bounding box center [553, 248] width 444 height 306
click at [537, 378] on button "<" at bounding box center [526, 390] width 29 height 28
click at [531, 386] on button "<" at bounding box center [526, 390] width 29 height 28
click at [531, 387] on button "<" at bounding box center [526, 390] width 29 height 28
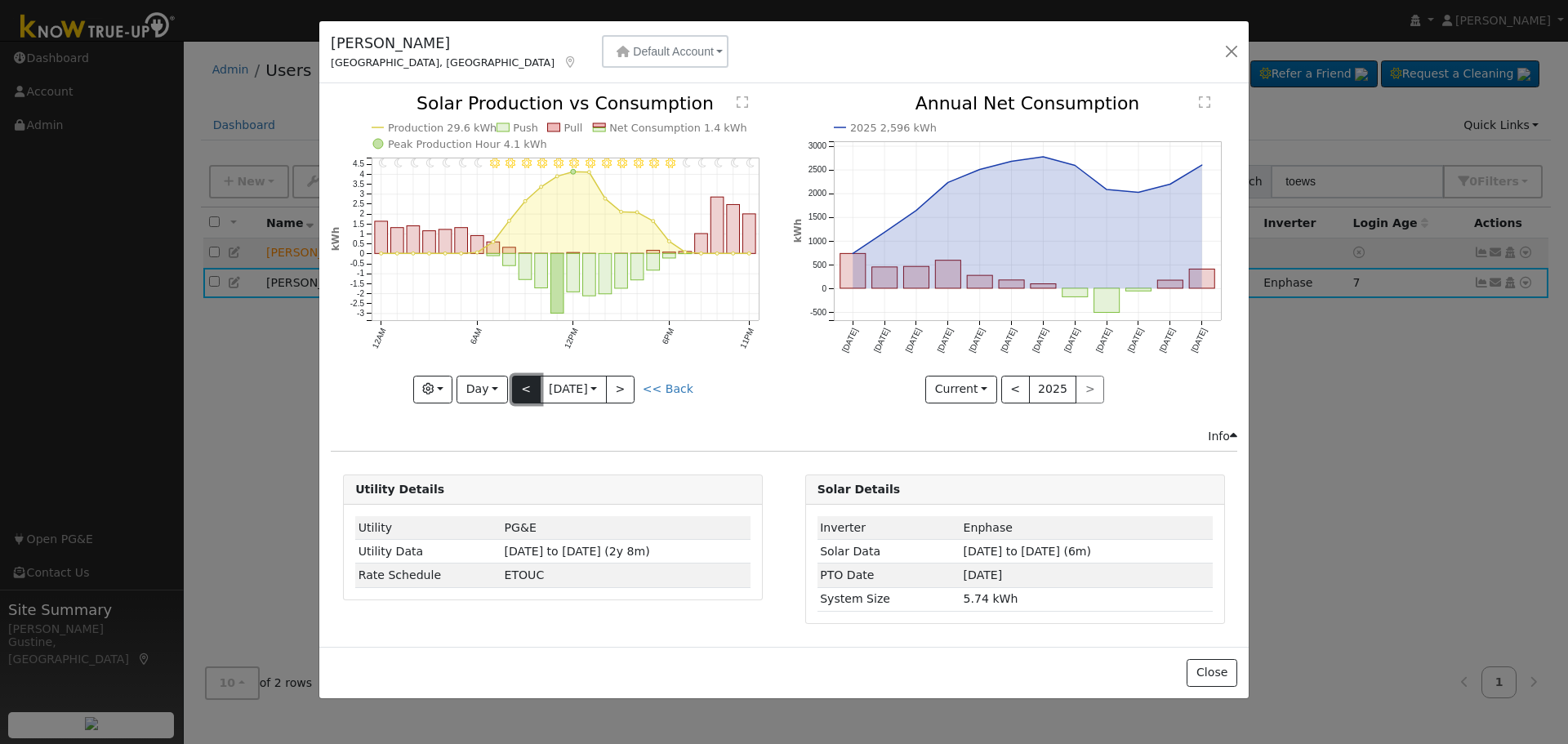
click at [531, 387] on button "<" at bounding box center [526, 390] width 29 height 28
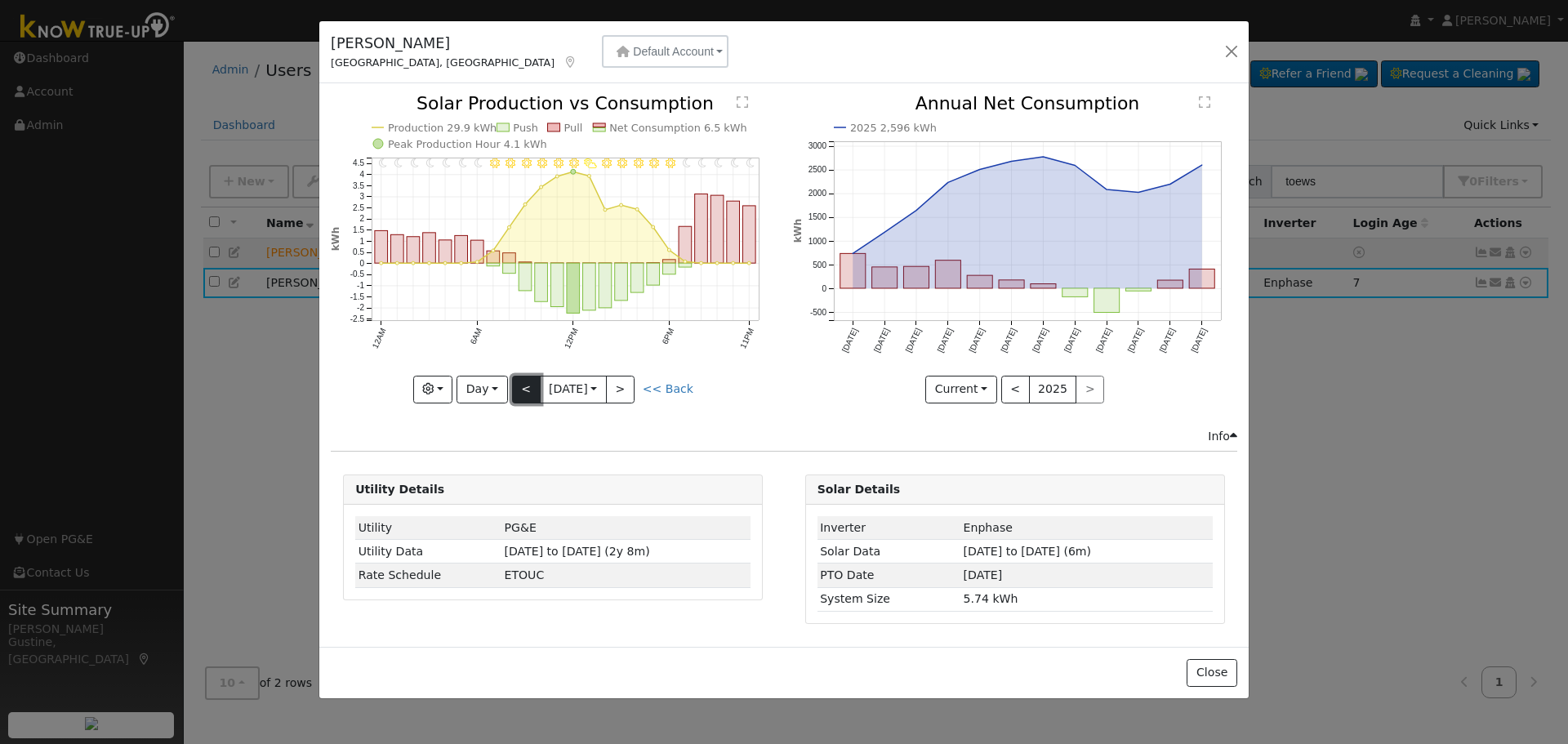
click at [531, 387] on button "<" at bounding box center [526, 390] width 29 height 28
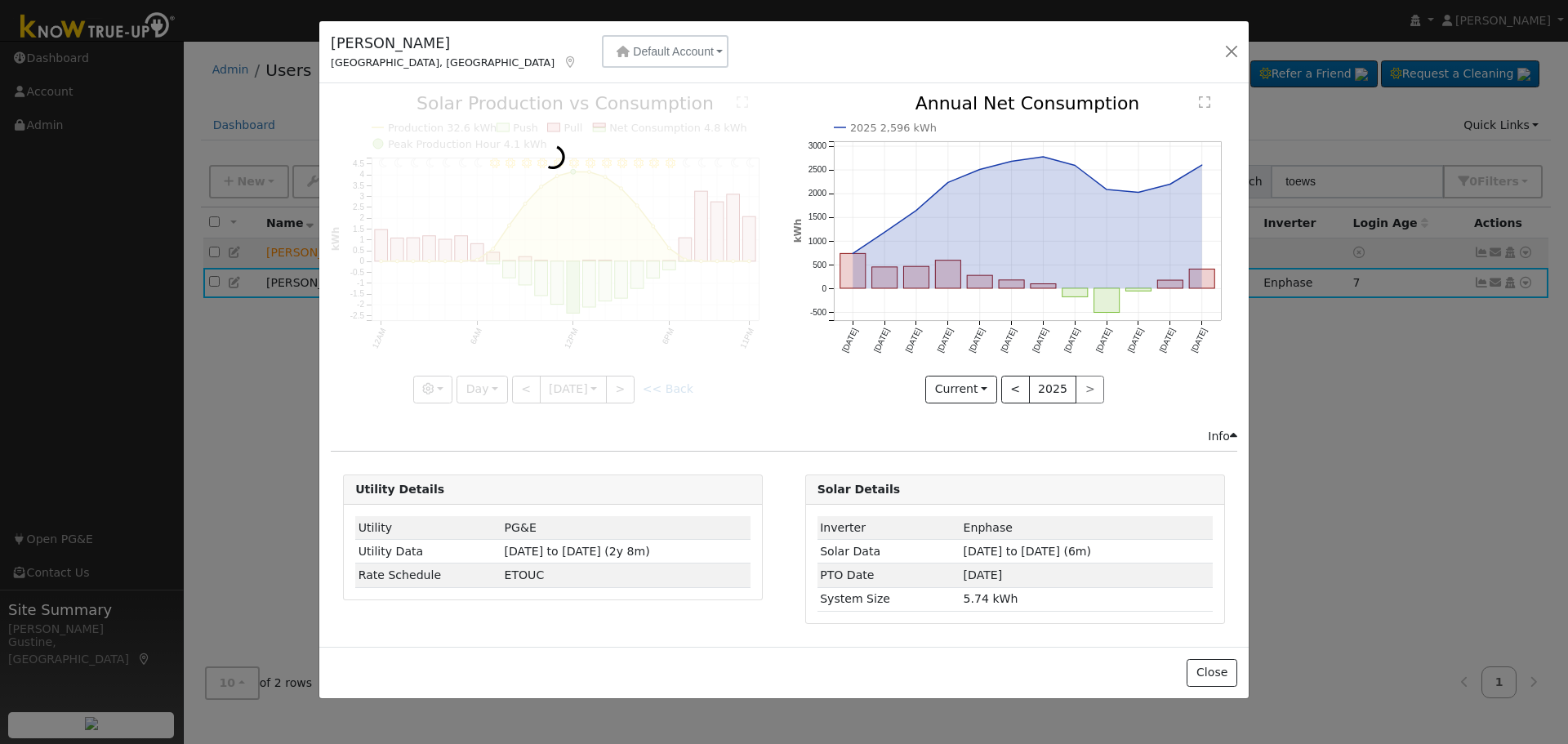
click at [532, 387] on div at bounding box center [553, 249] width 444 height 308
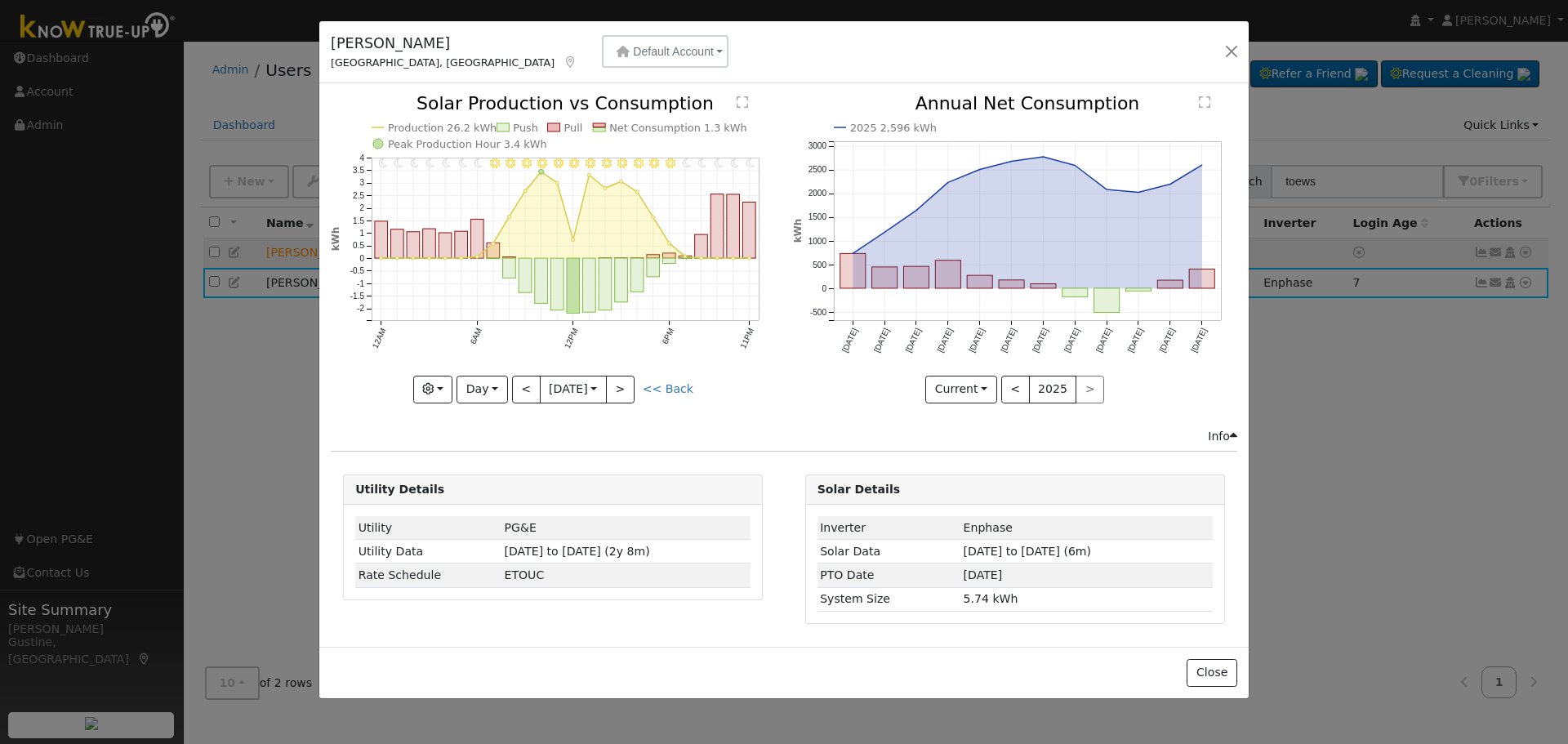
click at [532, 389] on div at bounding box center [553, 249] width 444 height 308
click at [532, 389] on div "11PM - MostlyClear 10PM - Clear 9PM - Clear 8PM - Clear 7PM - Clear 6PM - Clear…" at bounding box center [553, 249] width 444 height 308
click at [532, 389] on button "<" at bounding box center [526, 390] width 29 height 28
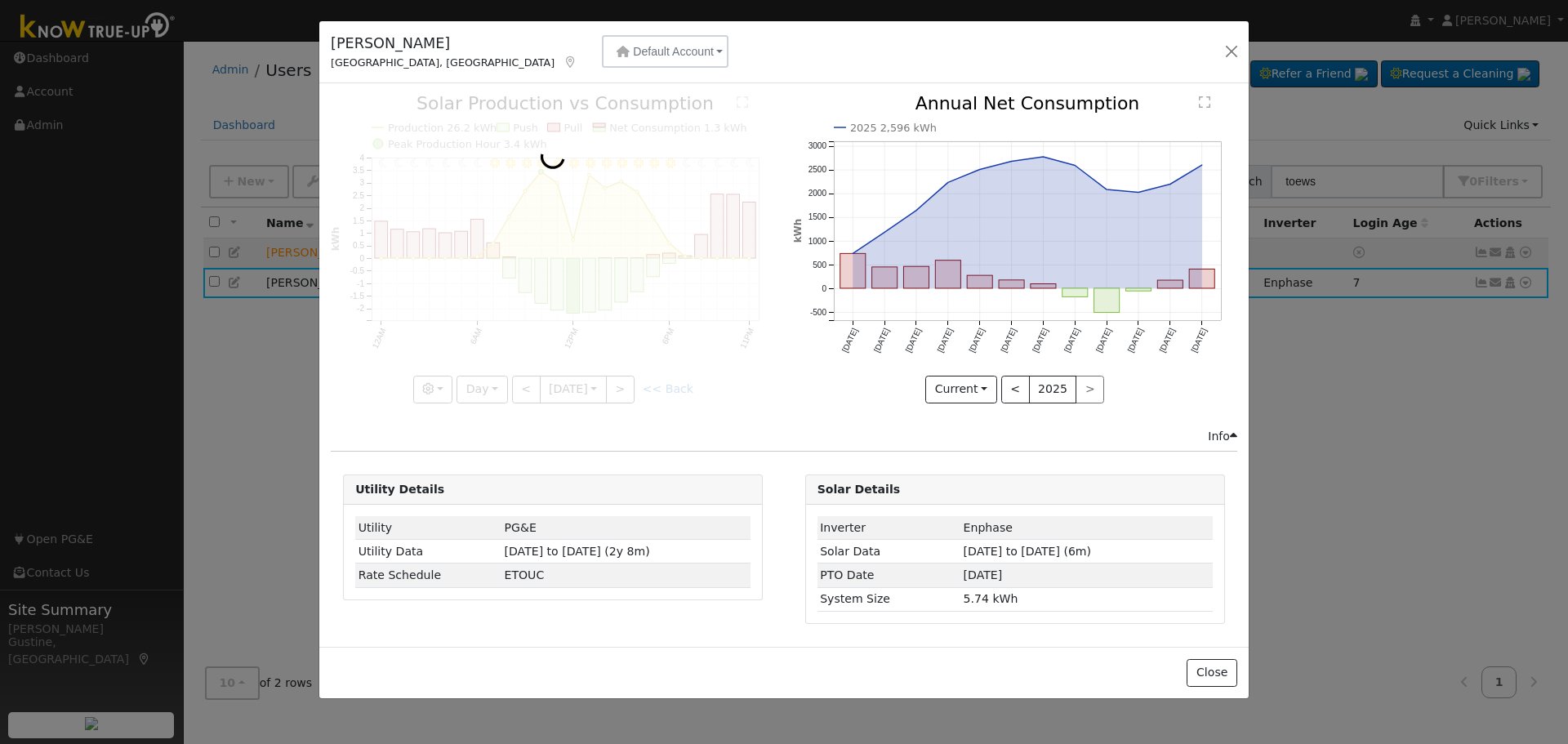
click at [532, 389] on div at bounding box center [553, 249] width 444 height 308
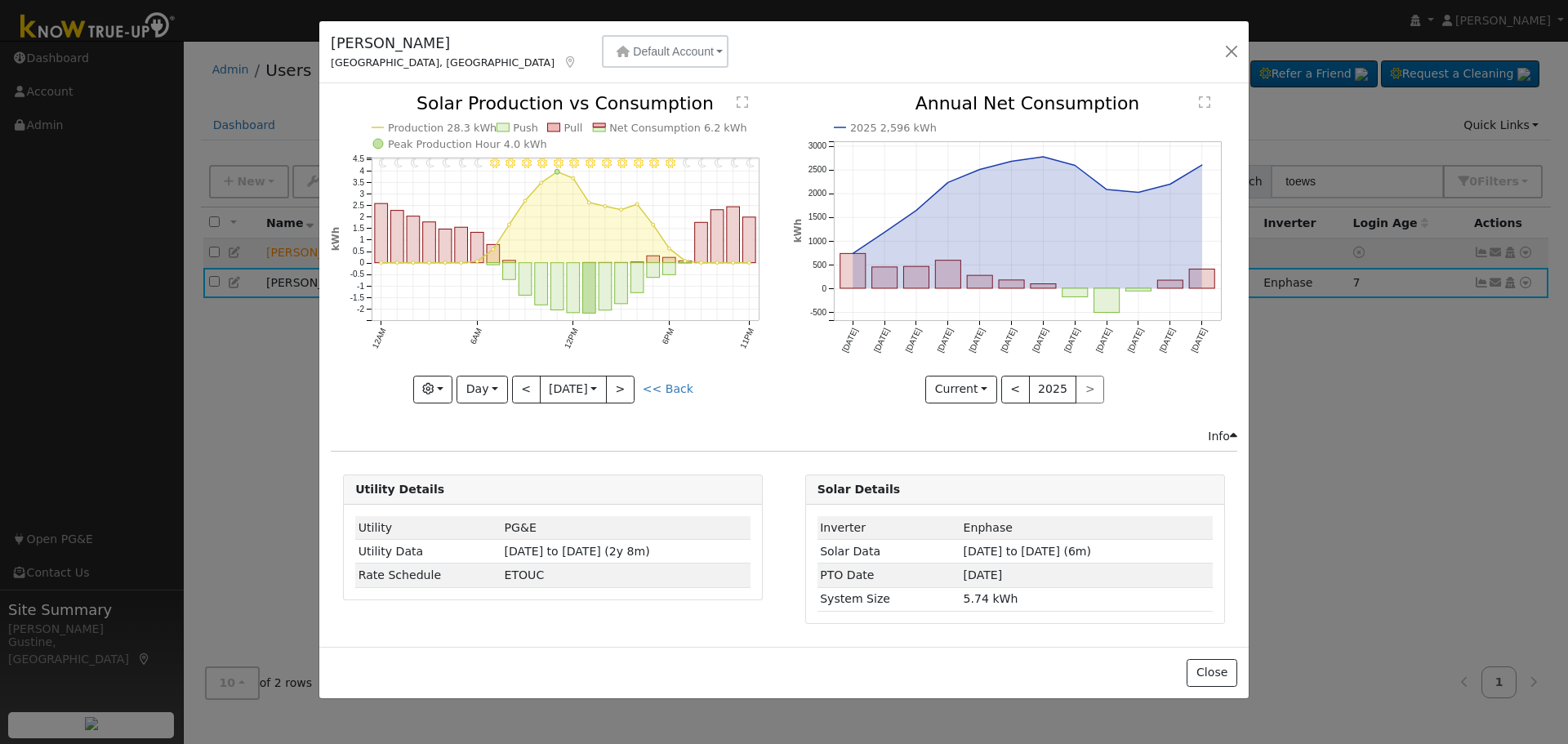
click at [532, 389] on div at bounding box center [553, 249] width 444 height 308
click at [532, 389] on button "<" at bounding box center [526, 390] width 29 height 28
drag, startPoint x: 532, startPoint y: 389, endPoint x: 533, endPoint y: 398, distance: 9.1
click at [533, 398] on div at bounding box center [553, 249] width 444 height 308
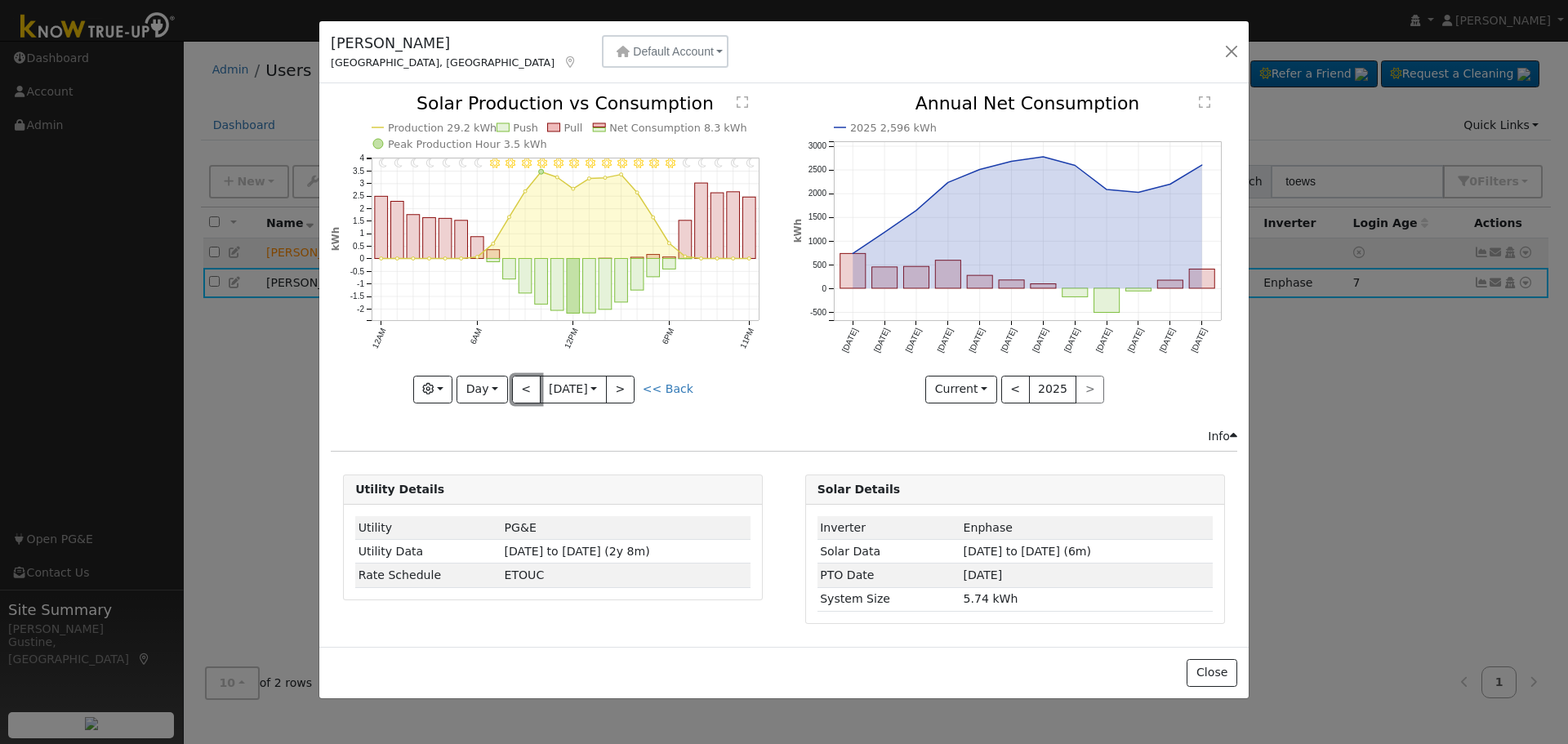
click at [536, 382] on button "<" at bounding box center [526, 390] width 29 height 28
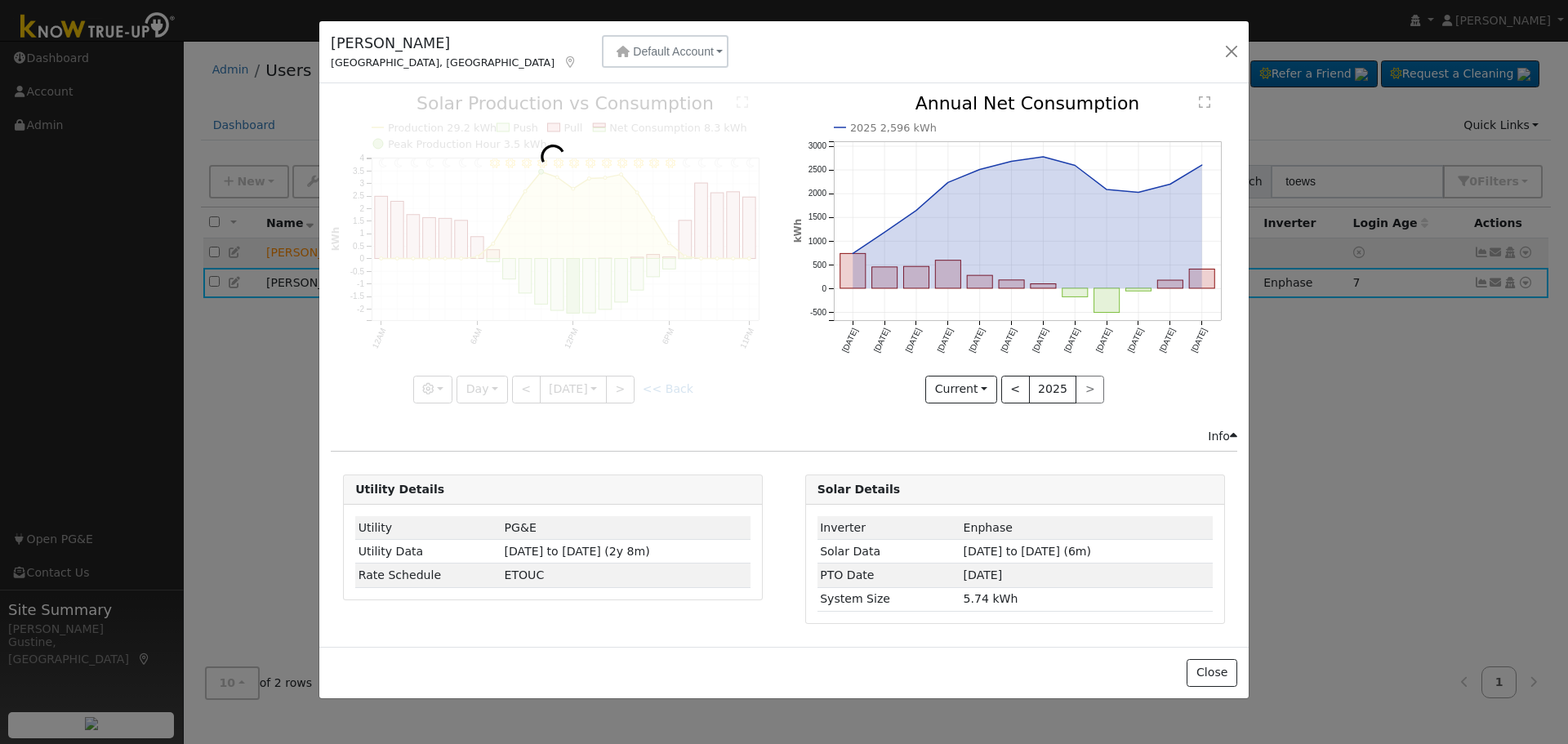
click at [536, 381] on div at bounding box center [553, 249] width 444 height 308
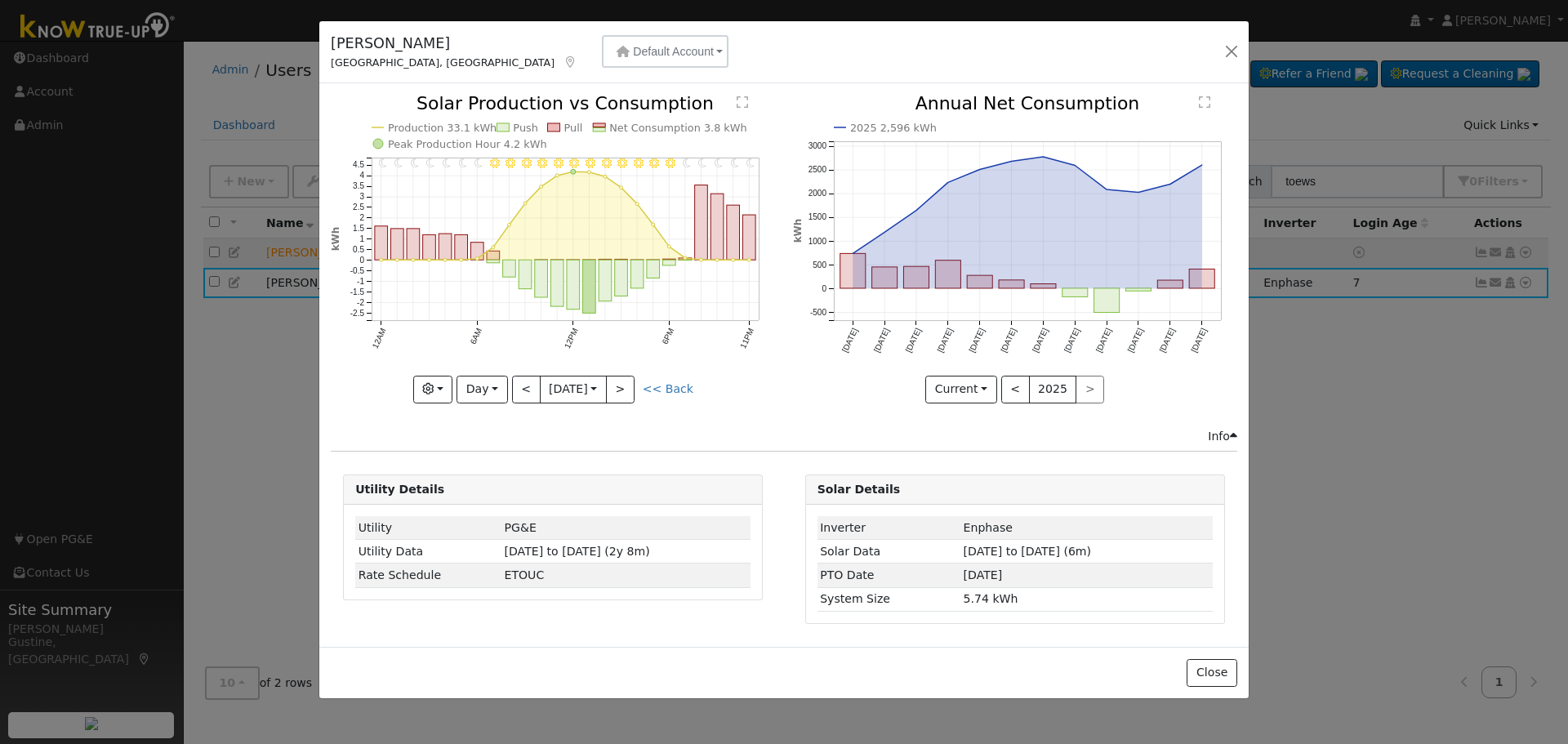
click at [536, 381] on div at bounding box center [553, 249] width 444 height 308
click at [533, 387] on button "<" at bounding box center [526, 390] width 29 height 28
click at [0, 0] on div at bounding box center [0, 0] width 0 height 0
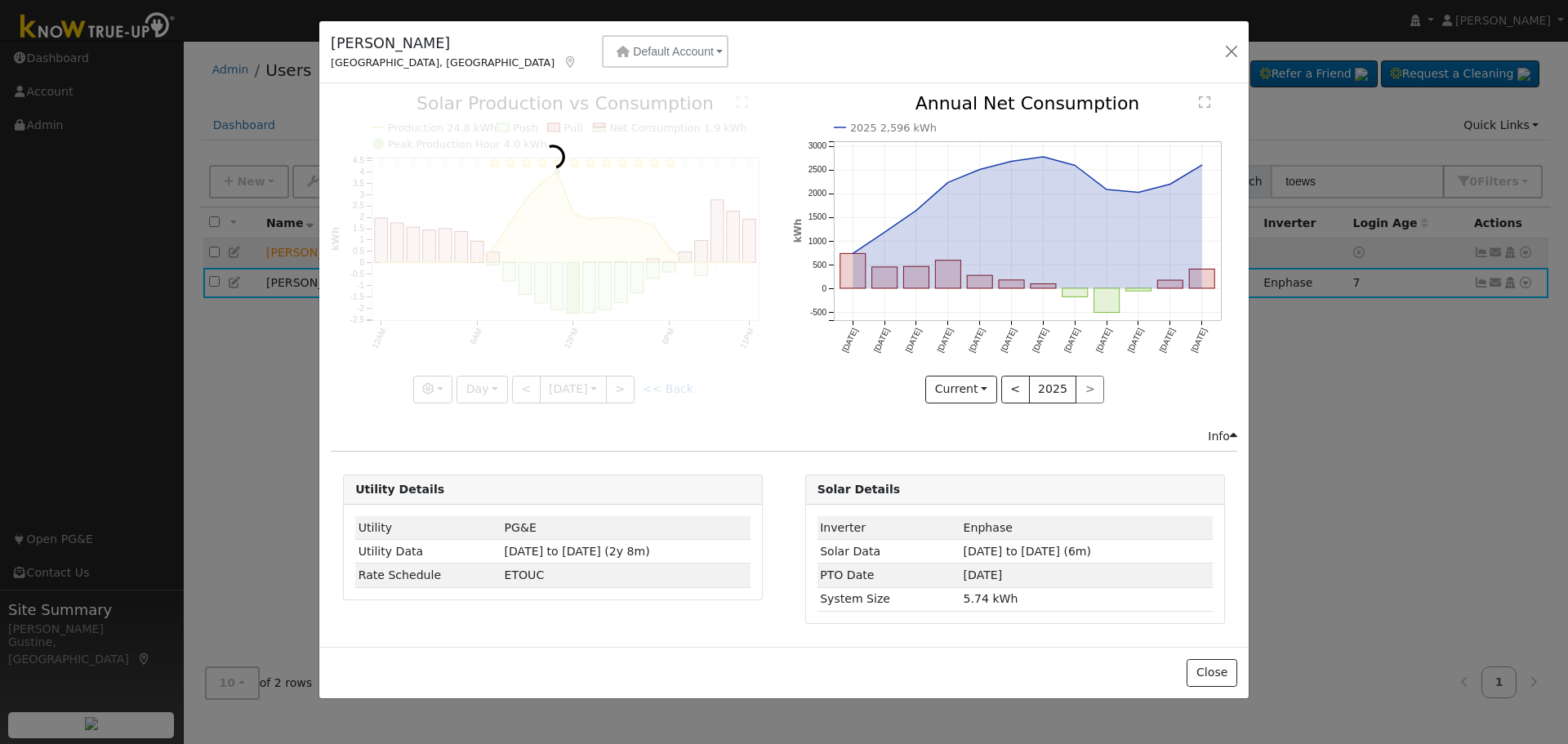
click at [533, 387] on div at bounding box center [553, 249] width 444 height 308
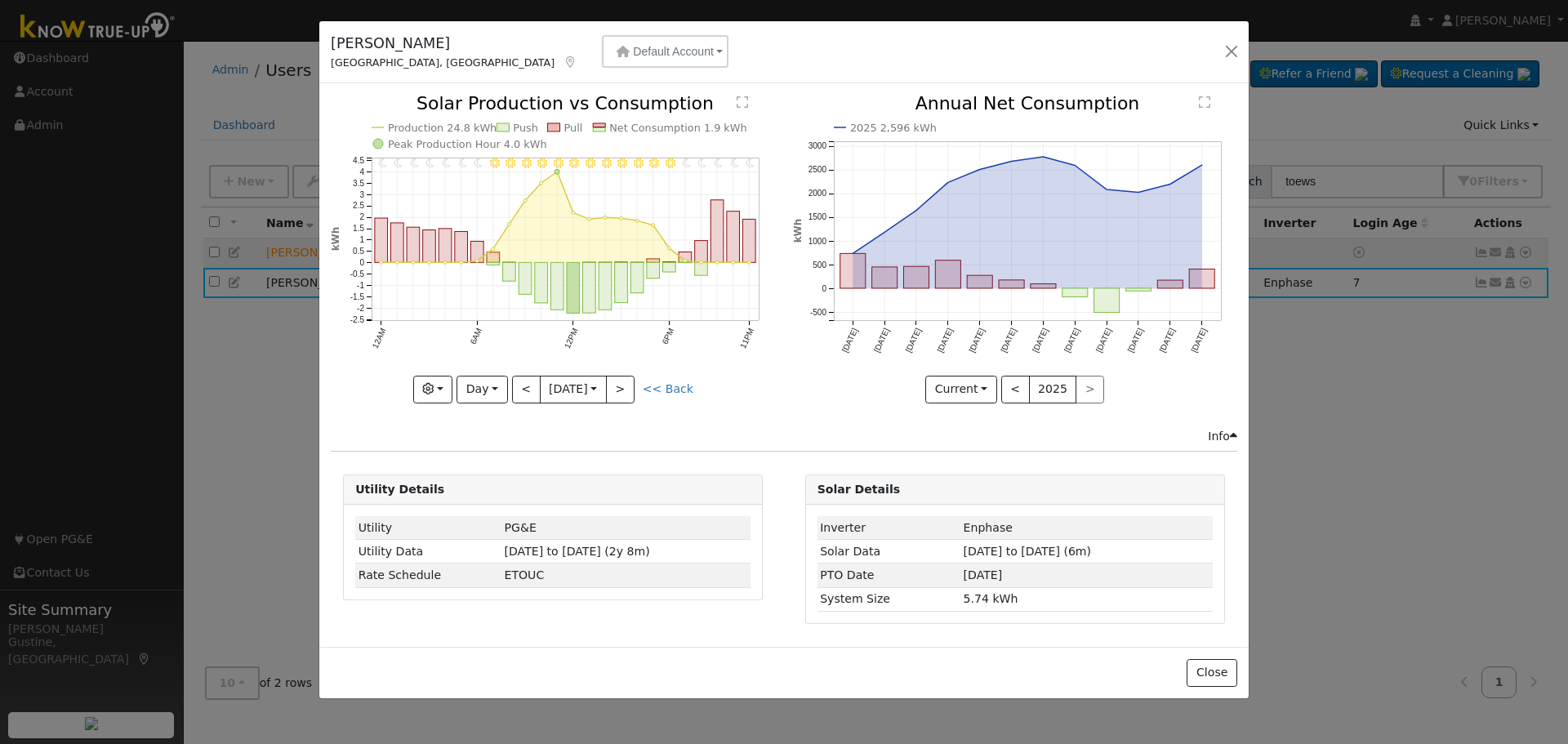
click at [533, 387] on div at bounding box center [553, 249] width 444 height 308
click at [506, 385] on icon "11PM - Clear 10PM - Clear 9PM - Clear 8PM - Clear 7PM - Clear 6PM - MostlyClear…" at bounding box center [553, 248] width 444 height 306
click at [492, 386] on button "Day" at bounding box center [482, 390] width 51 height 28
click at [528, 460] on link "Month" at bounding box center [514, 468] width 113 height 23
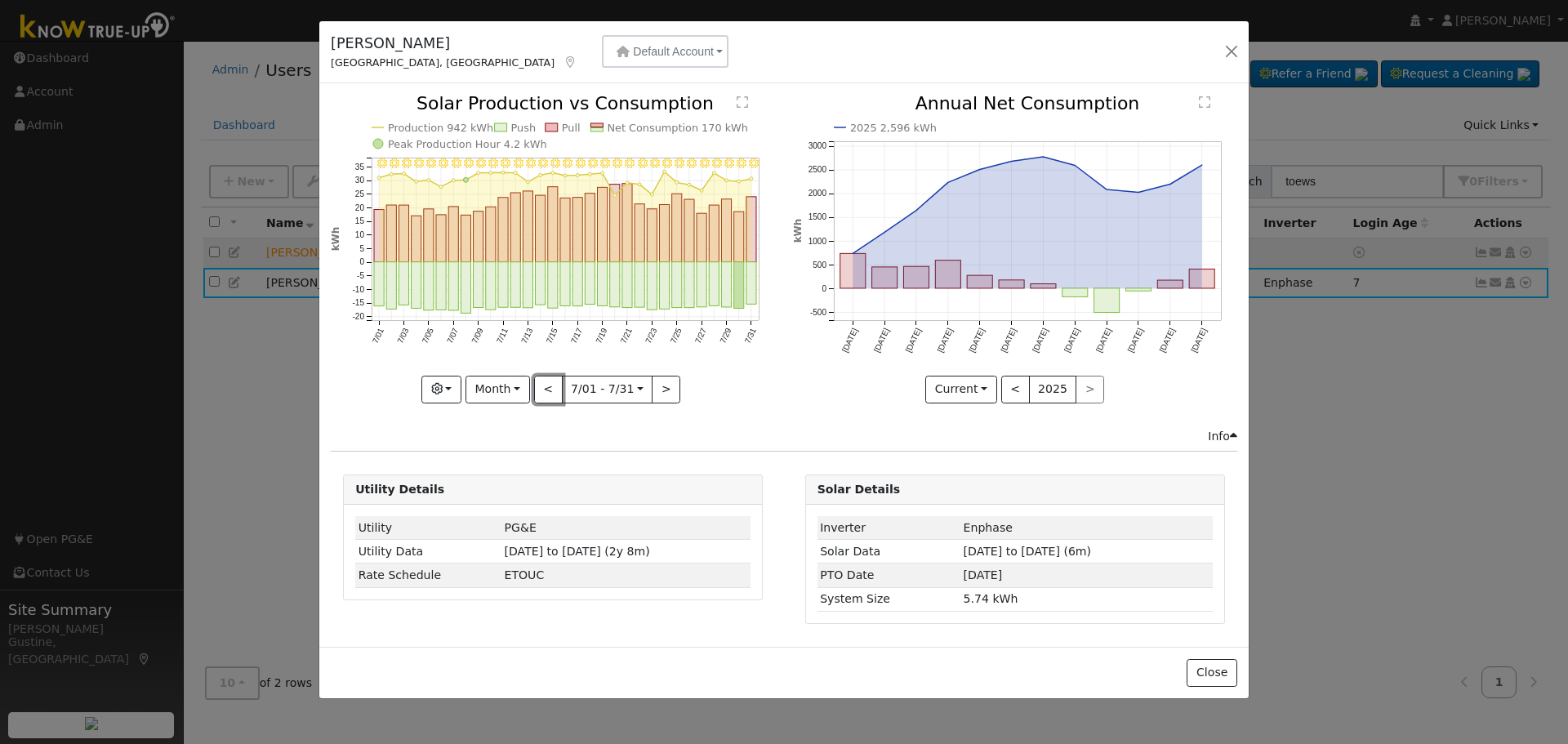
click at [544, 384] on button "<" at bounding box center [548, 390] width 29 height 28
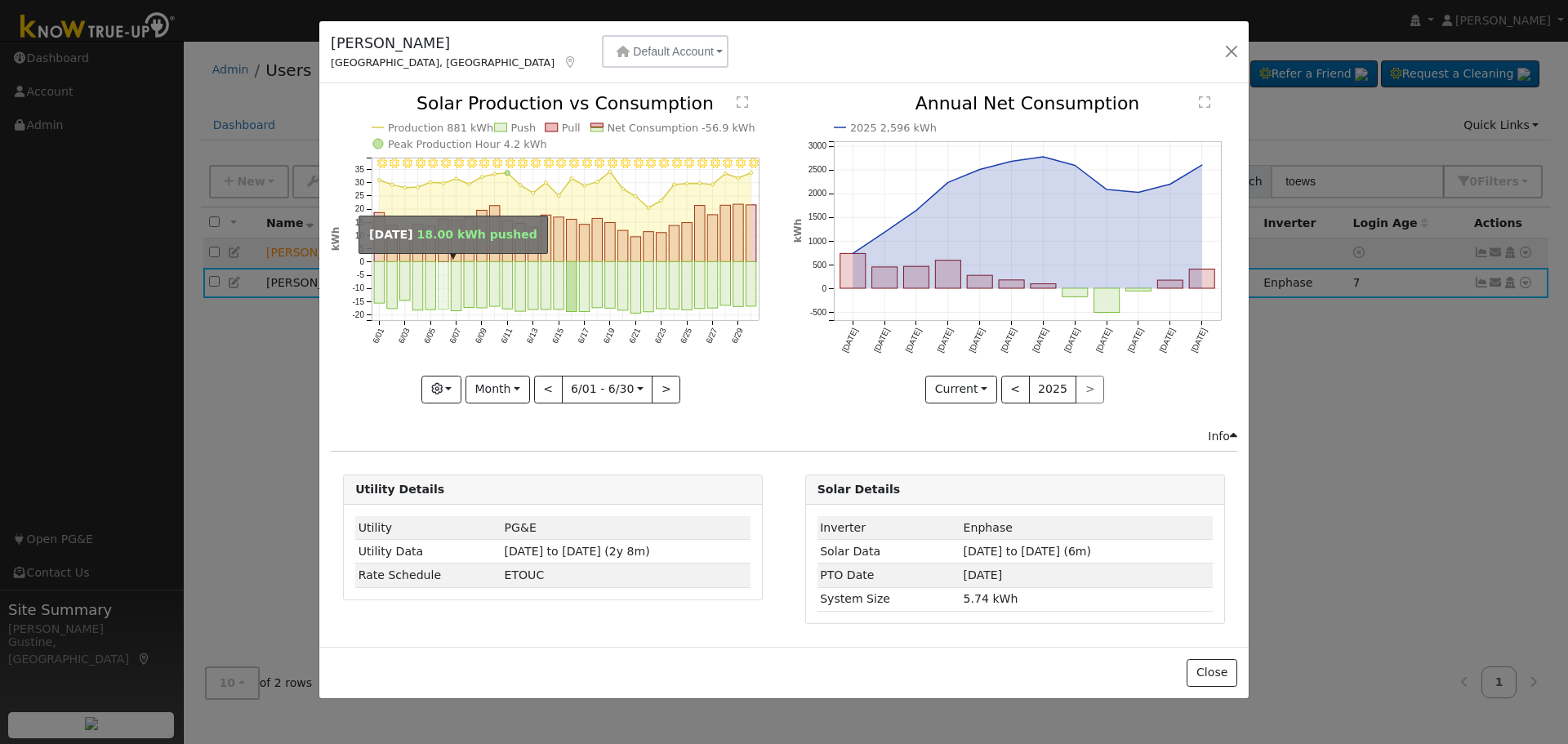
click at [419, 291] on rect "onclick=""" at bounding box center [418, 287] width 10 height 48
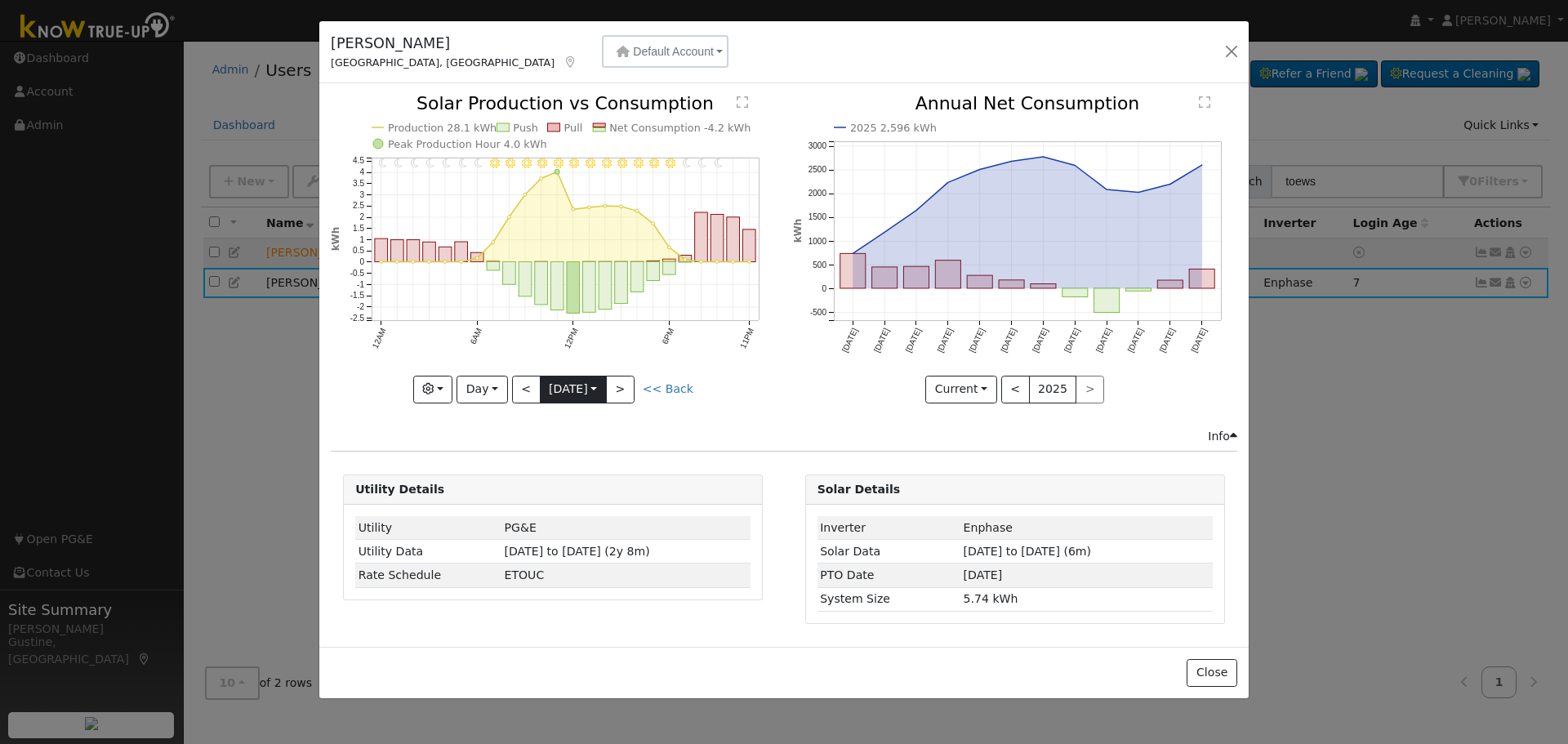
click at [543, 386] on input "[DATE]" at bounding box center [573, 390] width 65 height 26
click at [516, 386] on button "<" at bounding box center [526, 390] width 29 height 28
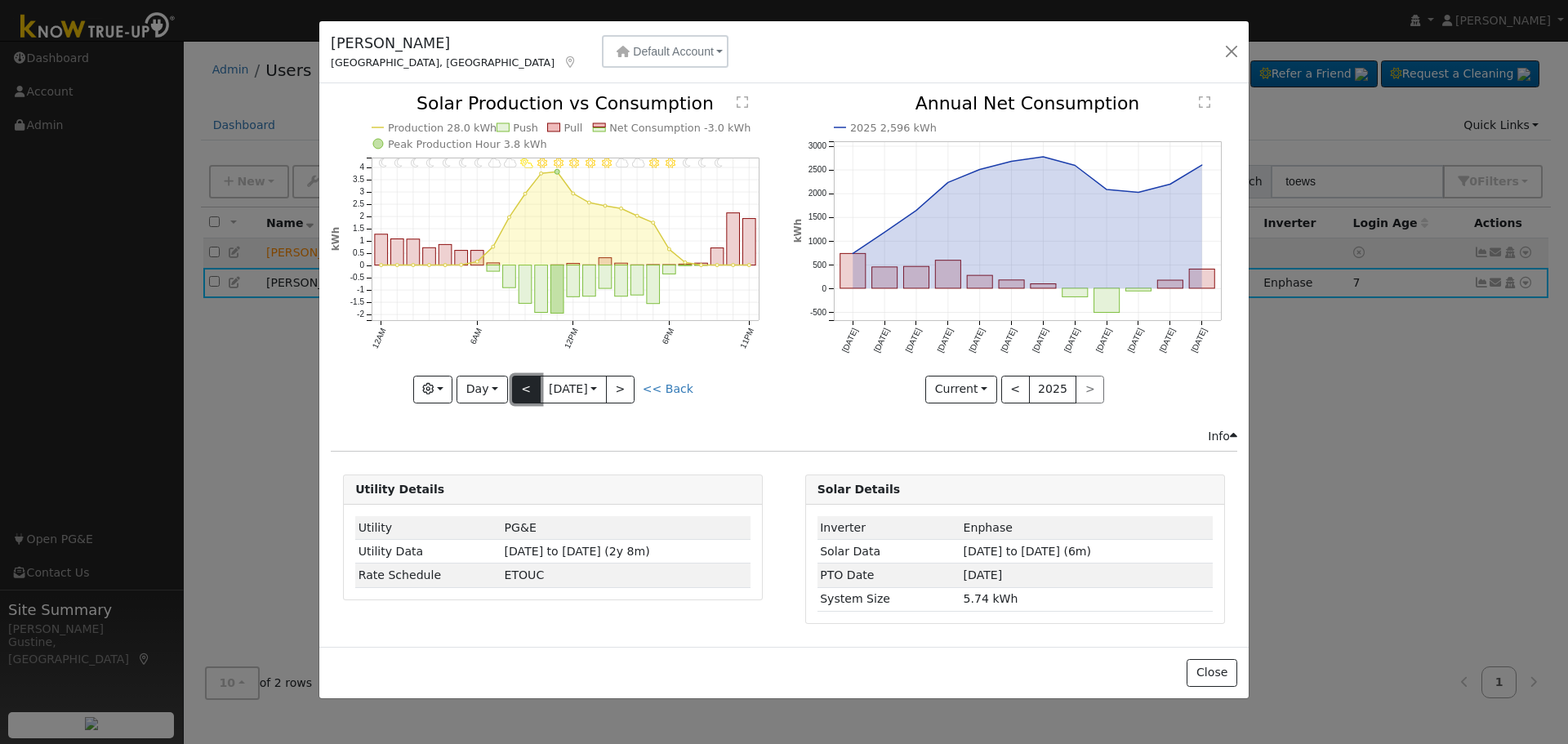
click at [533, 386] on button "<" at bounding box center [526, 390] width 29 height 28
click at [486, 394] on button "Day" at bounding box center [482, 390] width 51 height 28
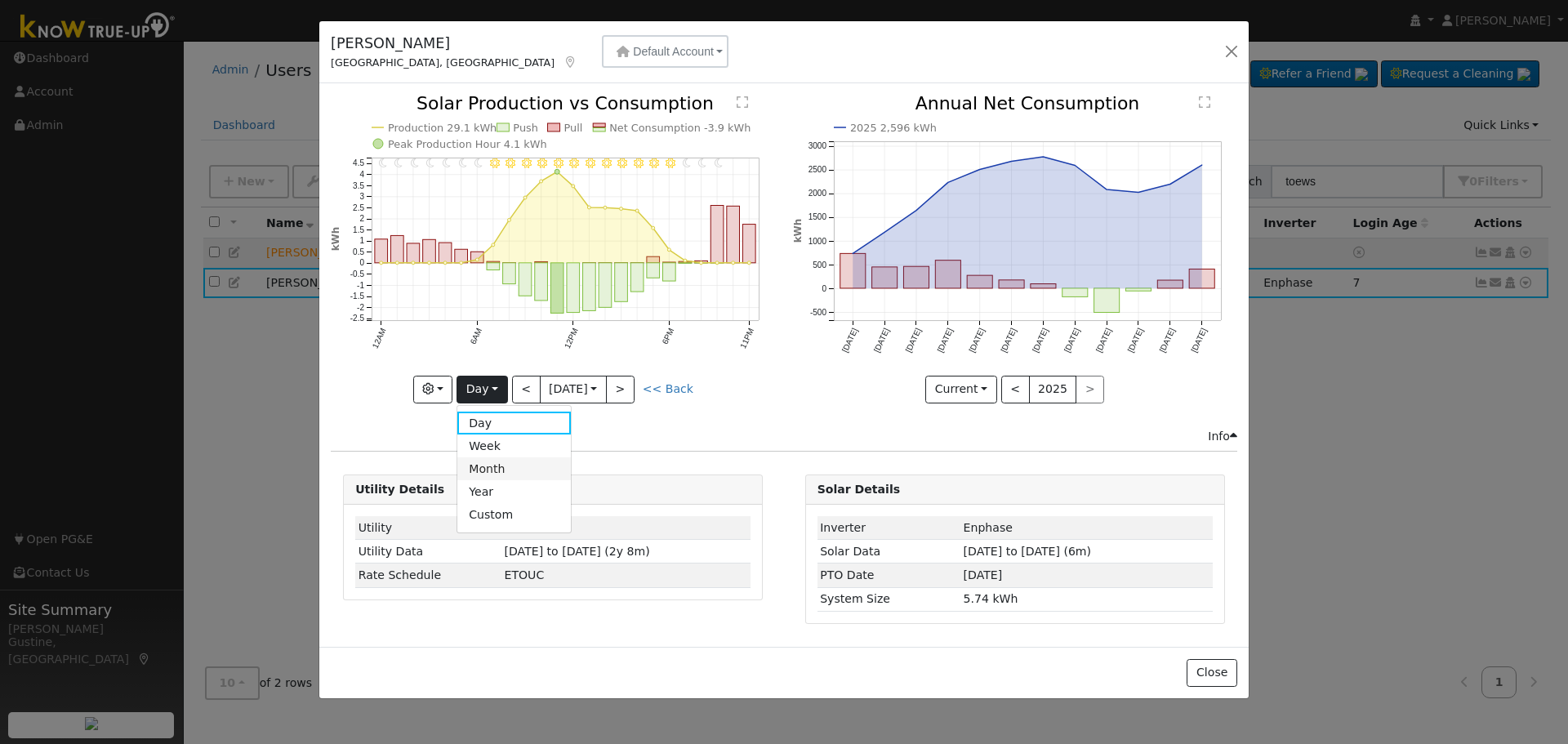
click at [513, 468] on link "Month" at bounding box center [514, 468] width 113 height 23
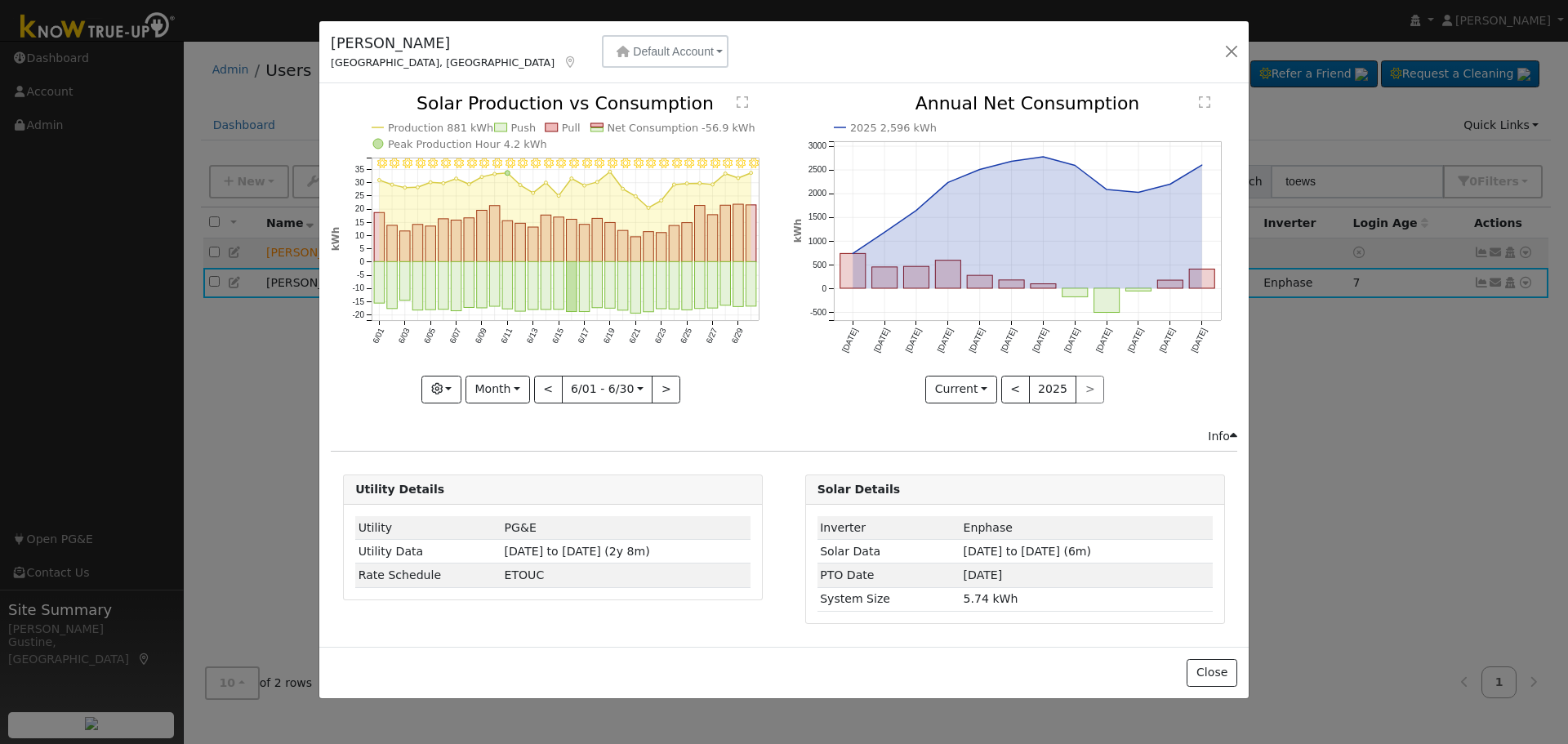
click at [540, 384] on div at bounding box center [553, 249] width 444 height 308
click at [540, 386] on button "<" at bounding box center [548, 390] width 29 height 28
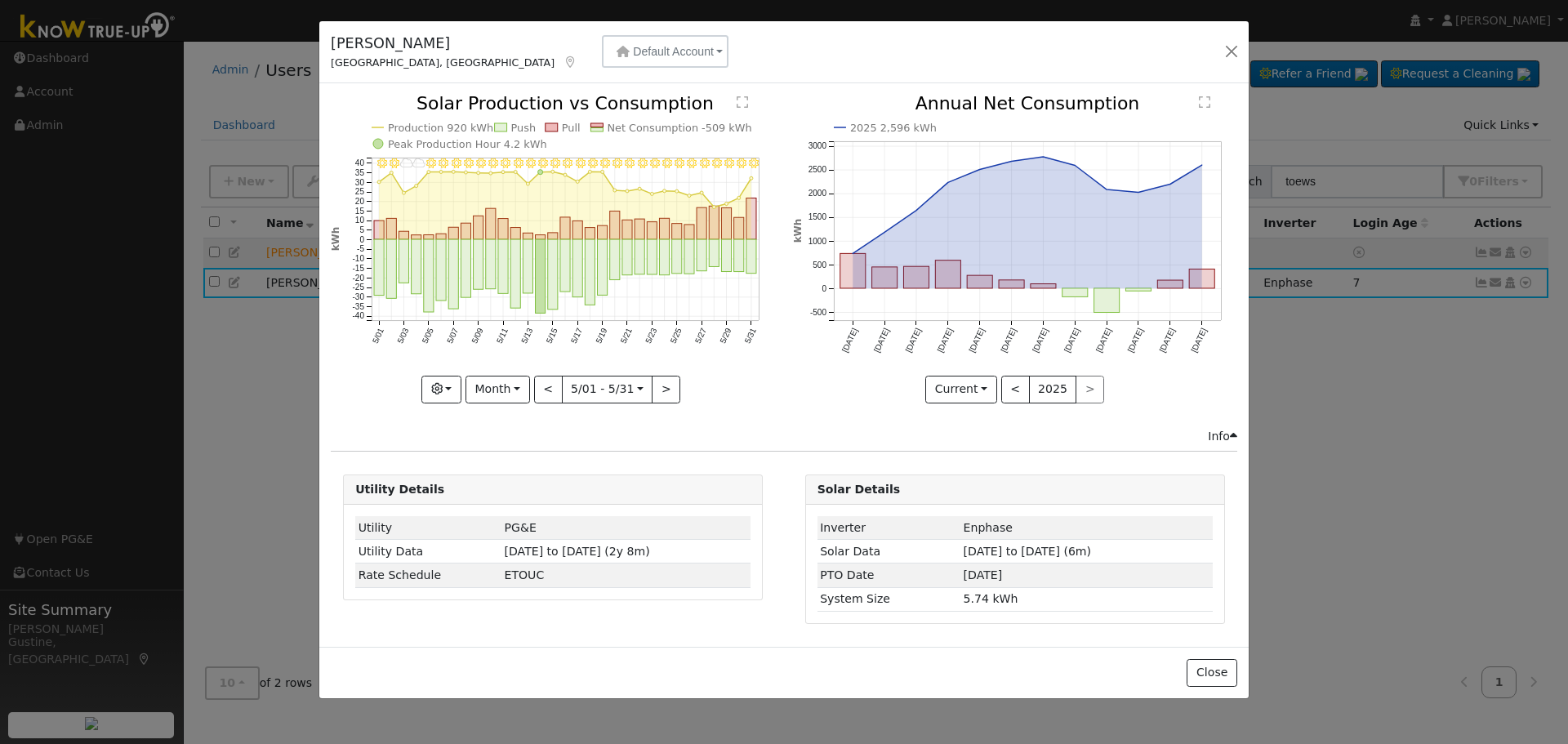
click at [482, 259] on rect "onclick=""" at bounding box center [479, 265] width 10 height 50
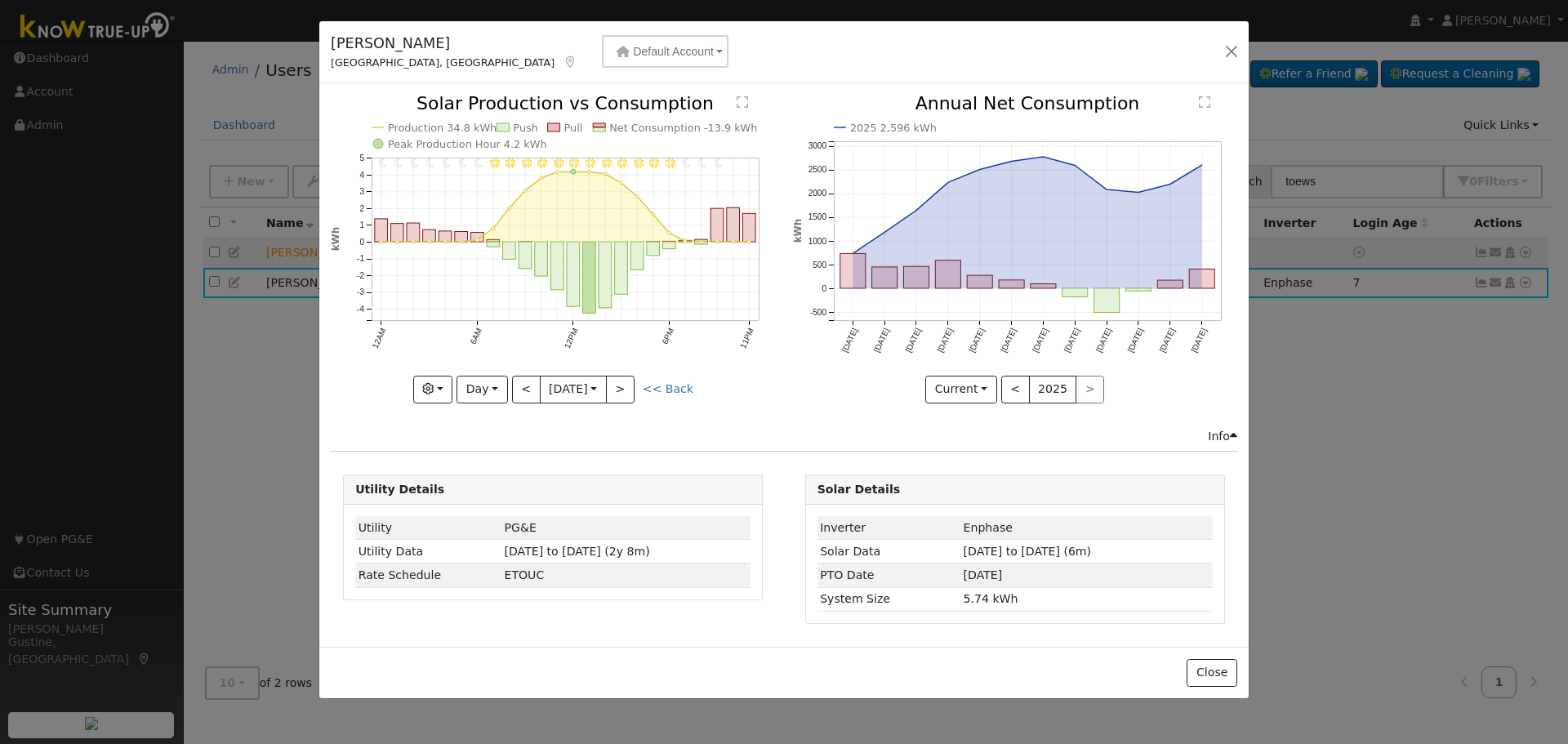
click at [638, 399] on icon "11PM - undefined 10PM - undefined 9PM - Clear 8PM - Clear 7PM - Clear 6PM - Cle…" at bounding box center [553, 248] width 444 height 306
click at [616, 390] on button ">" at bounding box center [620, 390] width 29 height 28
click at [616, 390] on div "11PM - undefined 10PM - undefined 9PM - Clear 8PM - Clear 7PM - Clear 6PM - Cle…" at bounding box center [553, 249] width 444 height 308
click at [616, 390] on button ">" at bounding box center [620, 390] width 29 height 28
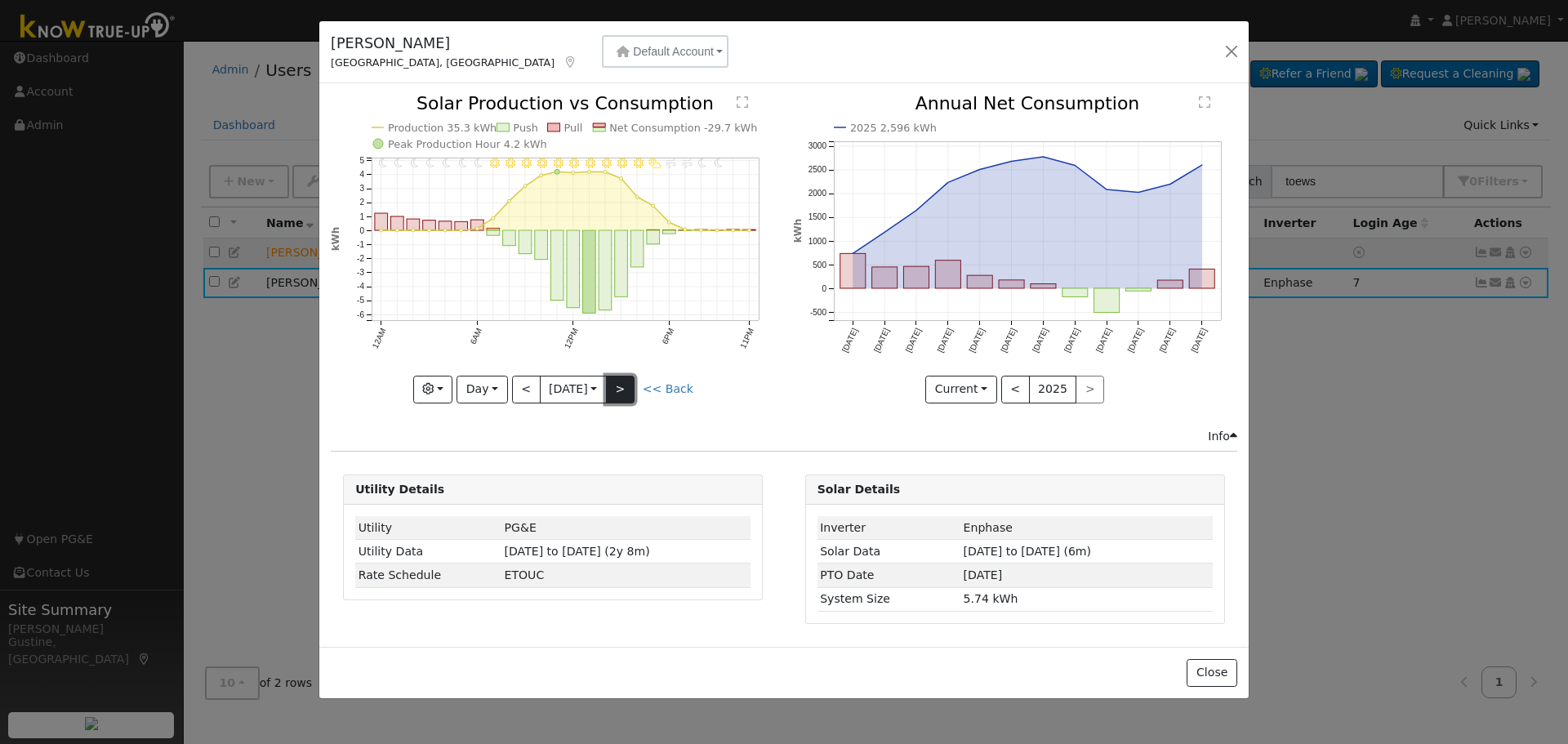
click at [616, 390] on button ">" at bounding box center [620, 390] width 29 height 28
click at [635, 381] on button ">" at bounding box center [620, 390] width 29 height 28
type input "[DATE]"
